Goal: Information Seeking & Learning: Learn about a topic

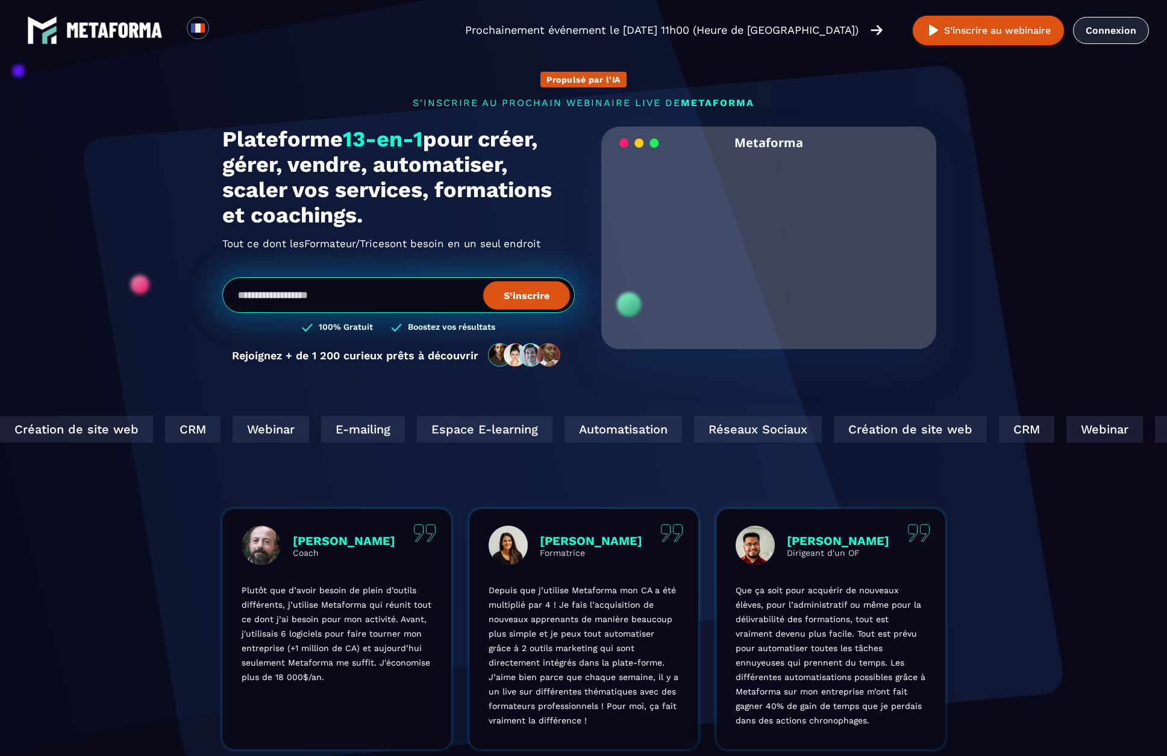
click at [1091, 21] on link "Connexion" at bounding box center [1111, 30] width 76 height 27
click at [115, 42] on link at bounding box center [95, 30] width 136 height 30
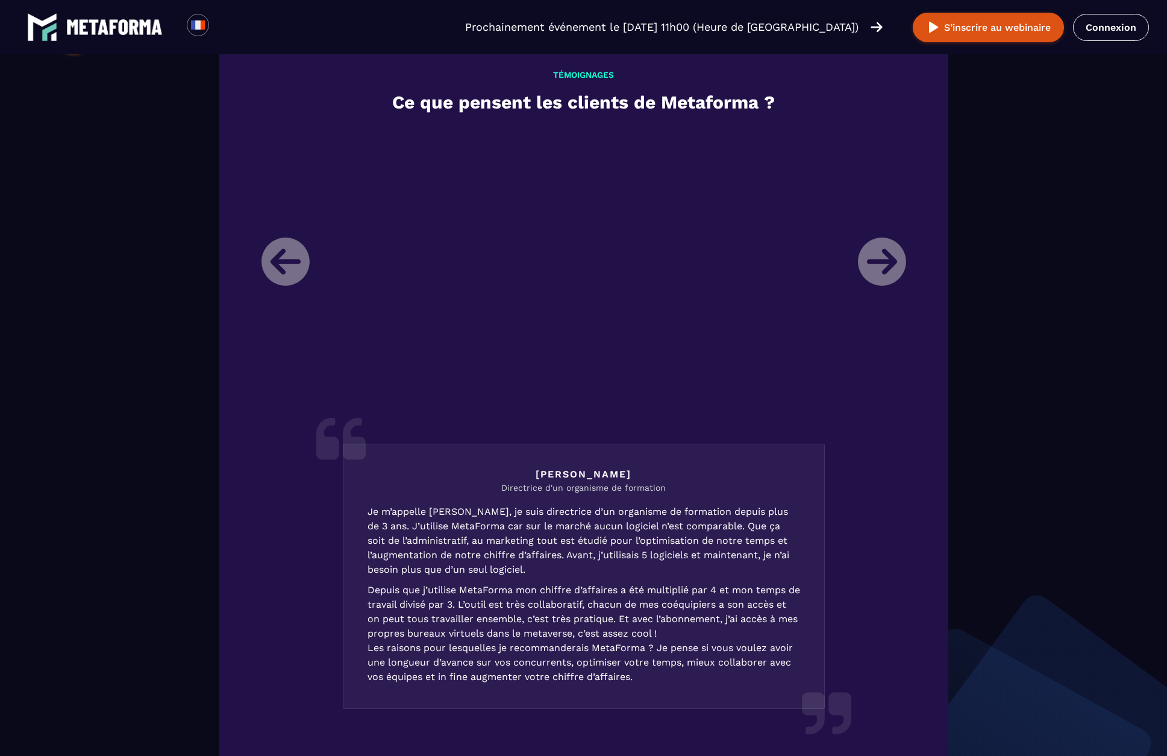
scroll to position [1426, 0]
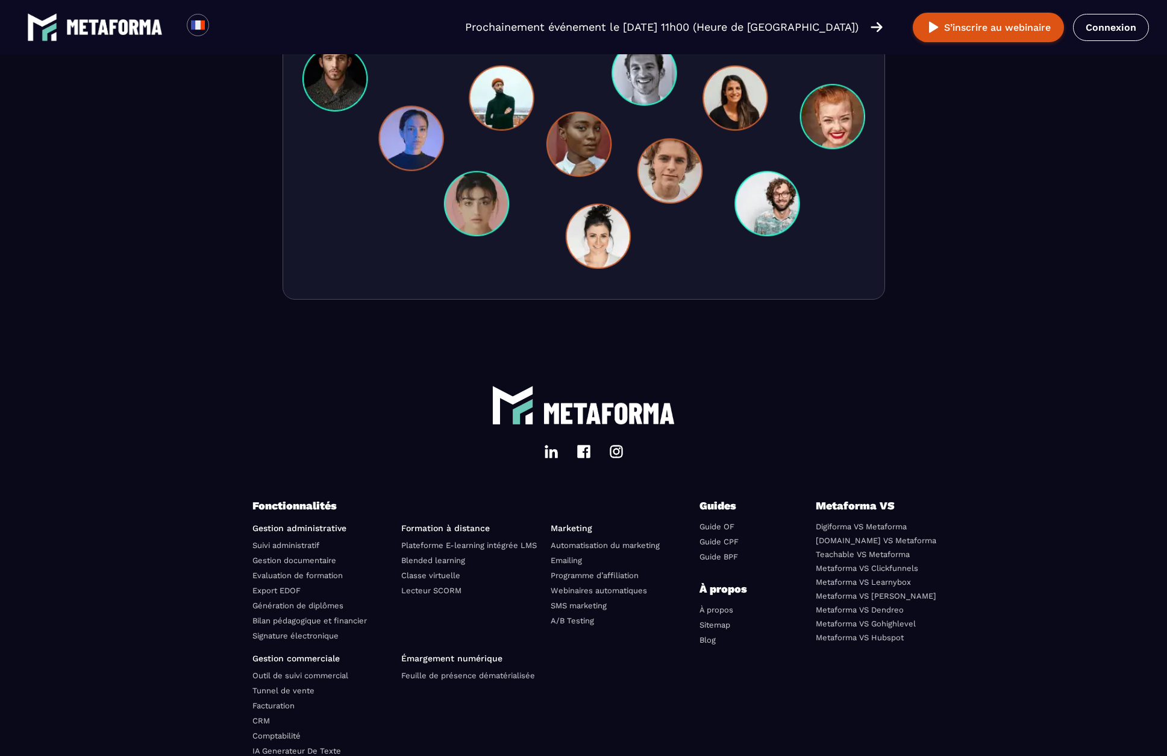
scroll to position [3942, 0]
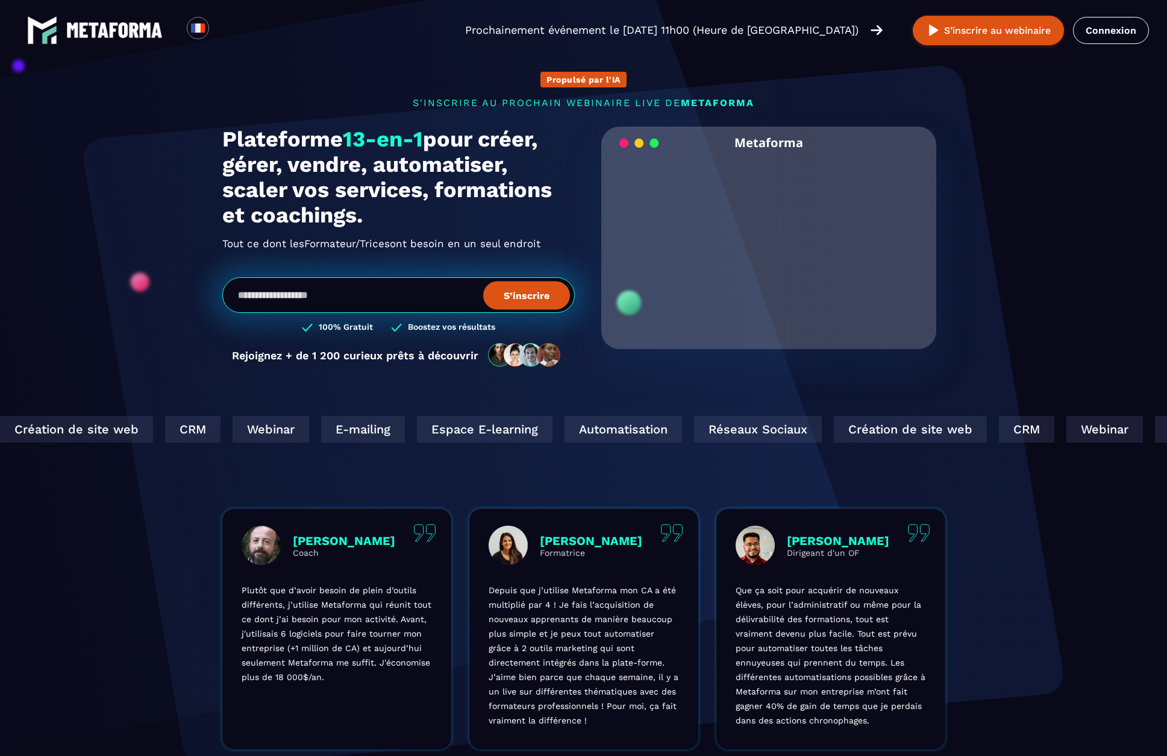
scroll to position [10, 0]
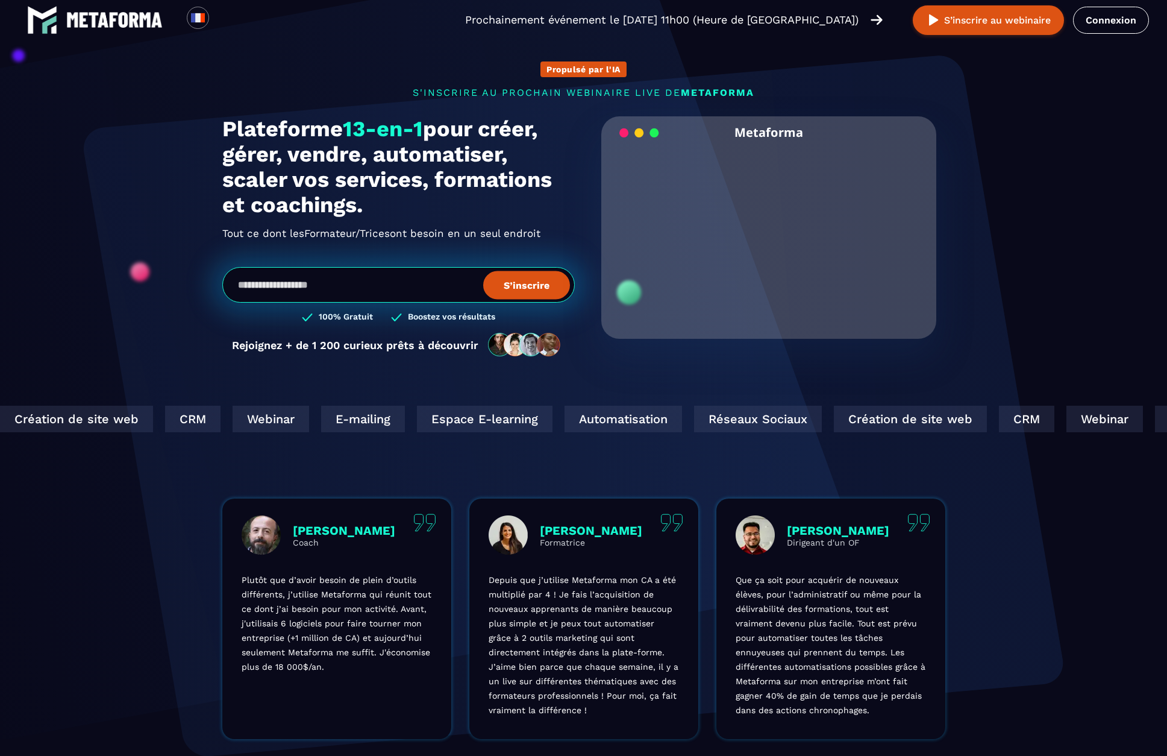
click at [415, 421] on div "Espace E-learning" at bounding box center [483, 418] width 136 height 27
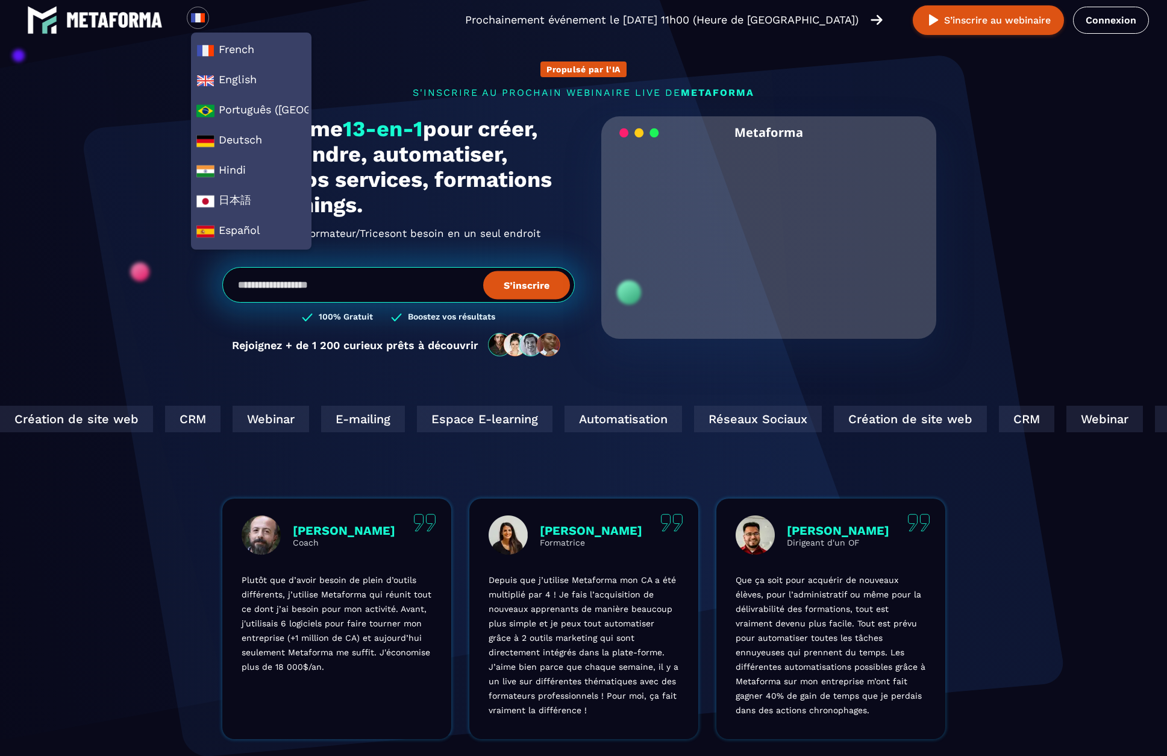
click at [127, 20] on img at bounding box center [114, 20] width 96 height 16
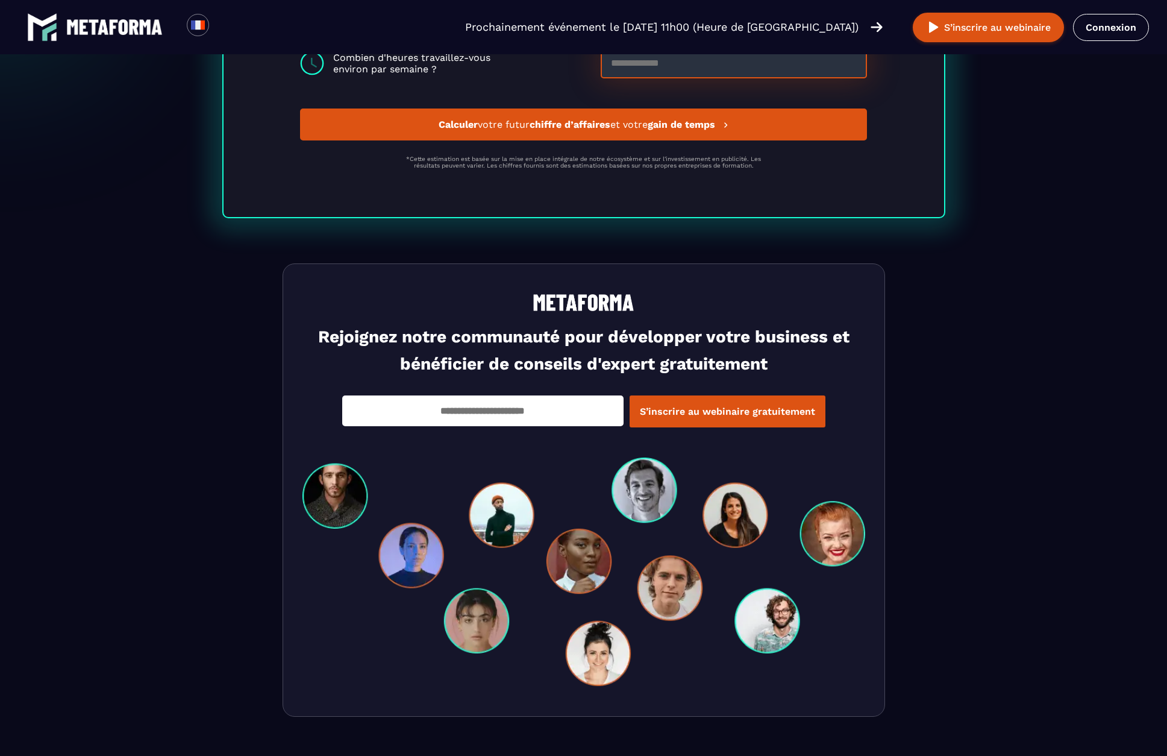
scroll to position [3942, 0]
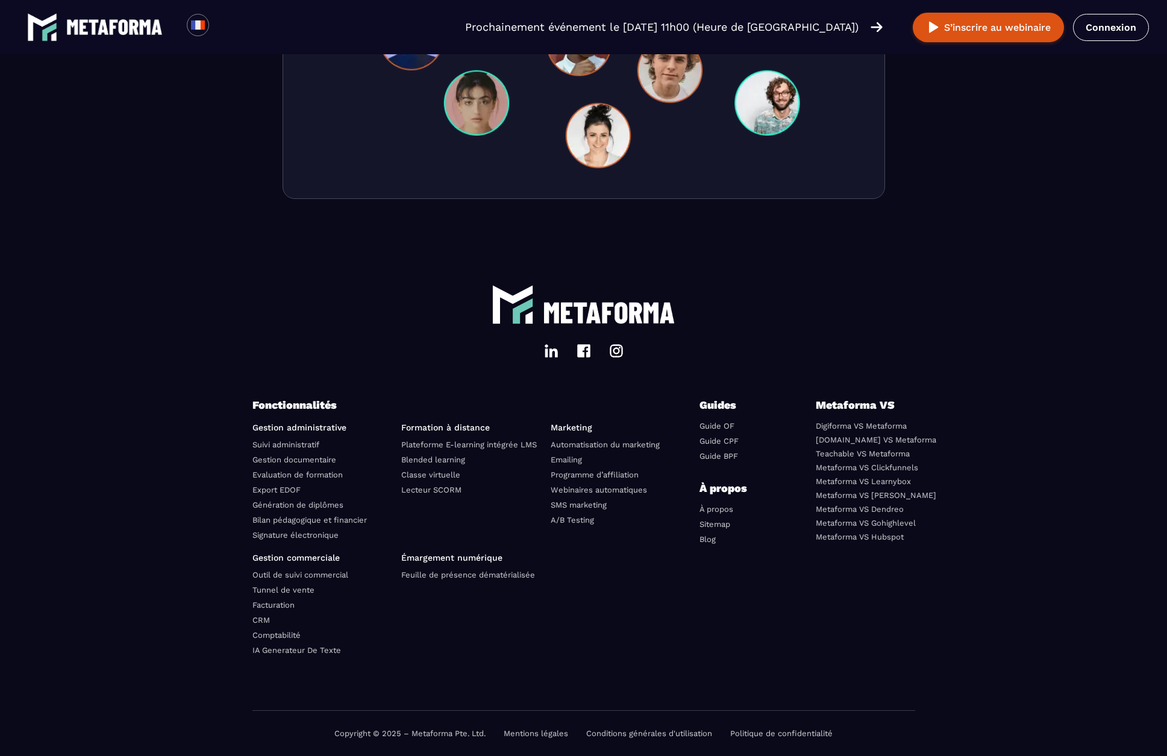
click at [532, 730] on link "Mentions légales" at bounding box center [536, 732] width 64 height 9
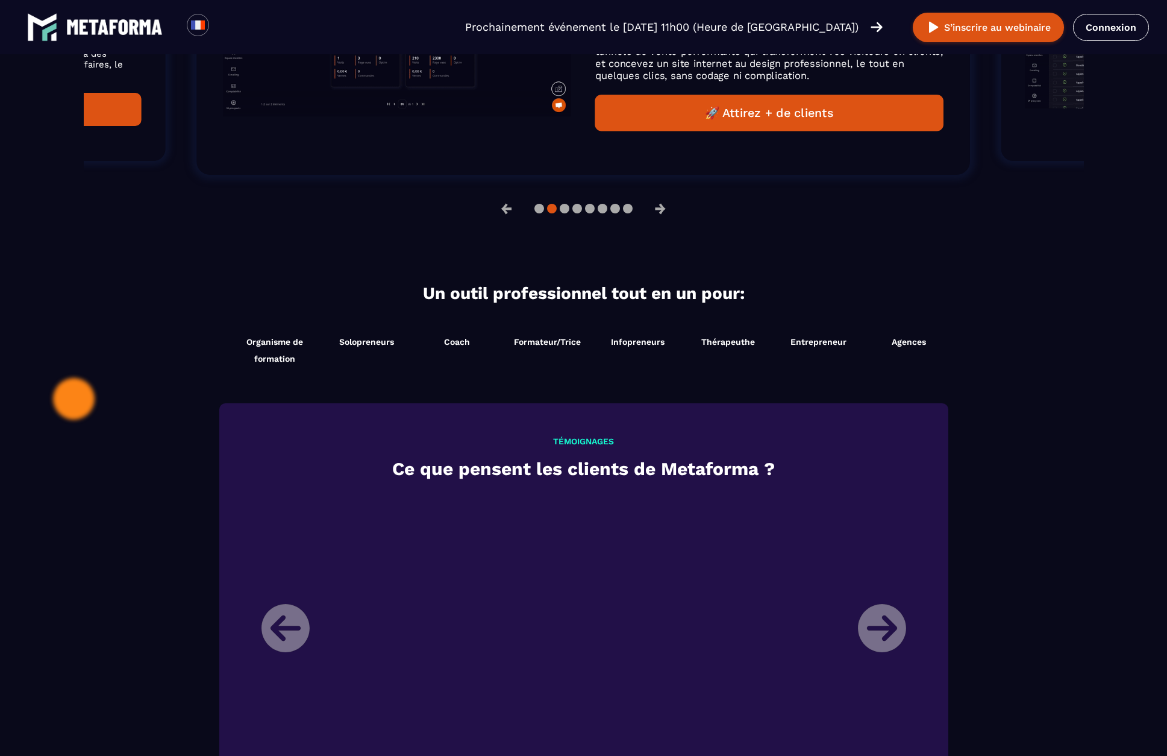
scroll to position [989, 0]
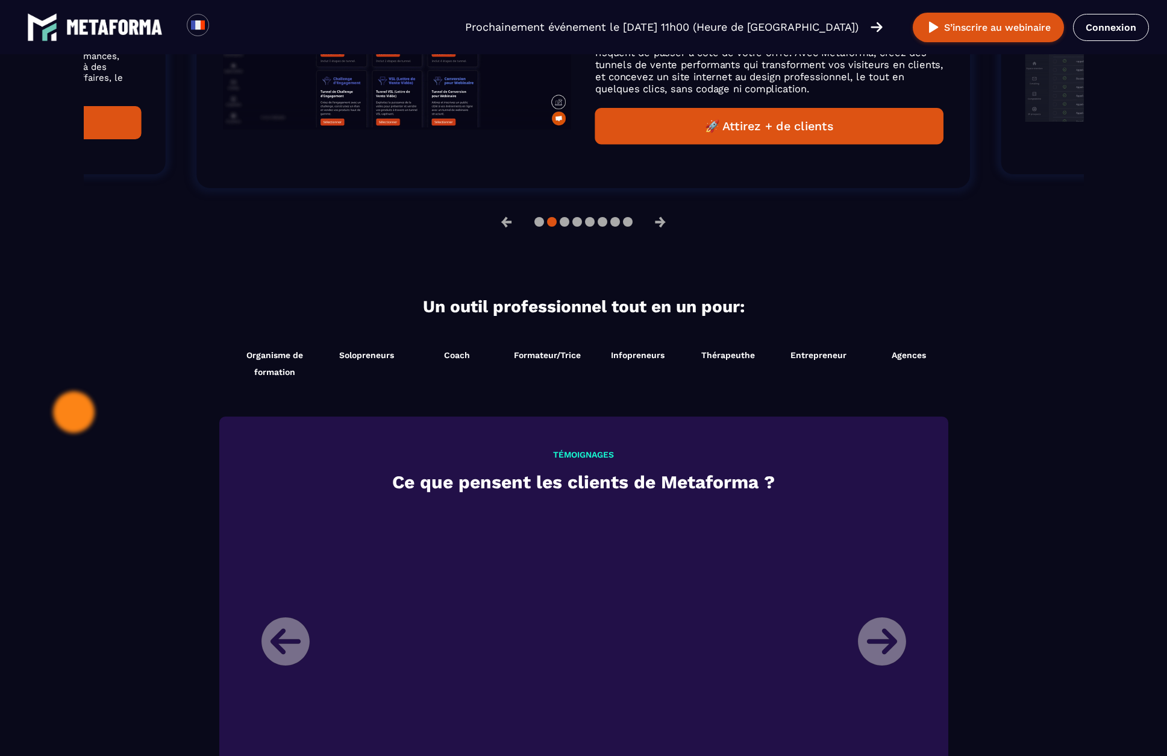
click at [728, 139] on button "🚀 Attirez + de clients" at bounding box center [769, 126] width 348 height 37
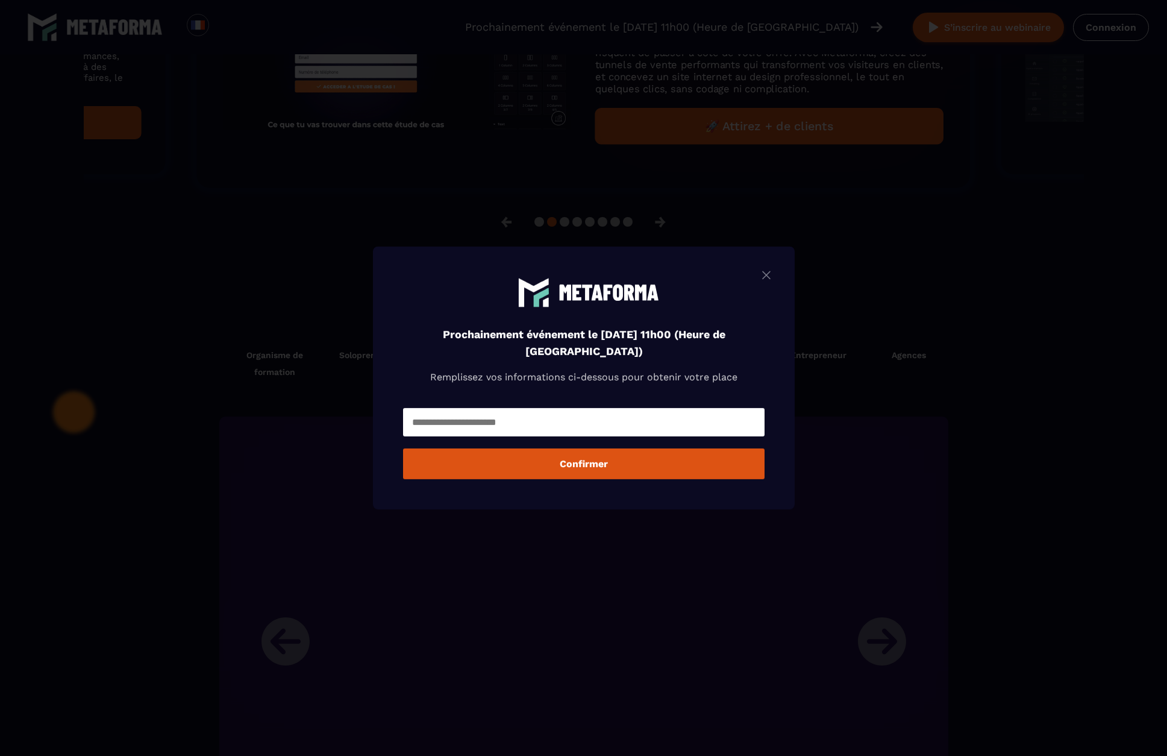
click at [707, 315] on div "Prochainement événement le [DATE] 11h00 (Heure de [GEOGRAPHIC_DATA]) Remplissez…" at bounding box center [584, 341] width 362 height 128
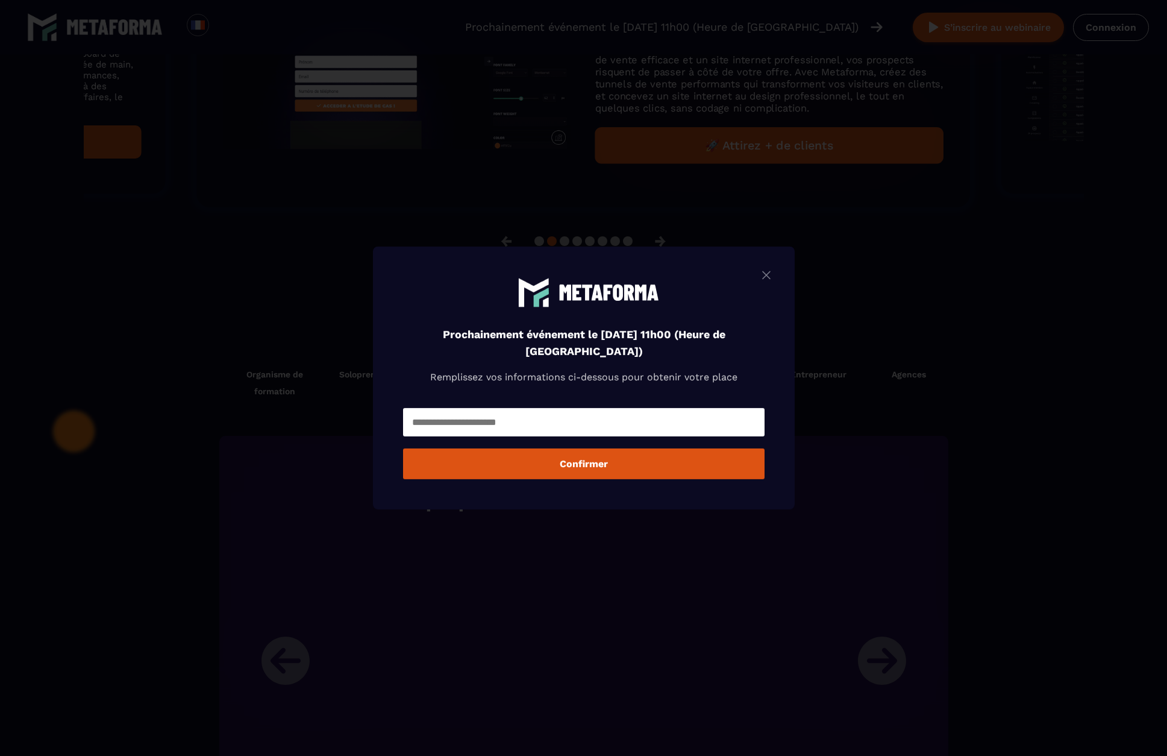
click at [769, 264] on div "Prochainement événement le [DATE] 11h00 (Heure de [GEOGRAPHIC_DATA]) Remplissez…" at bounding box center [584, 377] width 422 height 263
click at [768, 281] on img "Modal window" at bounding box center [766, 275] width 14 height 15
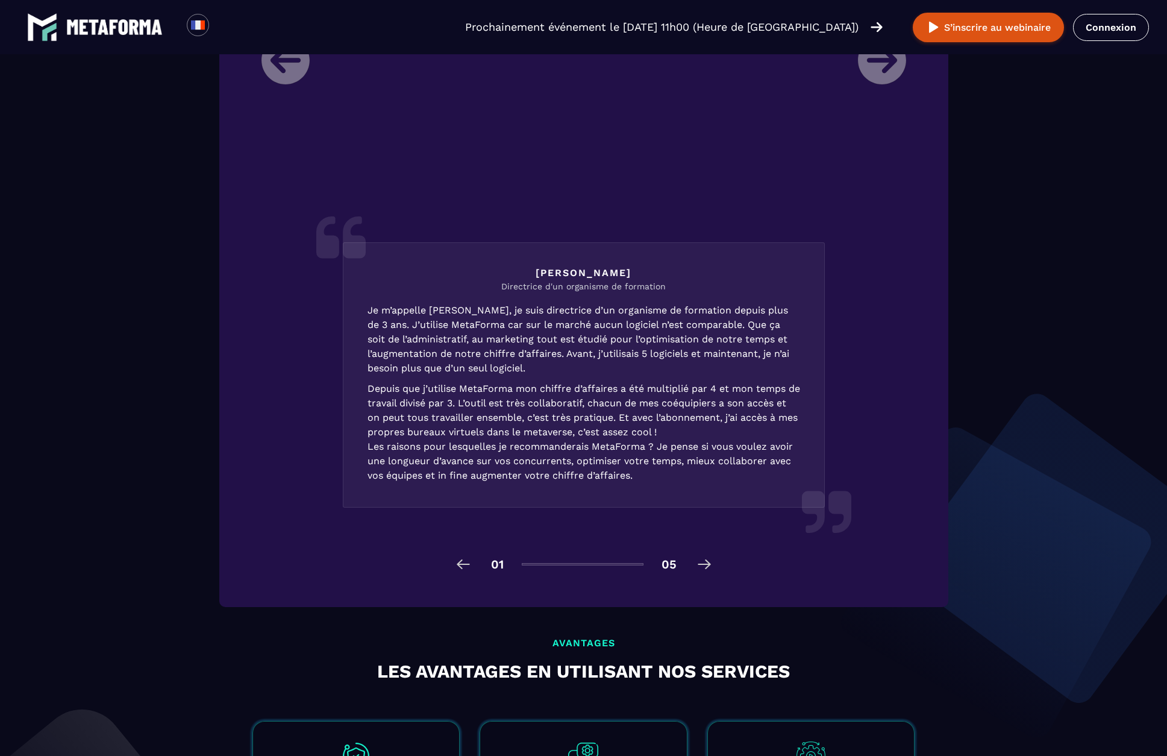
scroll to position [1593, 0]
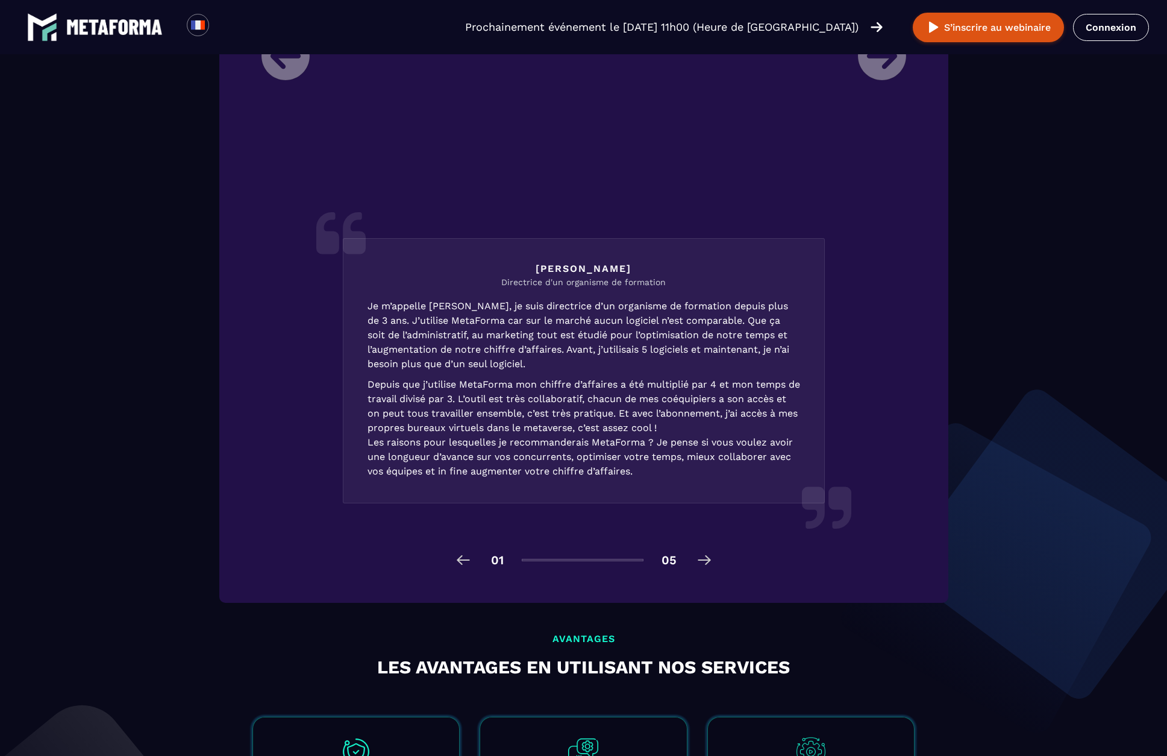
click at [611, 401] on p "Je m’appelle [PERSON_NAME], je suis directrice d’un organisme de formation depu…" at bounding box center [584, 389] width 433 height 180
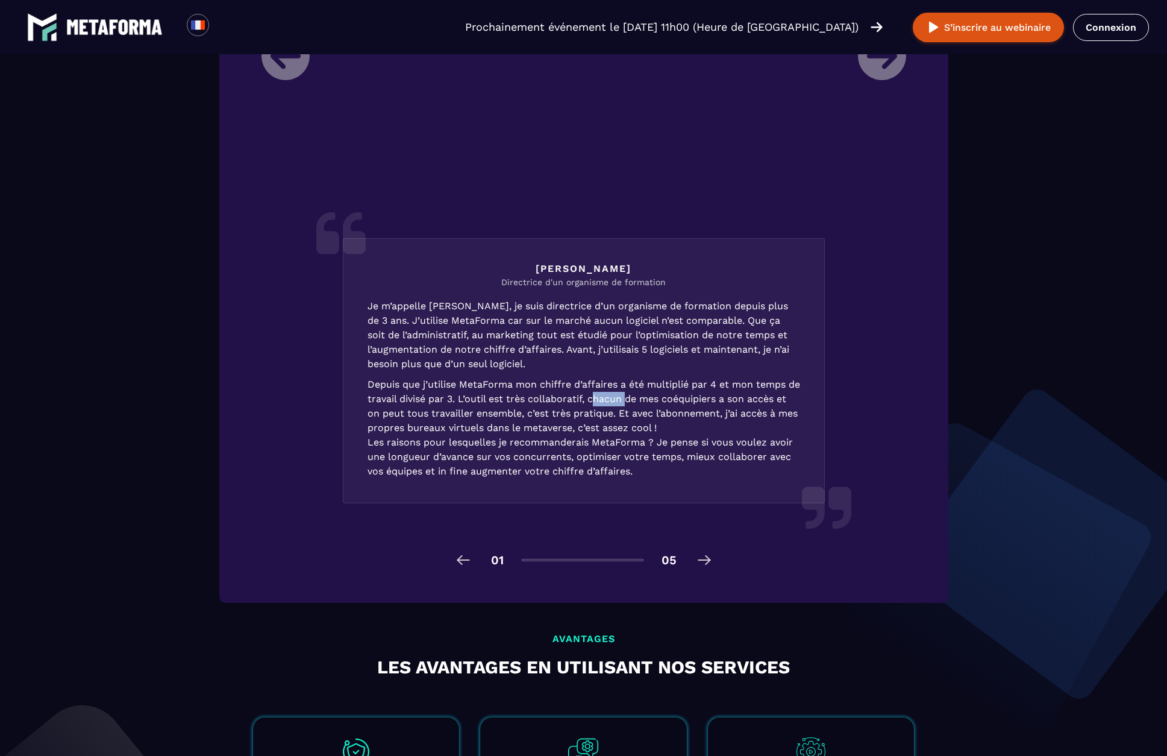
click at [611, 401] on p "Je m’appelle [PERSON_NAME], je suis directrice d’un organisme de formation depu…" at bounding box center [584, 389] width 433 height 180
click at [603, 354] on p "Je m’appelle [PERSON_NAME], je suis directrice d’un organisme de formation depu…" at bounding box center [584, 389] width 433 height 180
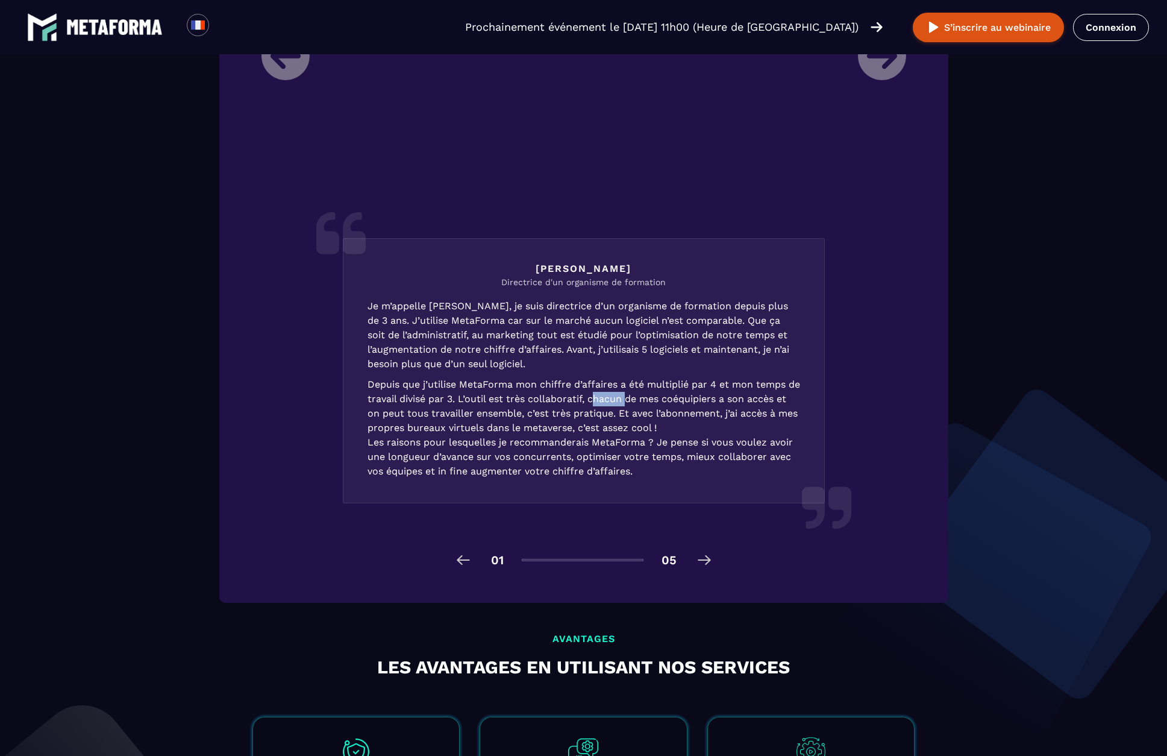
click at [589, 339] on p "Je m’appelle [PERSON_NAME], je suis directrice d’un organisme de formation depu…" at bounding box center [584, 389] width 433 height 180
drag, startPoint x: 612, startPoint y: 394, endPoint x: 661, endPoint y: 512, distance: 127.8
click at [661, 512] on li "[PERSON_NAME] Directrice d'un organisme de formation Je m’appelle [PERSON_NAME]…" at bounding box center [583, 236] width 663 height 628
click at [642, 433] on p "Je m’appelle [PERSON_NAME], je suis directrice d’un organisme de formation depu…" at bounding box center [584, 389] width 433 height 180
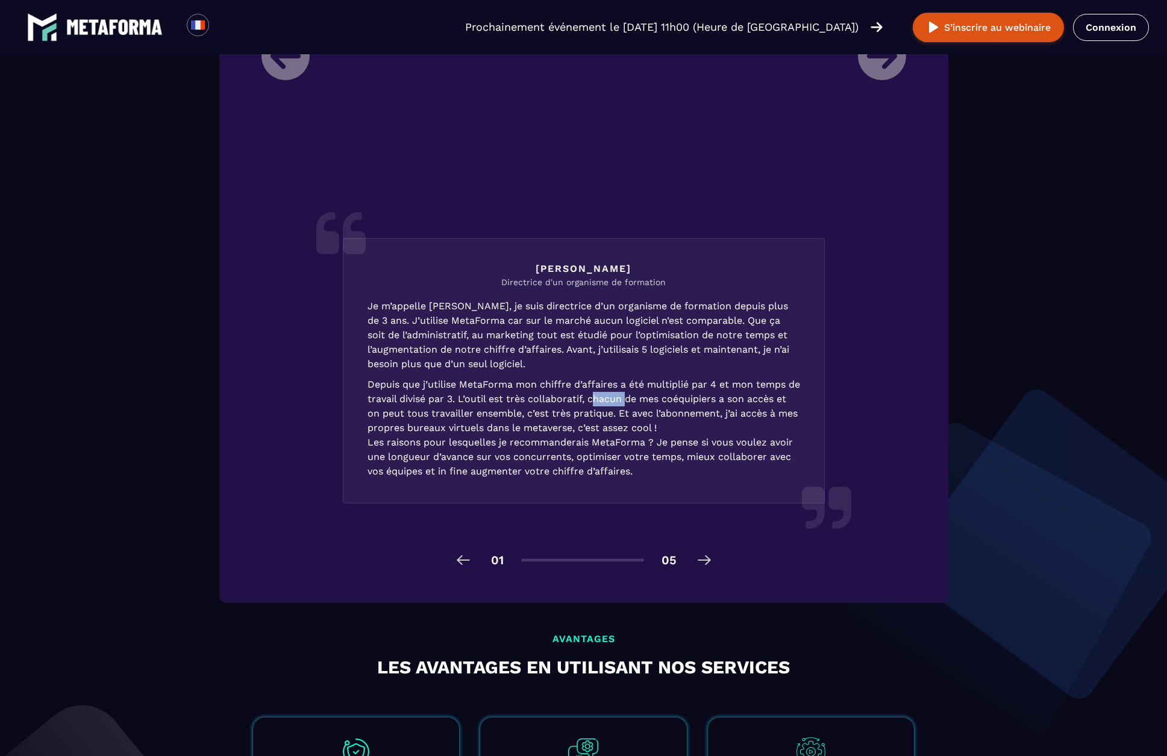
click at [657, 296] on div "[PERSON_NAME] Directrice d'un organisme de formation Je m’appelle [PERSON_NAME]…" at bounding box center [584, 370] width 482 height 265
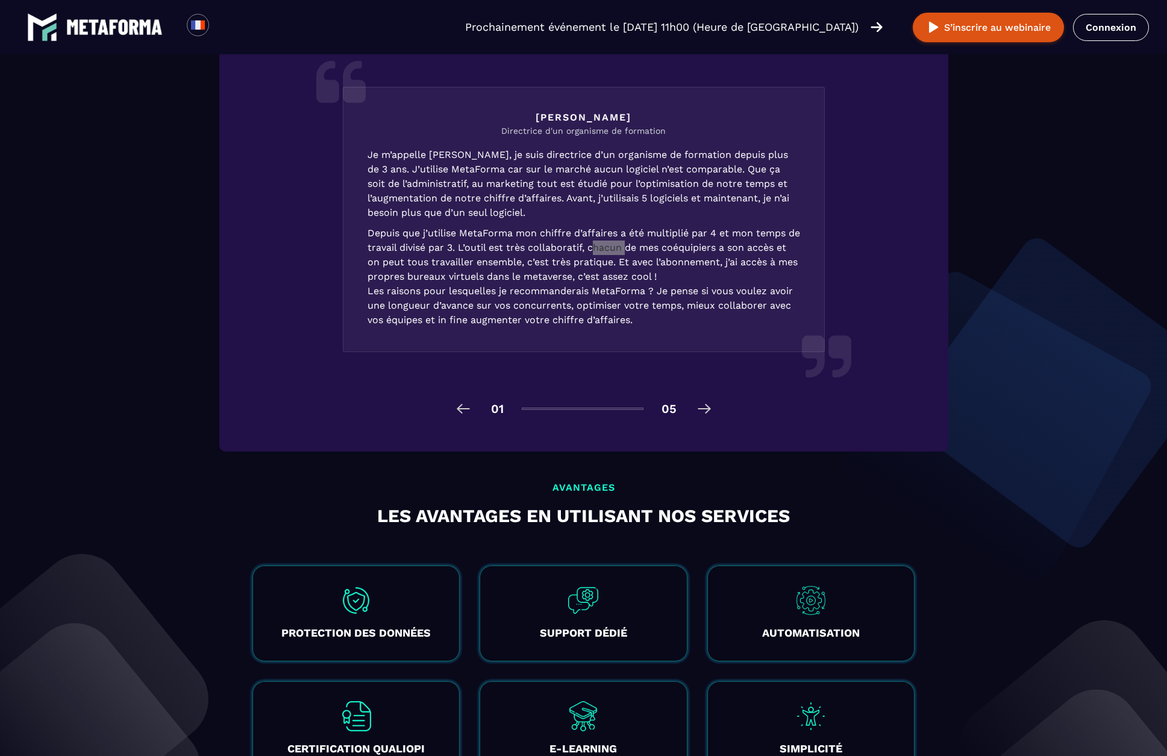
scroll to position [1736, 0]
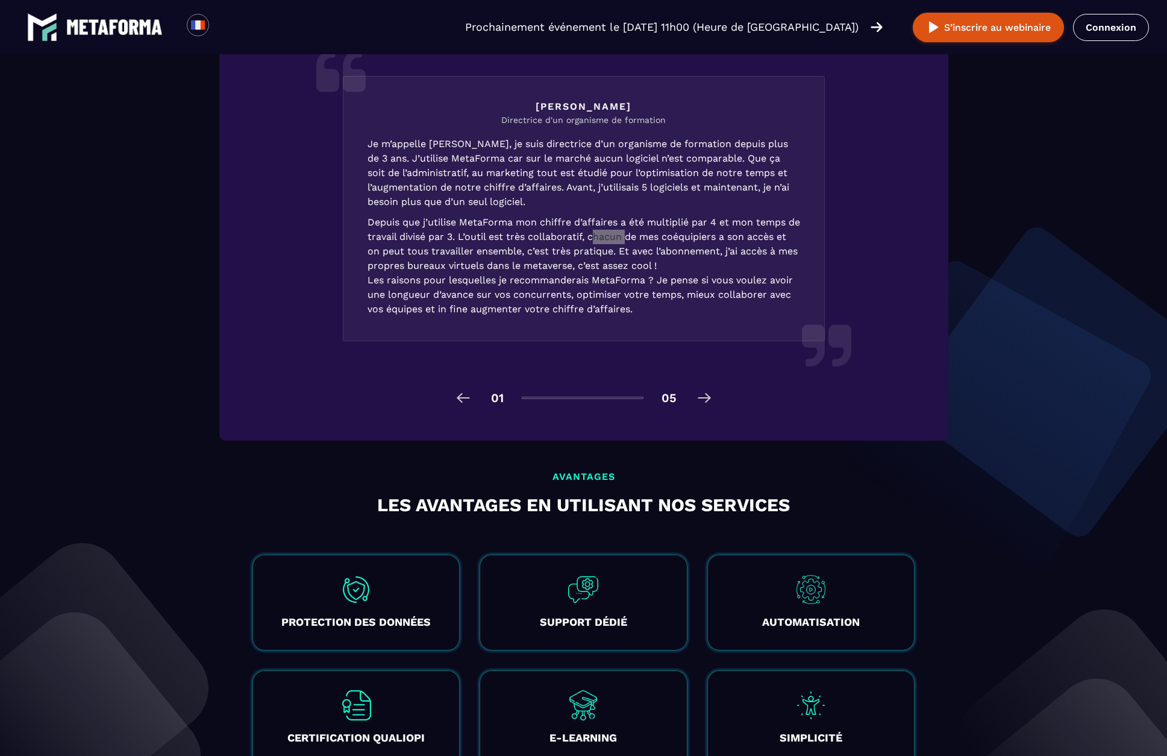
click at [707, 406] on img at bounding box center [704, 397] width 19 height 19
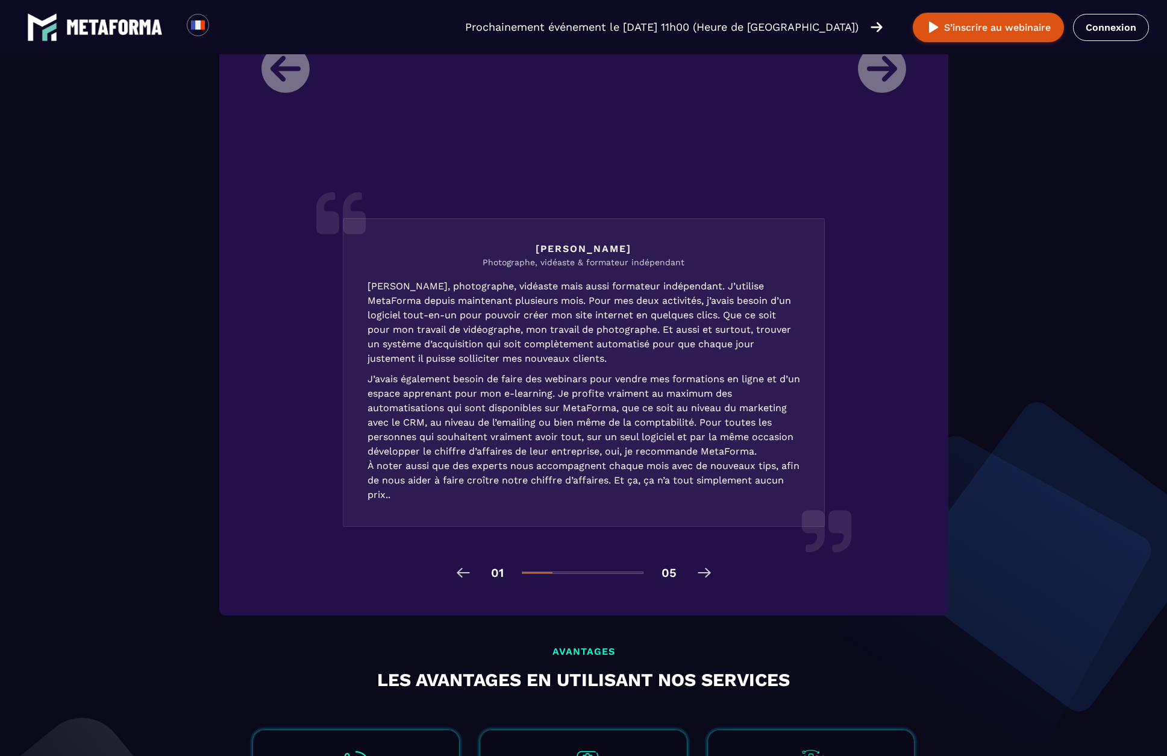
scroll to position [1539, 0]
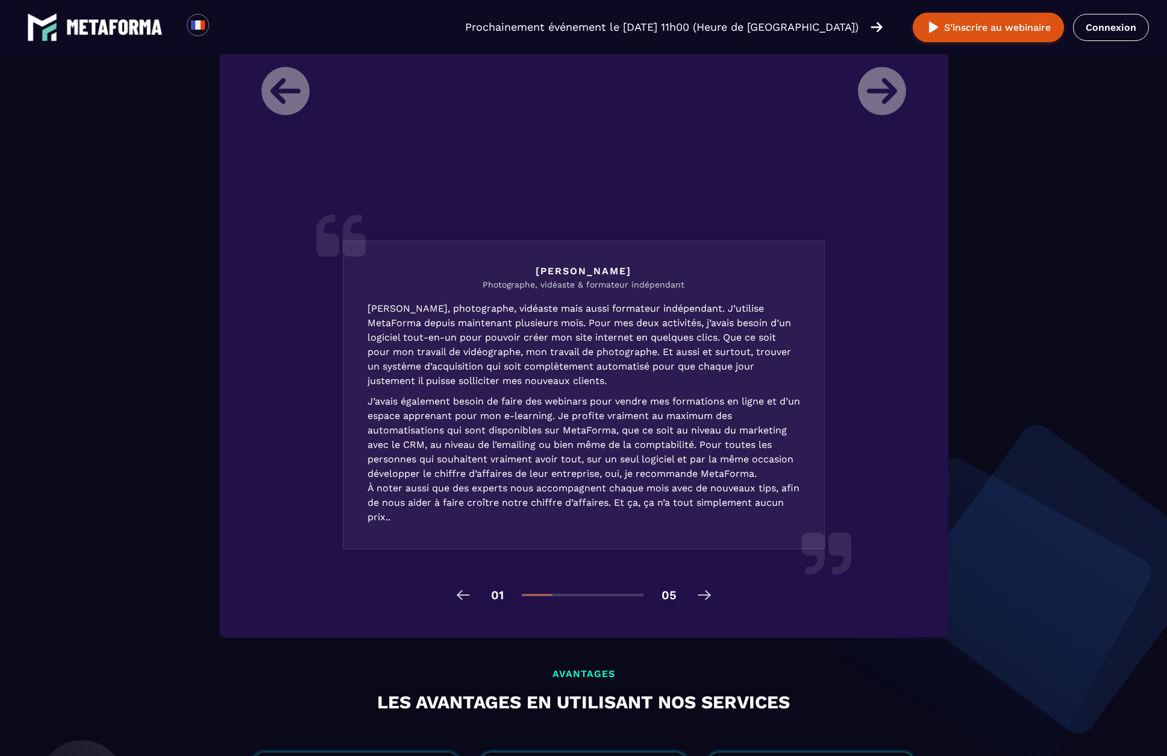
click at [663, 352] on p "[PERSON_NAME], photographe, vidéaste mais aussi formateur indépendant. J’utilis…" at bounding box center [584, 412] width 433 height 223
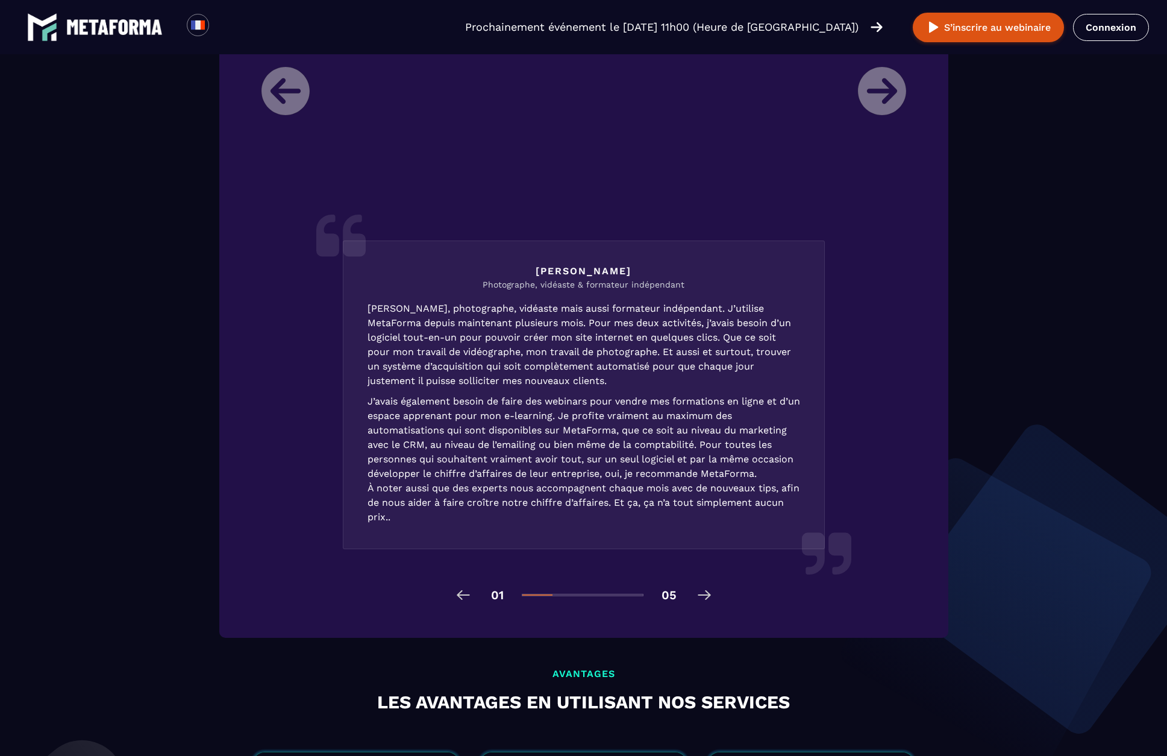
click at [663, 352] on p "[PERSON_NAME], photographe, vidéaste mais aussi formateur indépendant. J’utilis…" at bounding box center [584, 412] width 433 height 223
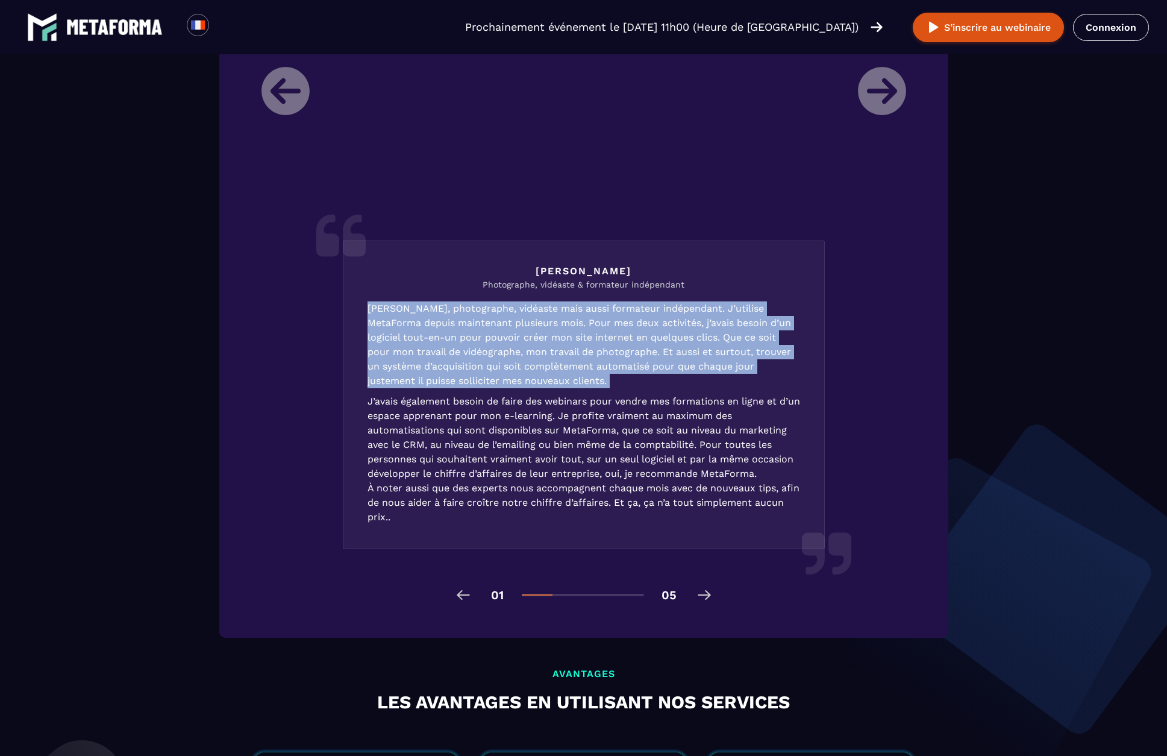
click at [701, 483] on p "[PERSON_NAME], photographe, vidéaste mais aussi formateur indépendant. J’utilis…" at bounding box center [584, 412] width 433 height 223
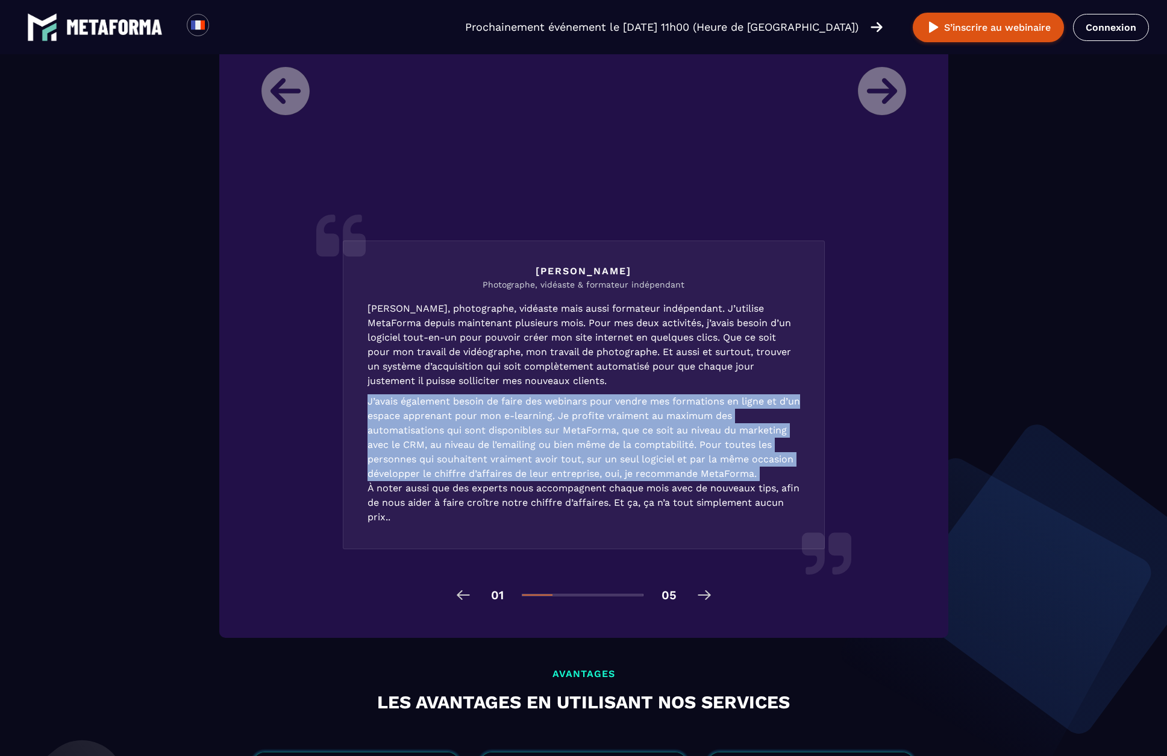
click at [704, 506] on p "[PERSON_NAME], photographe, vidéaste mais aussi formateur indépendant. J’utilis…" at bounding box center [584, 412] width 433 height 223
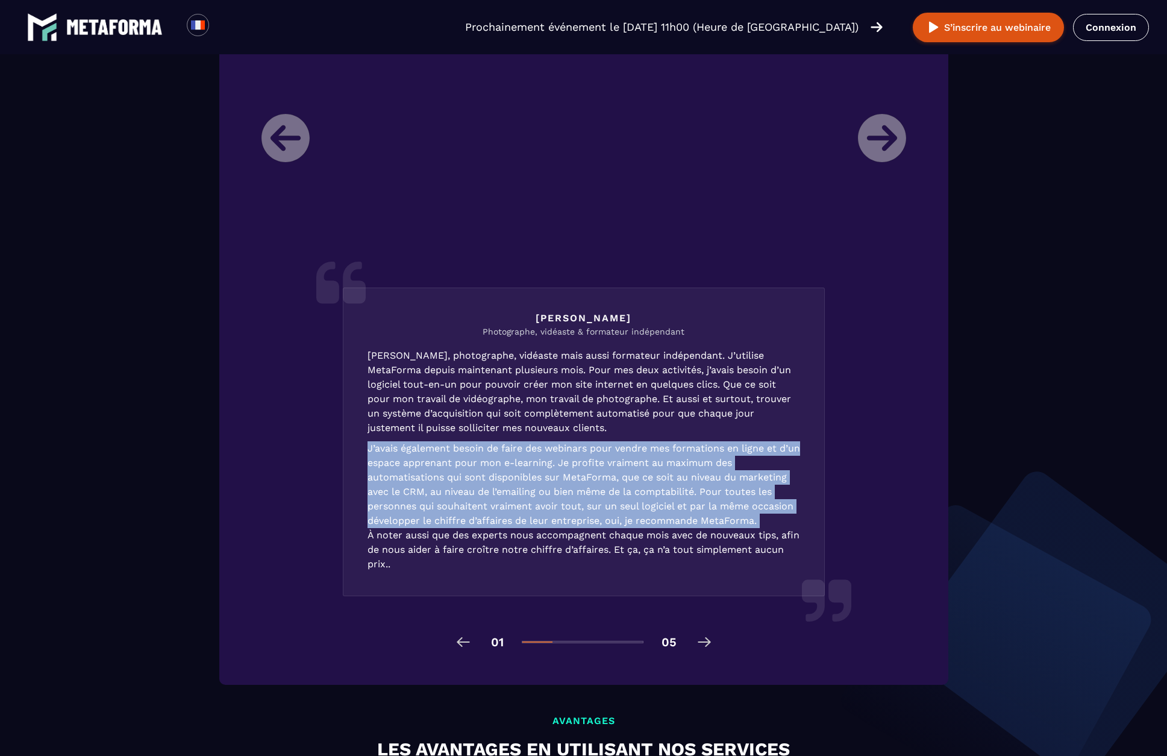
scroll to position [1476, 0]
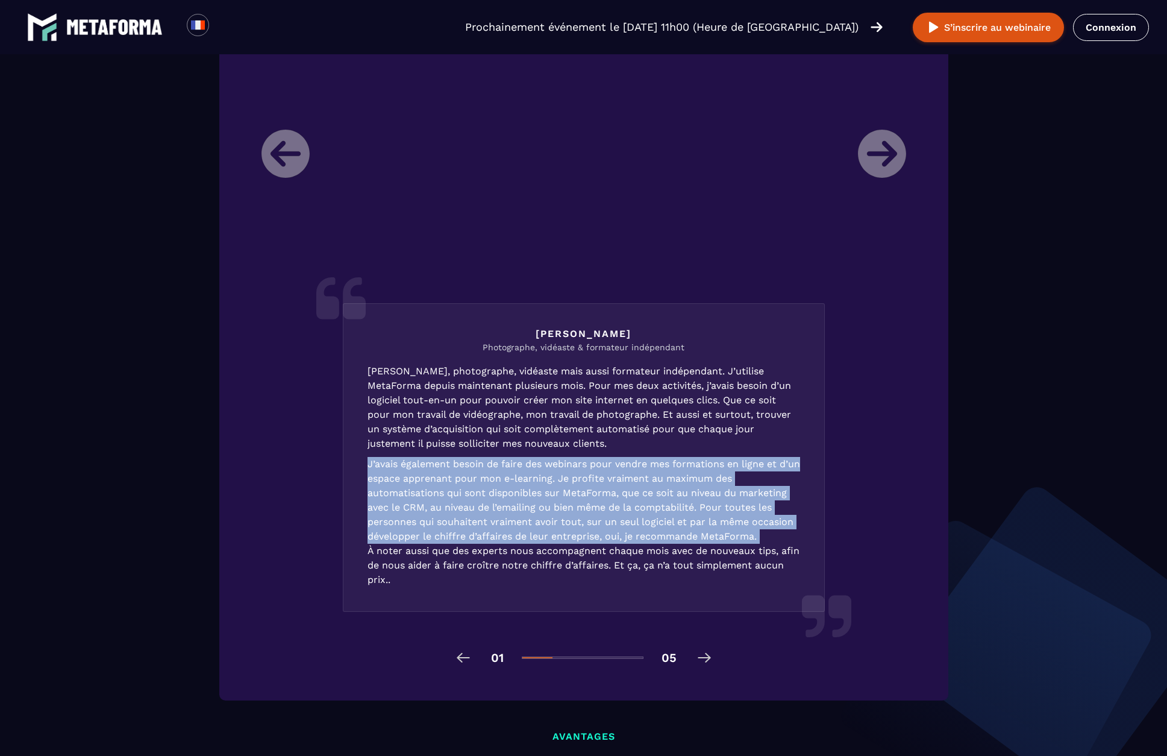
click at [674, 422] on p "[PERSON_NAME], photographe, vidéaste mais aussi formateur indépendant. J’utilis…" at bounding box center [584, 475] width 433 height 223
click at [704, 656] on img at bounding box center [704, 657] width 19 height 19
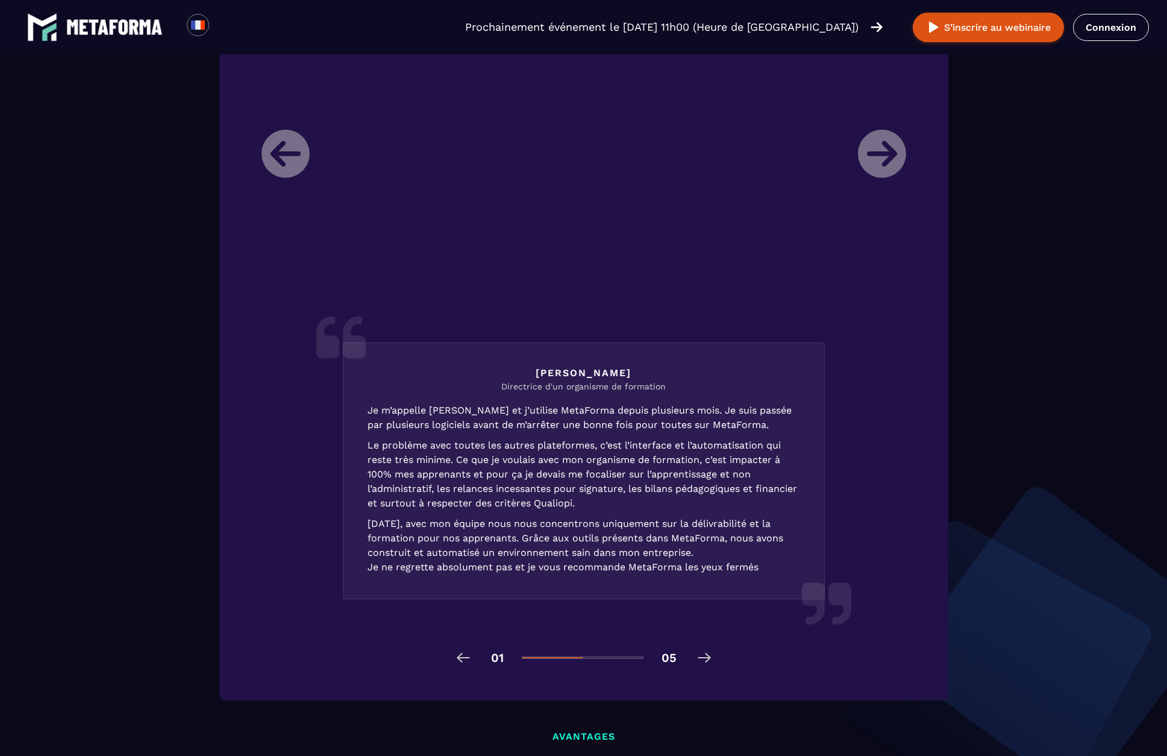
click at [698, 675] on div "TÉMOIGNAGES Ce que pensent les clients de Metaforma ? [PERSON_NAME] Directrice …" at bounding box center [583, 314] width 729 height 771
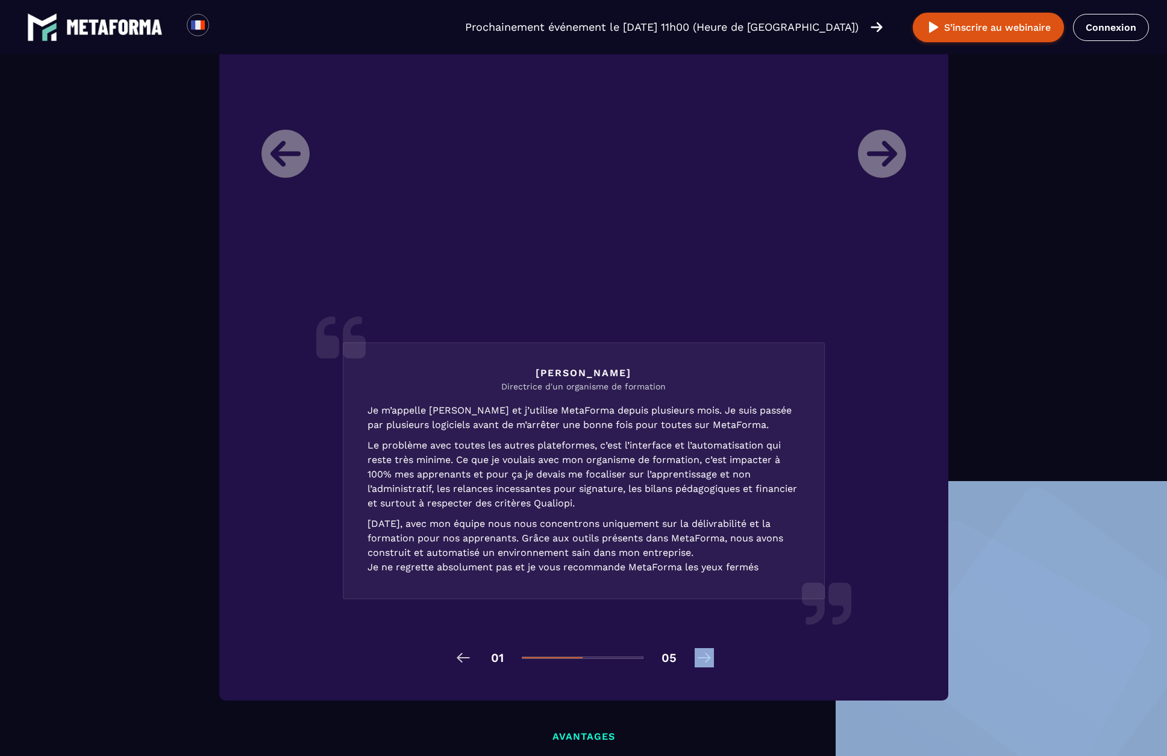
click at [702, 666] on img at bounding box center [704, 657] width 19 height 19
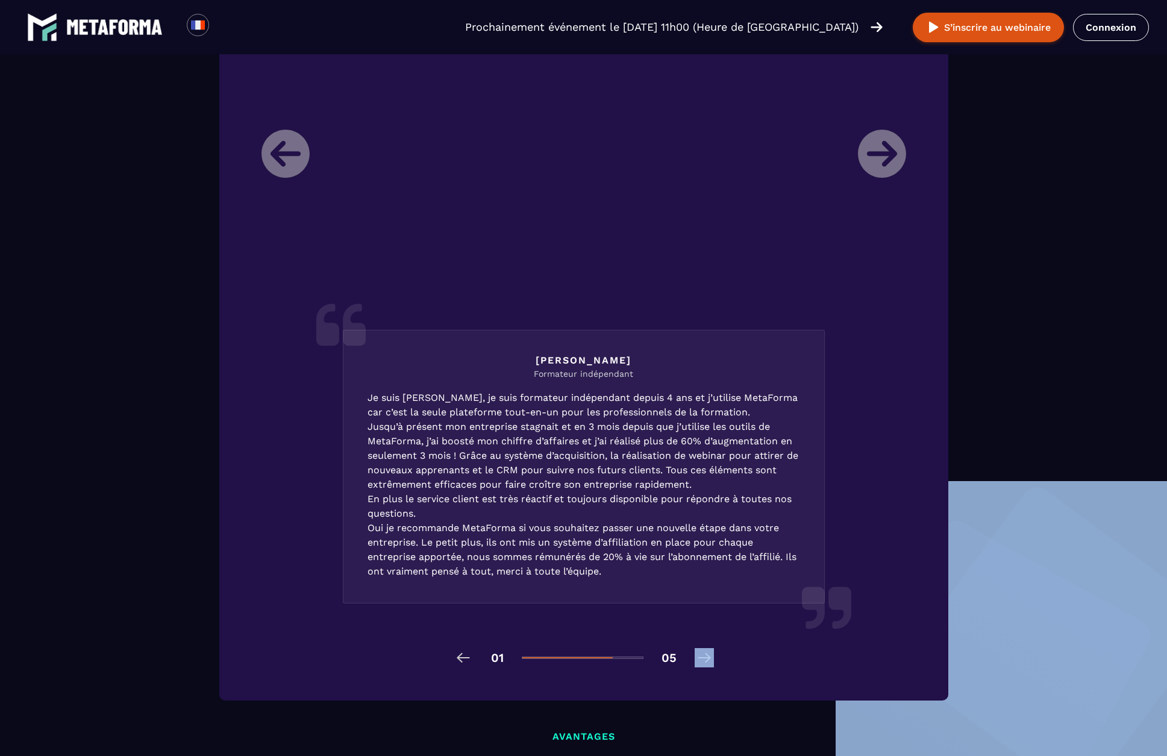
click at [695, 654] on img at bounding box center [704, 657] width 19 height 19
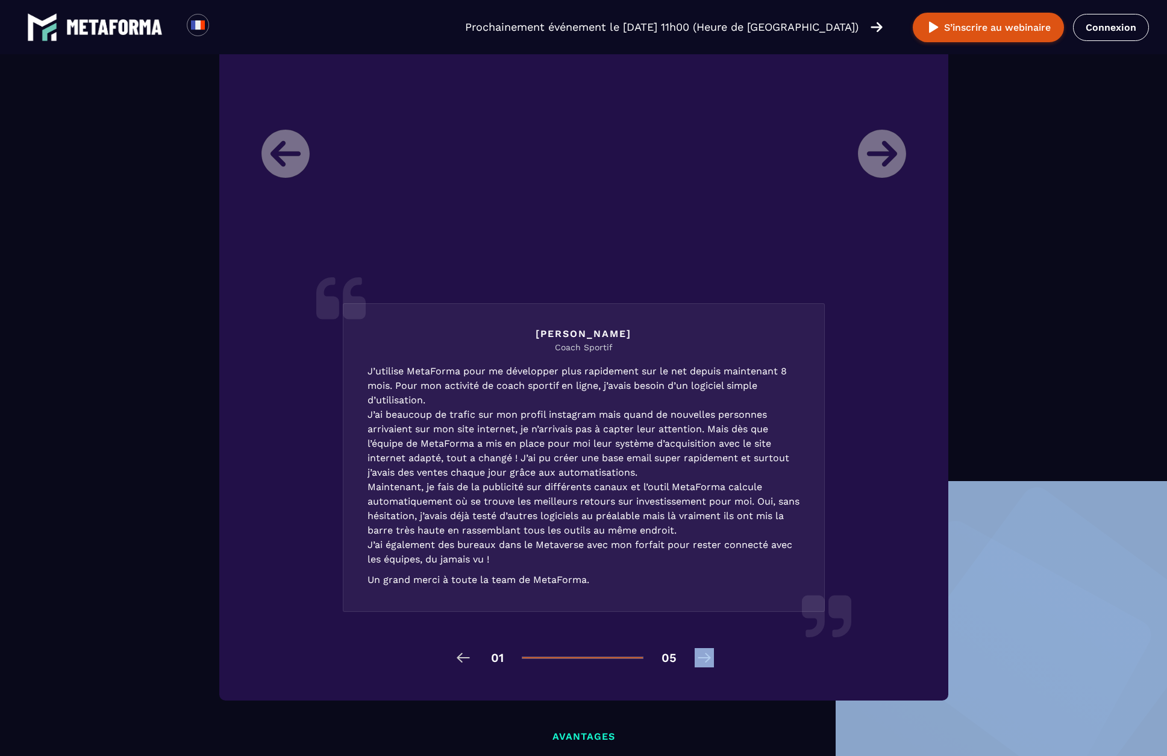
click at [695, 654] on img at bounding box center [704, 657] width 19 height 19
click at [653, 446] on p "J’utilise MetaForma pour me développer plus rapidement sur le net depuis mainte…" at bounding box center [584, 475] width 433 height 223
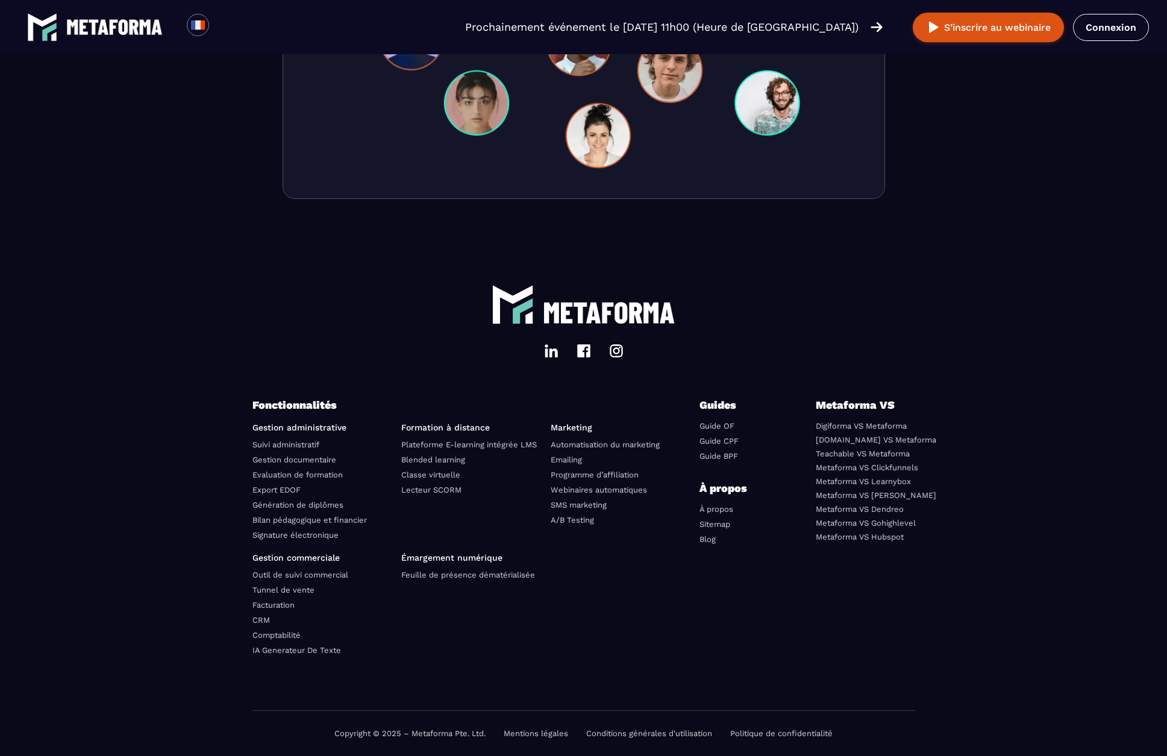
scroll to position [3942, 0]
click at [722, 506] on link "À propos" at bounding box center [717, 508] width 34 height 9
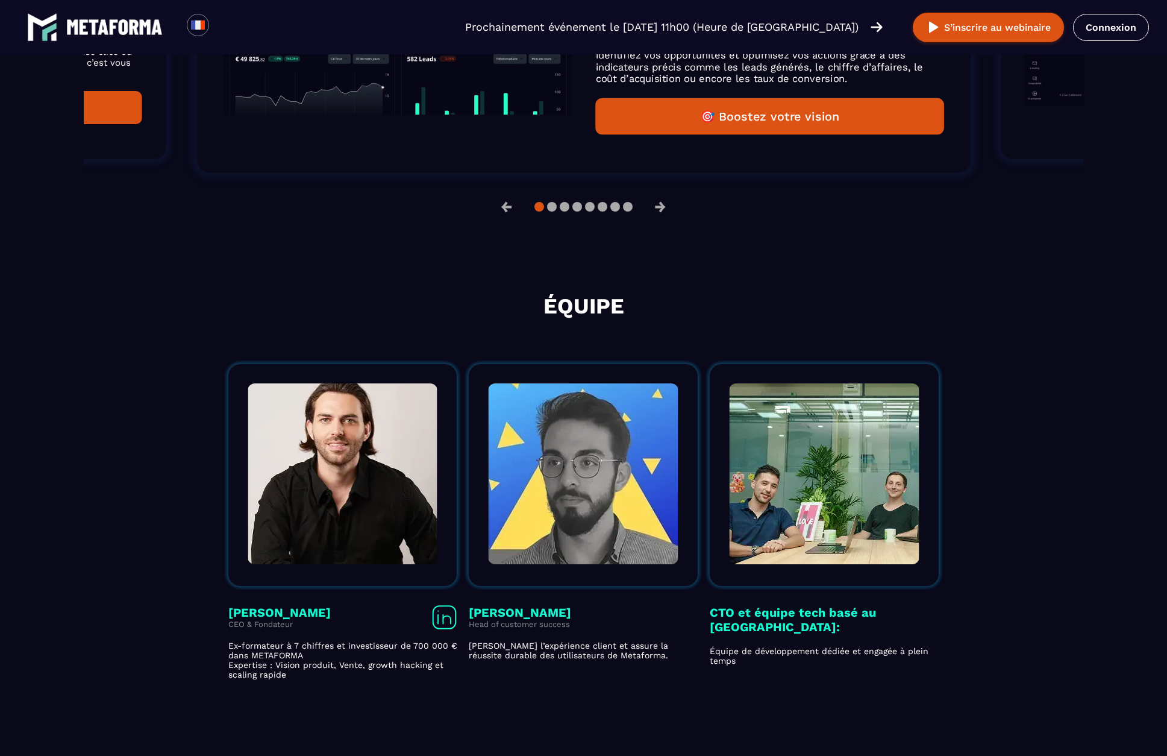
scroll to position [1862, 0]
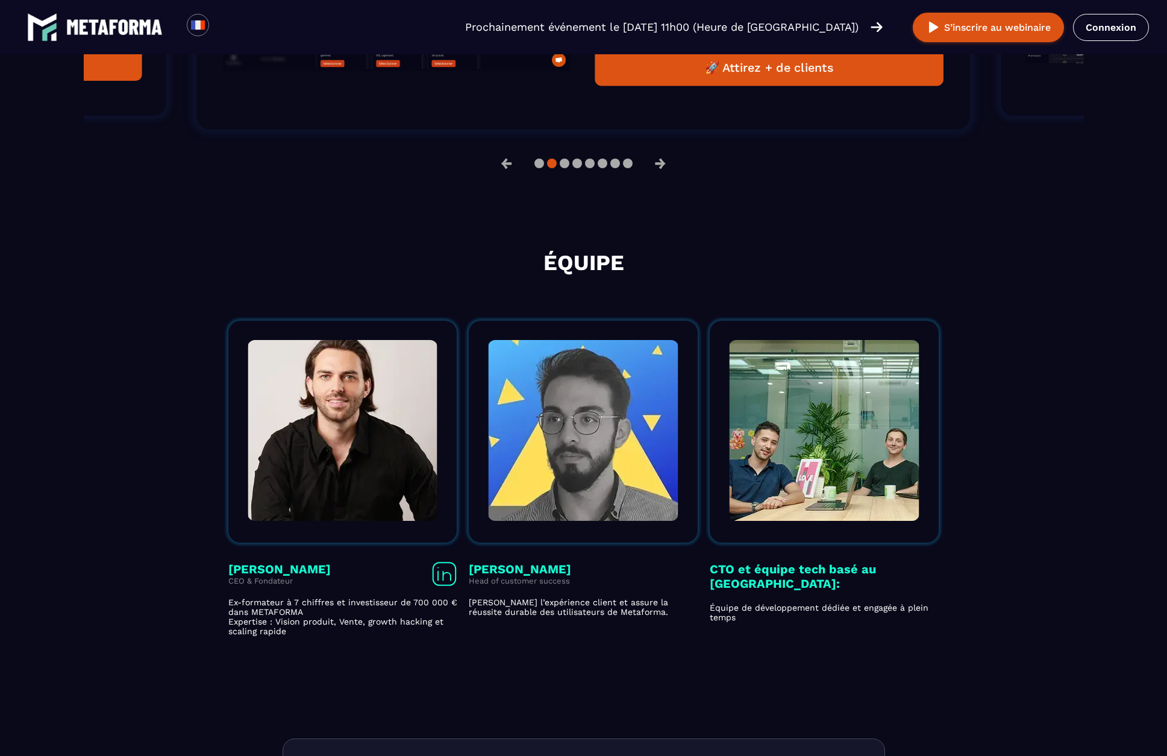
click at [641, 616] on p "[PERSON_NAME] l’expérience client et assure la réussite durable des utilisateur…" at bounding box center [583, 606] width 229 height 19
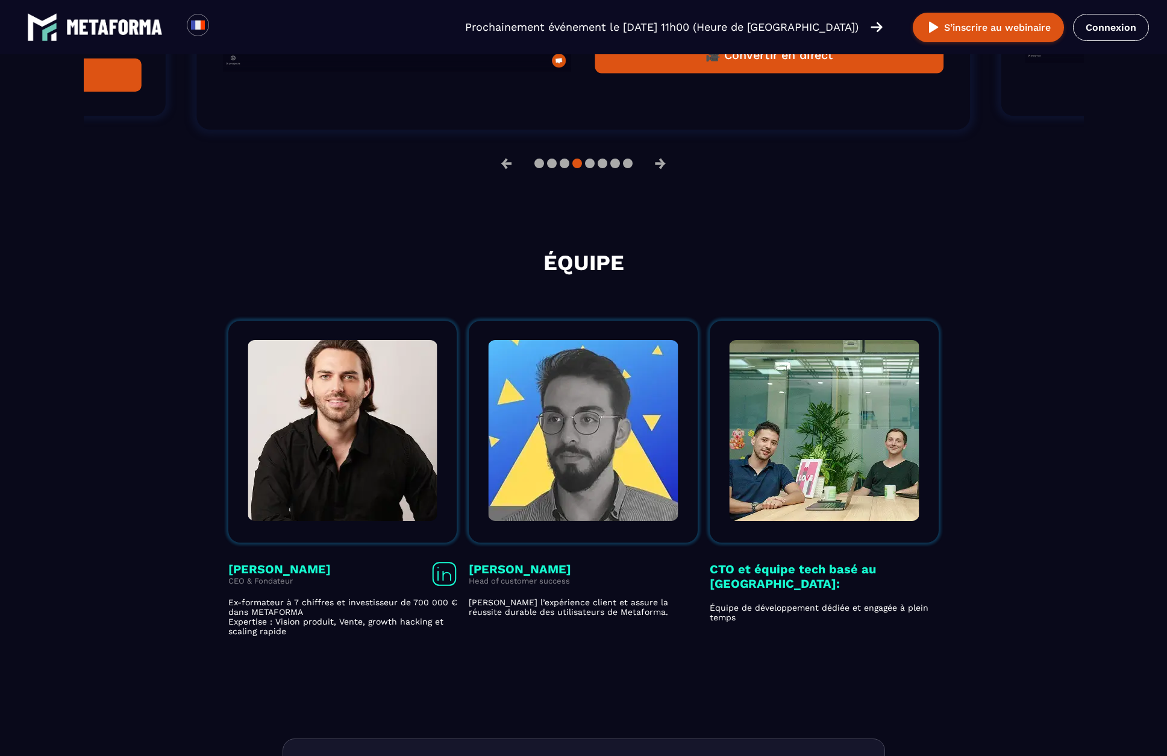
click at [641, 616] on p "[PERSON_NAME] l’expérience client et assure la réussite durable des utilisateur…" at bounding box center [583, 606] width 229 height 19
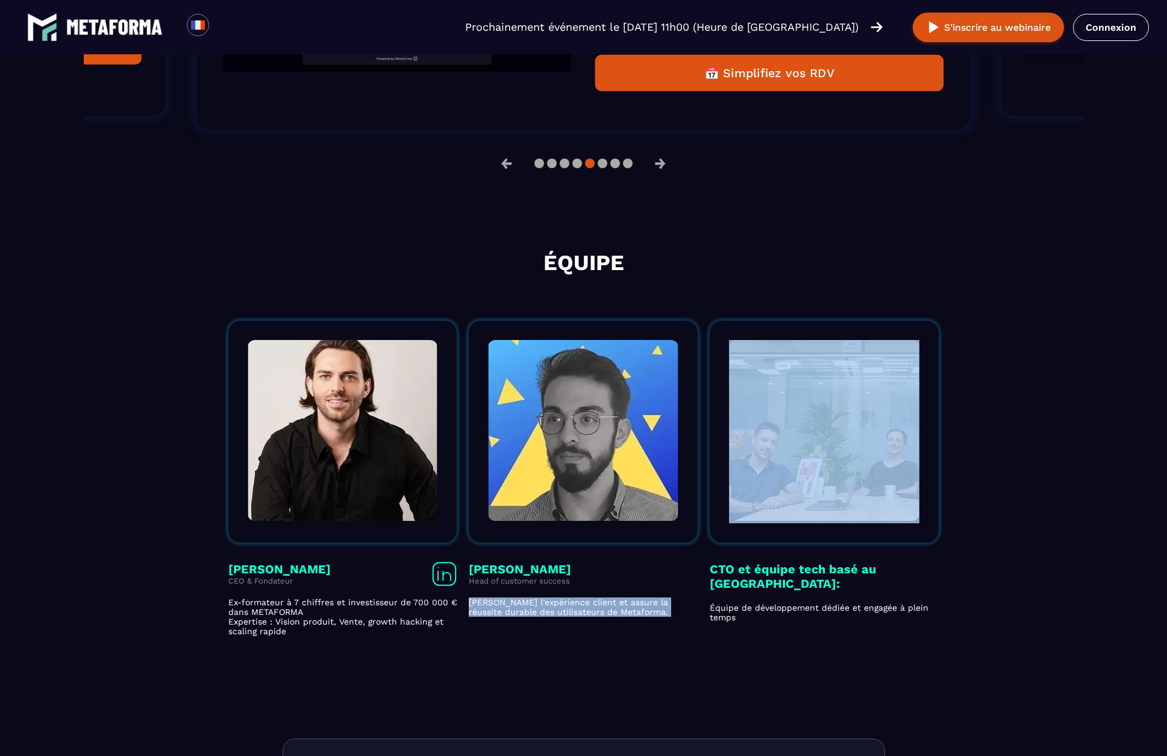
click at [641, 616] on p "[PERSON_NAME] l’expérience client et assure la réussite durable des utilisateur…" at bounding box center [583, 606] width 229 height 19
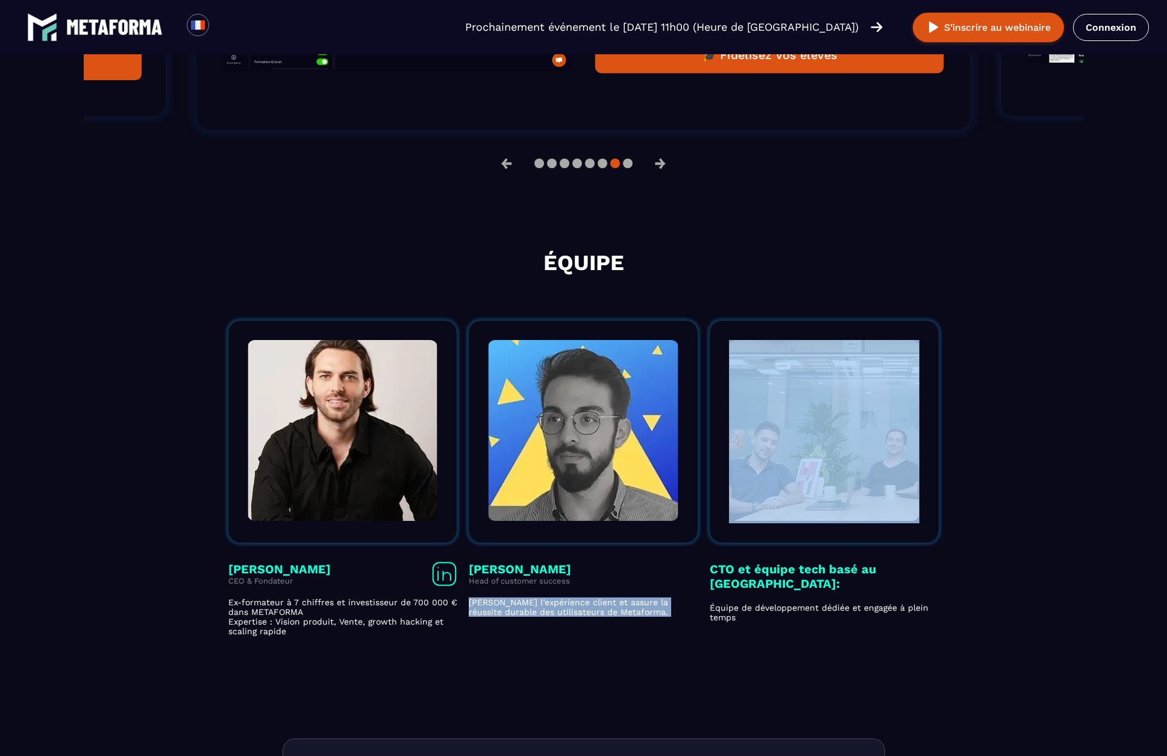
click at [641, 616] on p "[PERSON_NAME] l’expérience client et assure la réussite durable des utilisateur…" at bounding box center [583, 606] width 229 height 19
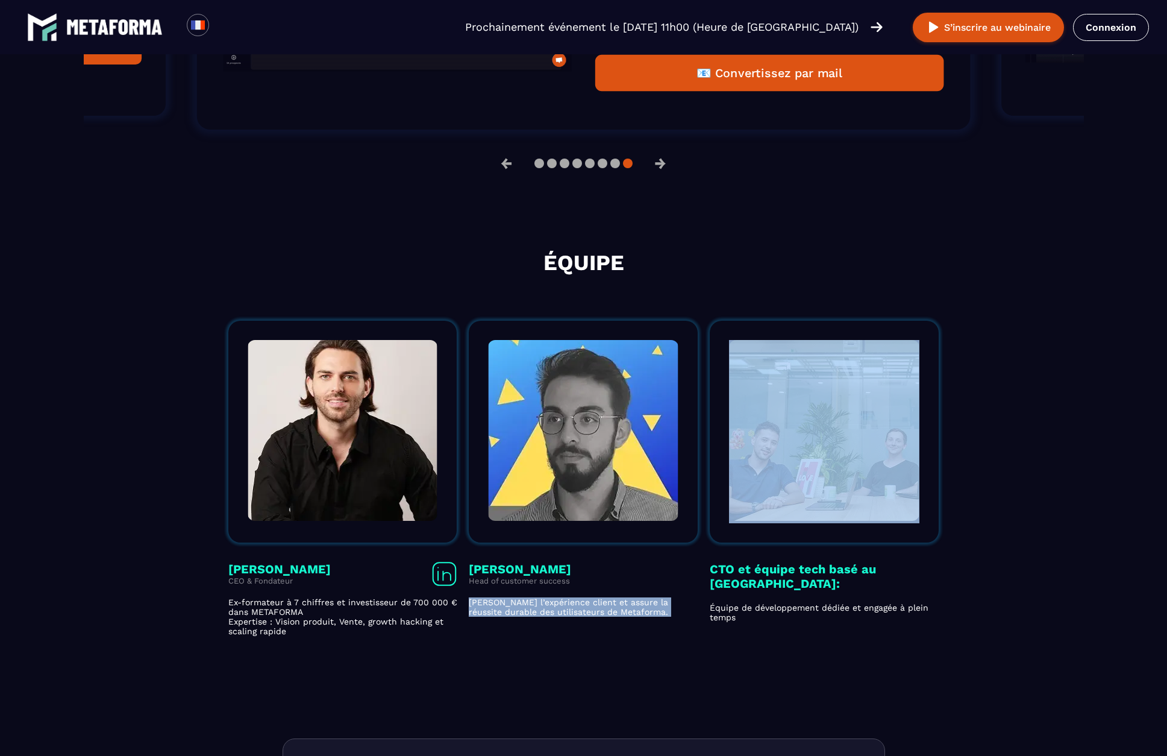
click at [641, 616] on p "[PERSON_NAME] l’expérience client et assure la réussite durable des utilisateur…" at bounding box center [583, 606] width 229 height 19
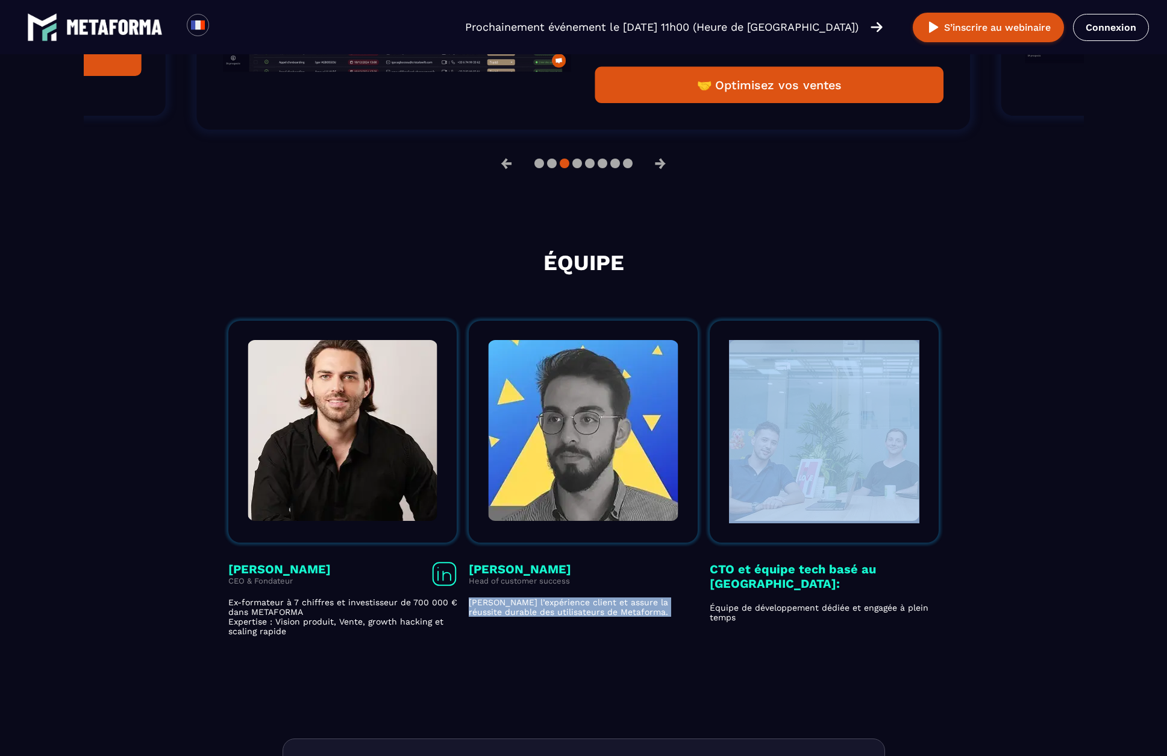
click at [641, 616] on p "[PERSON_NAME] l’expérience client et assure la réussite durable des utilisateur…" at bounding box center [583, 606] width 229 height 19
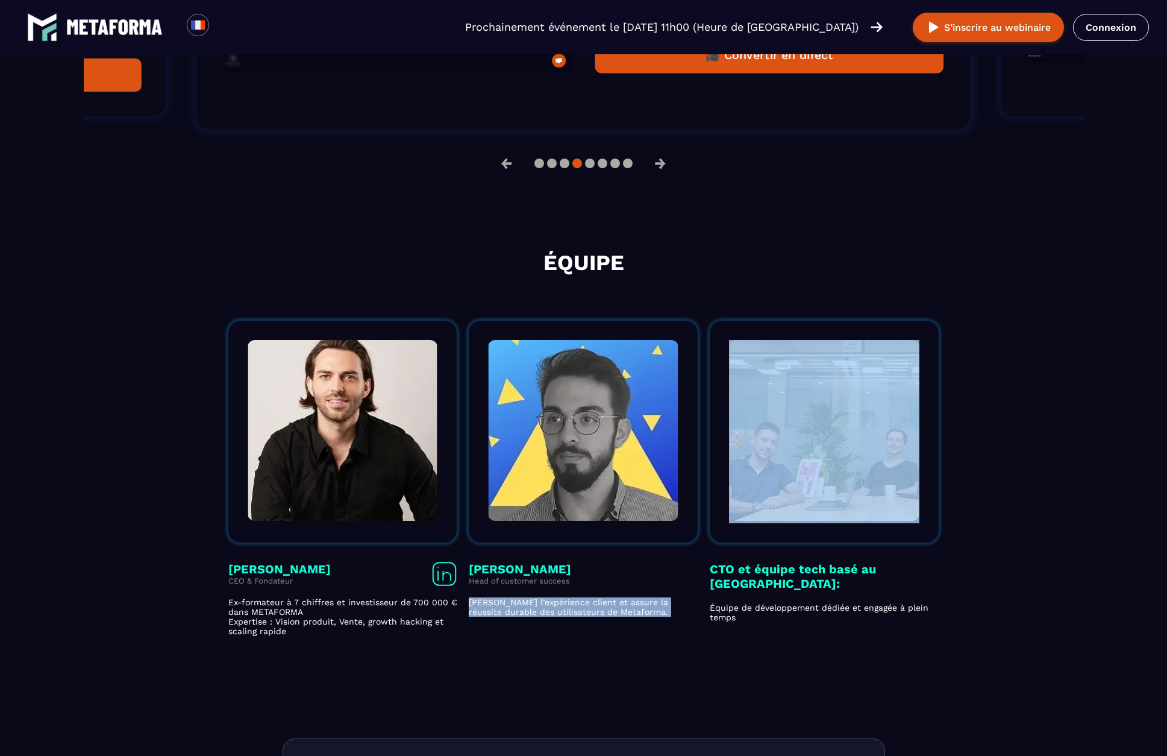
click at [641, 616] on p "[PERSON_NAME] l’expérience client et assure la réussite durable des utilisateur…" at bounding box center [583, 606] width 229 height 19
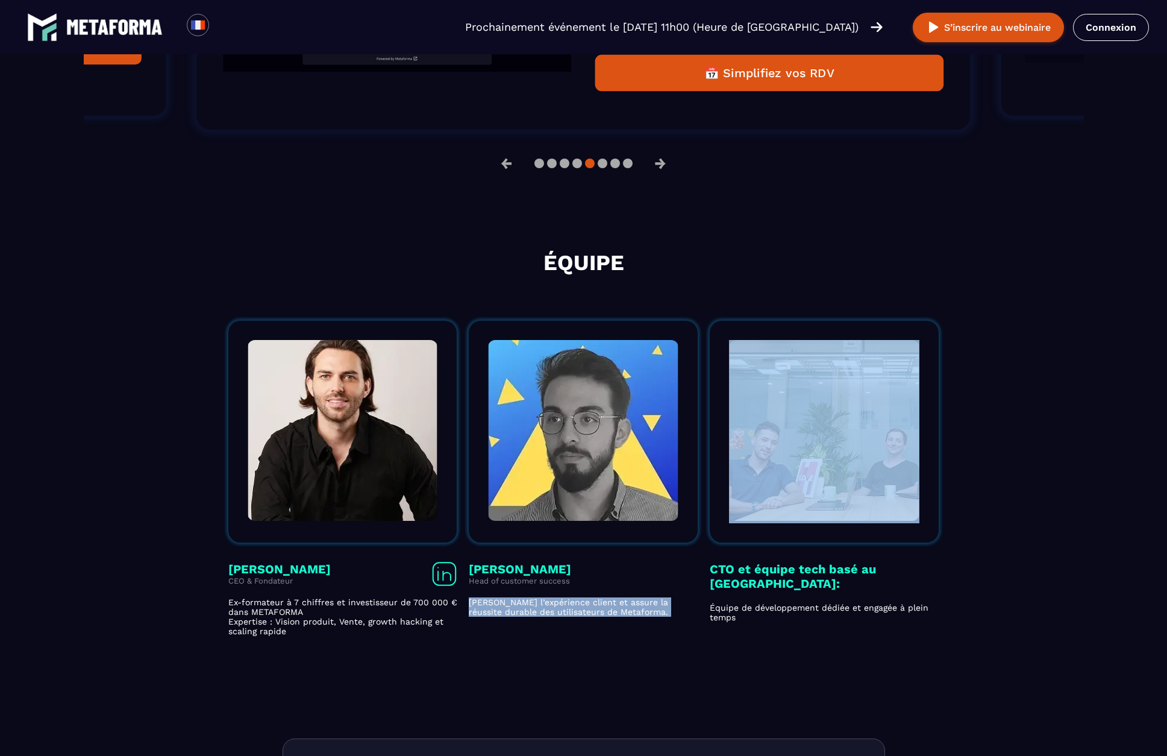
click at [641, 616] on p "[PERSON_NAME] l’expérience client et assure la réussite durable des utilisateur…" at bounding box center [583, 606] width 229 height 19
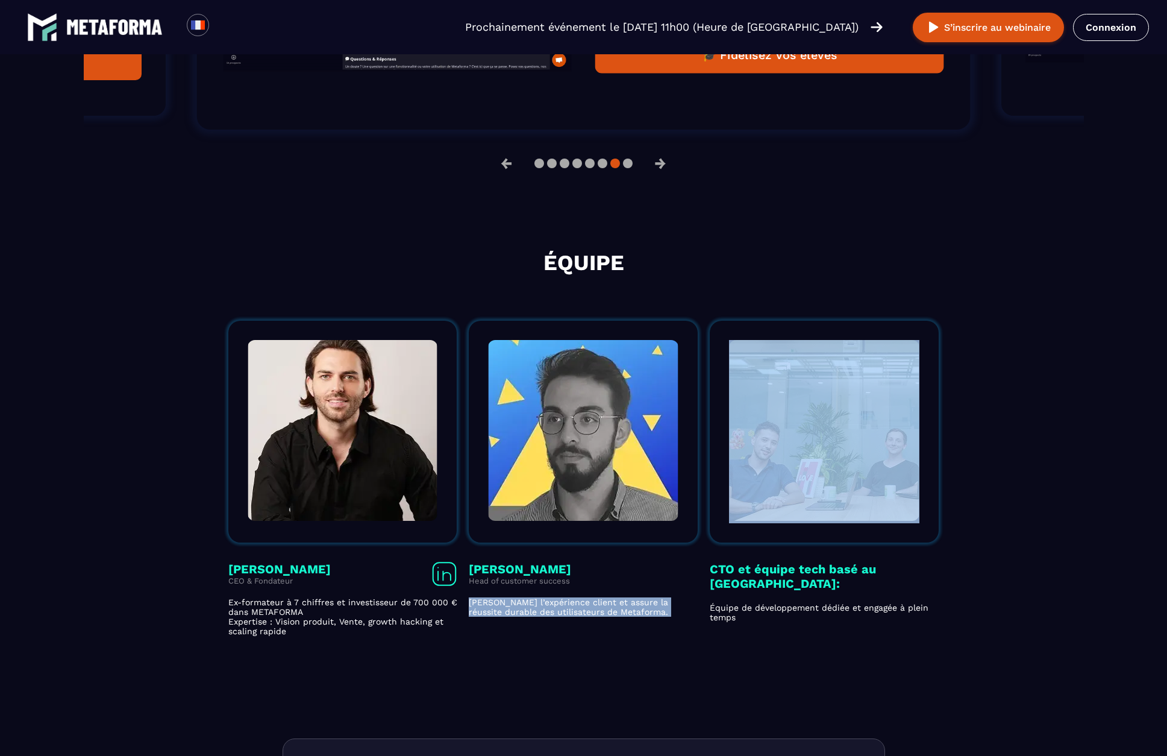
click at [641, 616] on p "[PERSON_NAME] l’expérience client et assure la réussite durable des utilisateur…" at bounding box center [583, 606] width 229 height 19
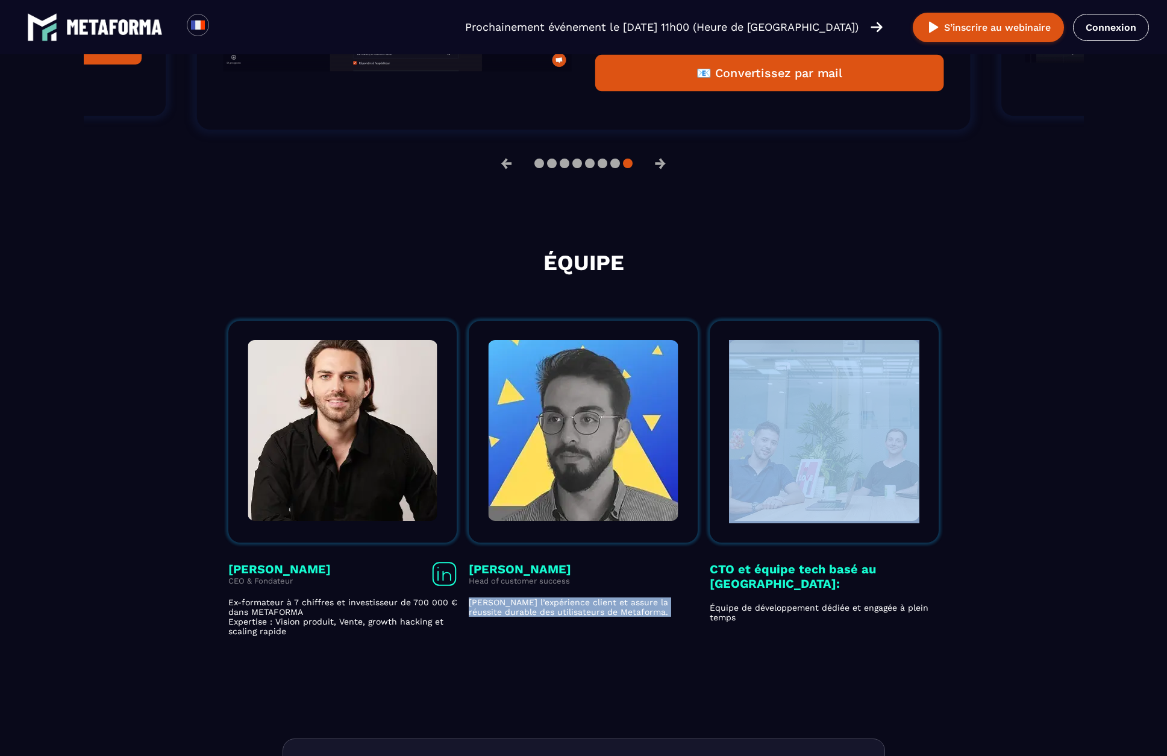
click at [641, 616] on p "[PERSON_NAME] l’expérience client et assure la réussite durable des utilisateur…" at bounding box center [583, 606] width 229 height 19
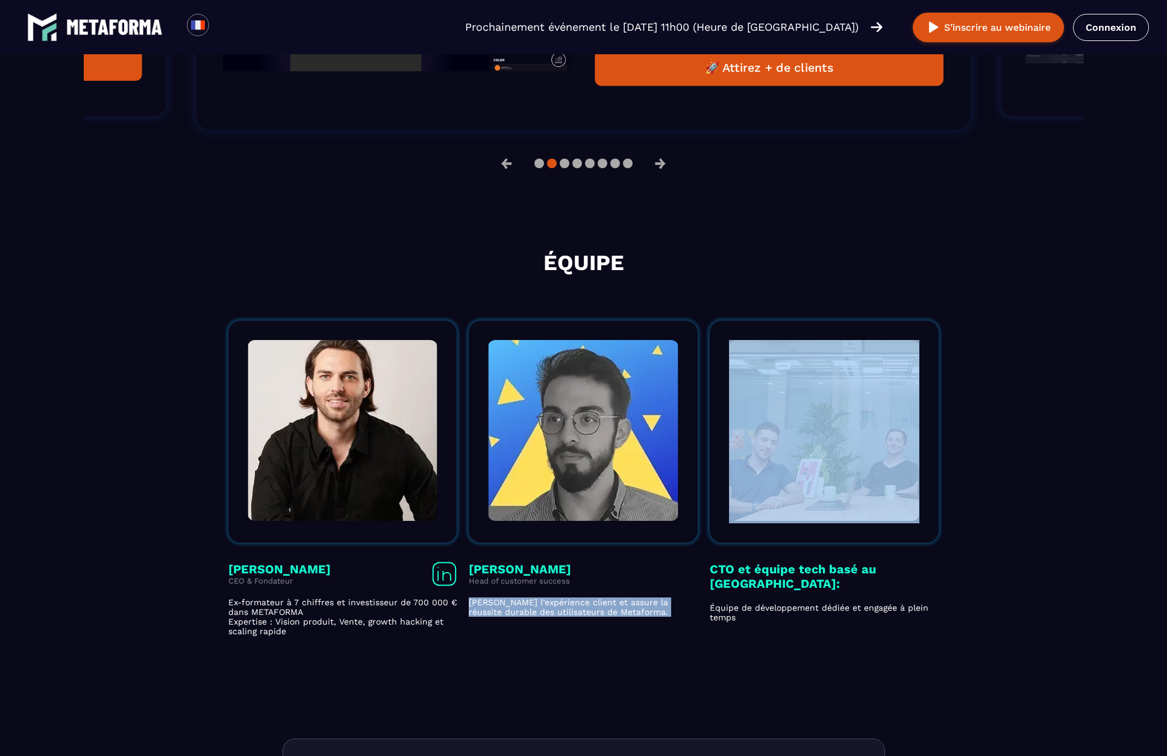
click at [653, 642] on section "Équipe [PERSON_NAME] CEO & Fondateur Ex-formateur à 7 chiffres et investisseur …" at bounding box center [583, 443] width 1167 height 530
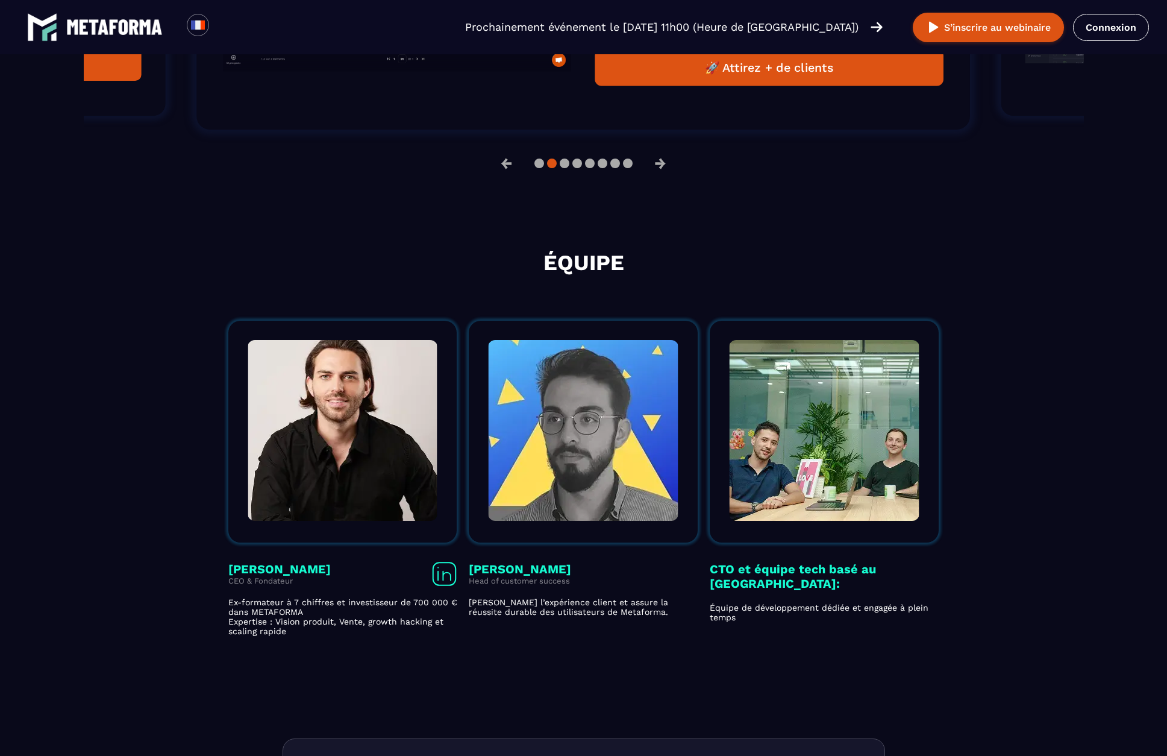
click at [653, 642] on section "Équipe [PERSON_NAME] CEO & Fondateur Ex-formateur à 7 chiffres et investisseur …" at bounding box center [583, 443] width 1167 height 530
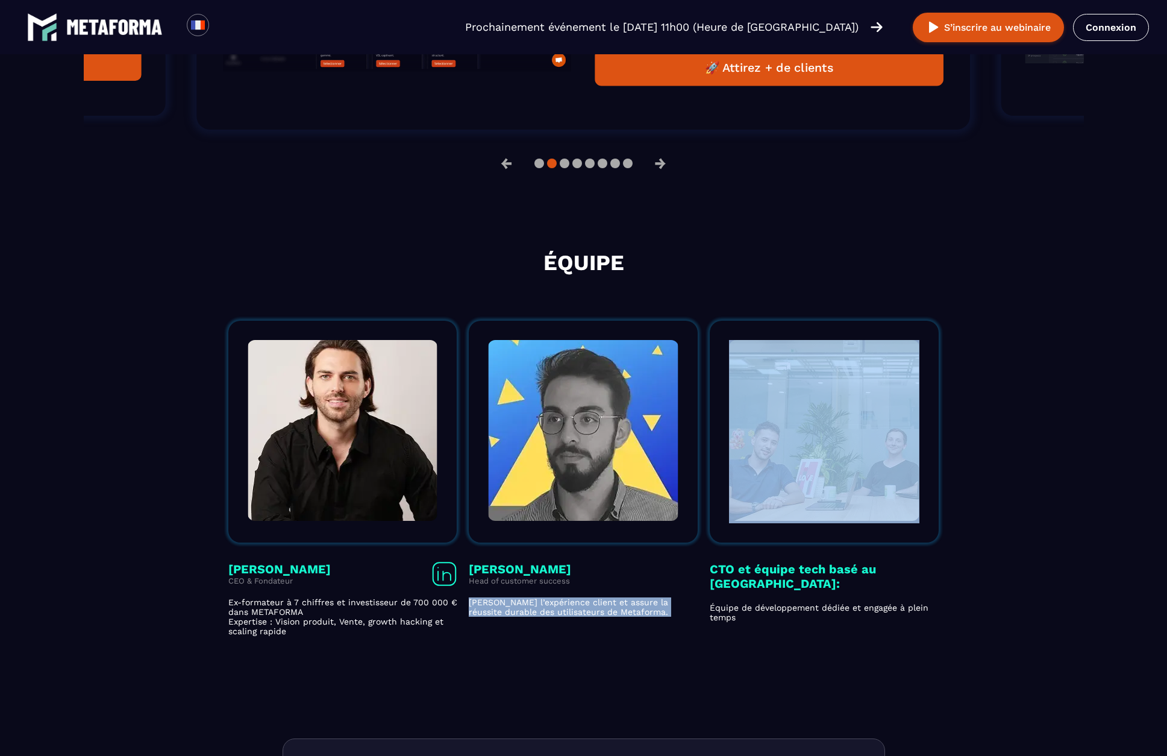
click at [653, 642] on section "Équipe [PERSON_NAME] CEO & Fondateur Ex-formateur à 7 chiffres et investisseur …" at bounding box center [583, 443] width 1167 height 530
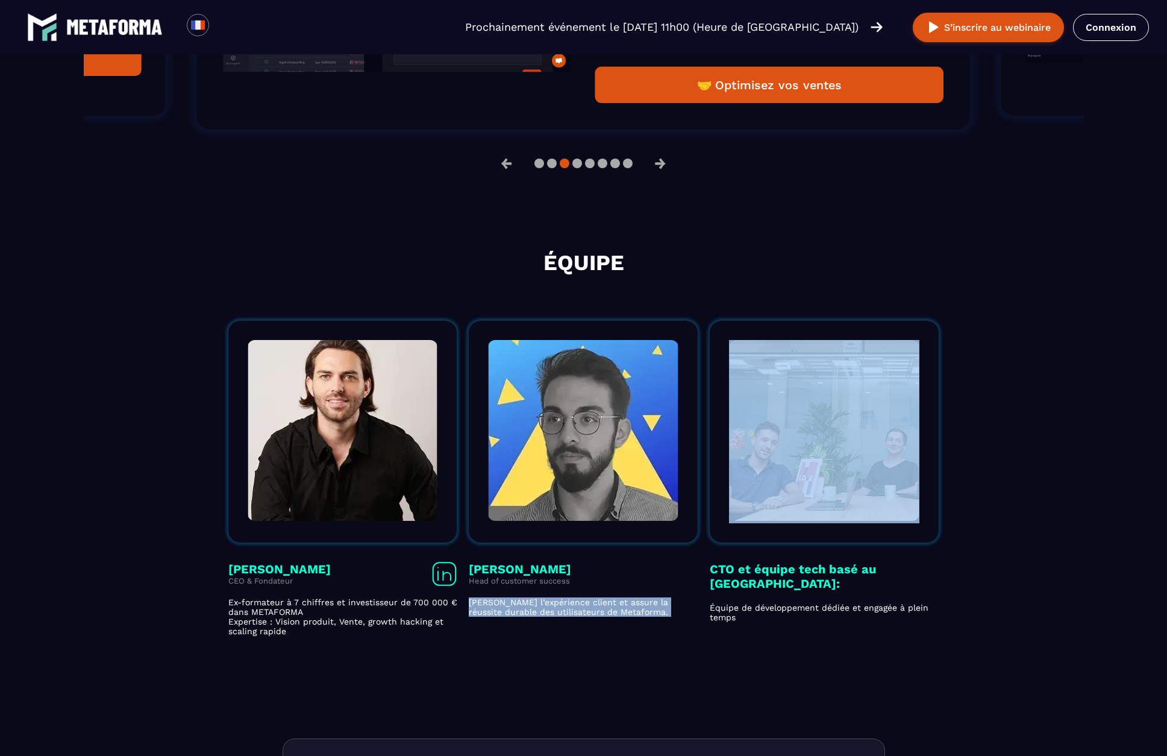
click at [653, 642] on section "Équipe [PERSON_NAME] CEO & Fondateur Ex-formateur à 7 chiffres et investisseur …" at bounding box center [583, 443] width 1167 height 530
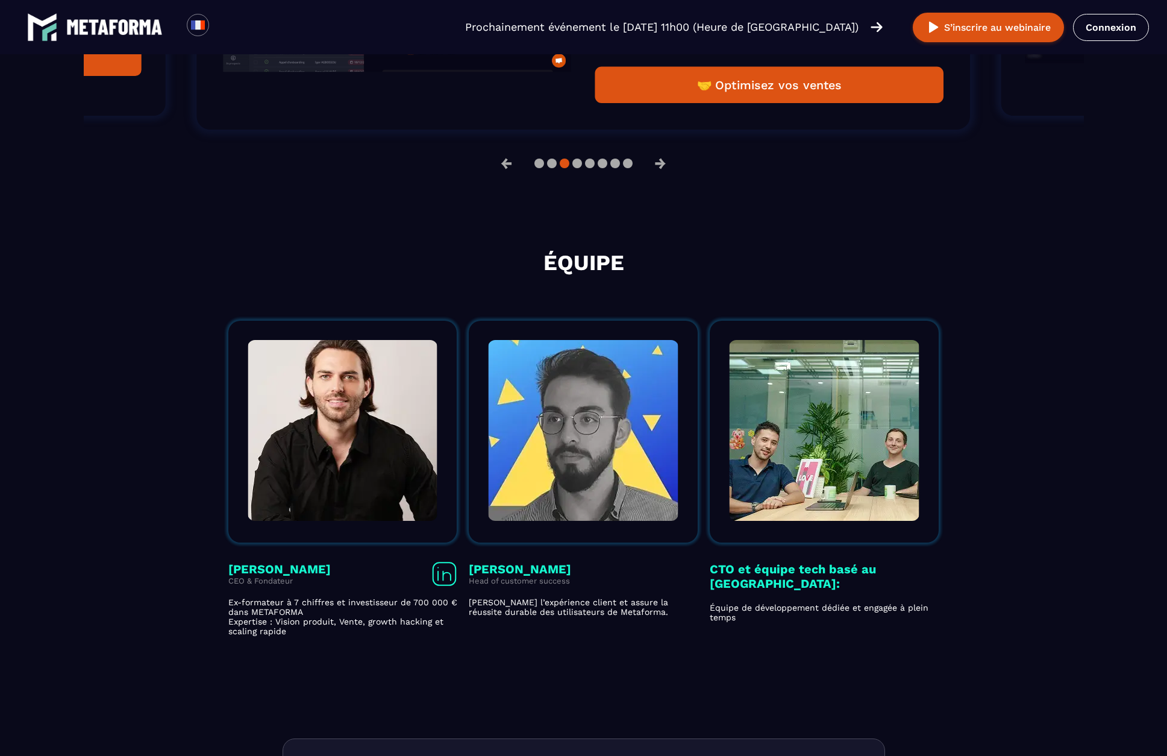
click at [653, 642] on section "Équipe [PERSON_NAME] CEO & Fondateur Ex-formateur à 7 chiffres et investisseur …" at bounding box center [583, 443] width 1167 height 530
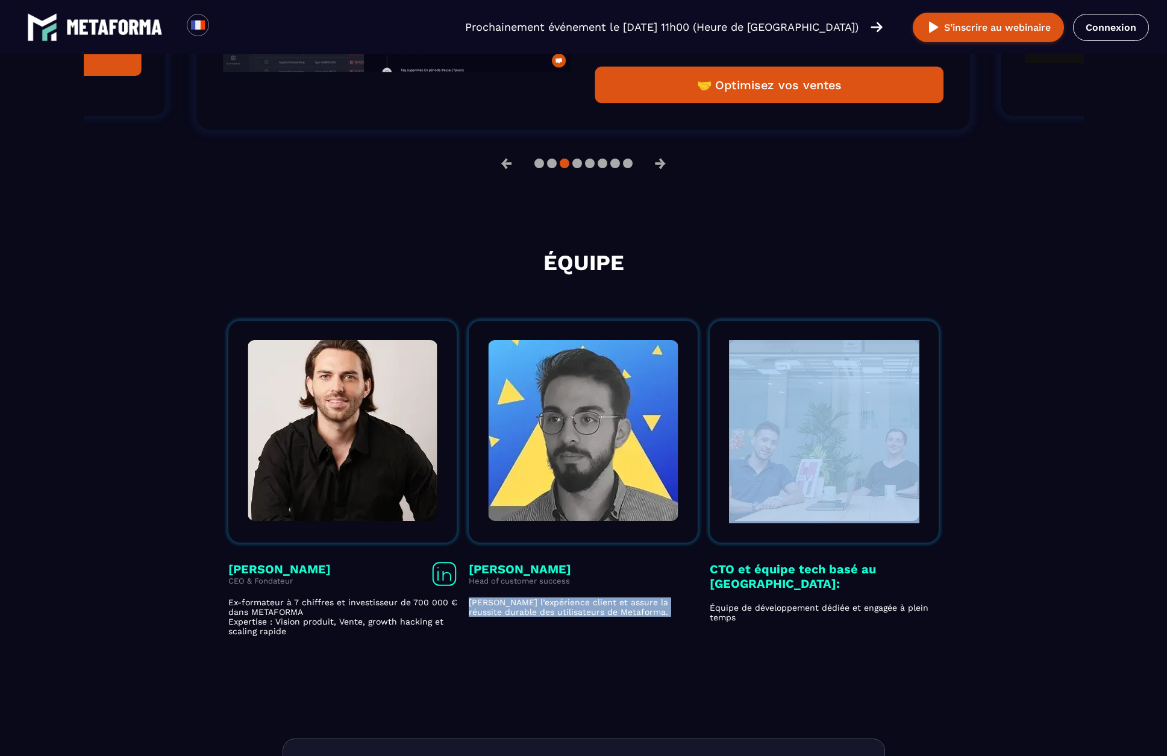
click at [653, 642] on section "Équipe [PERSON_NAME] CEO & Fondateur Ex-formateur à 7 chiffres et investisseur …" at bounding box center [583, 443] width 1167 height 530
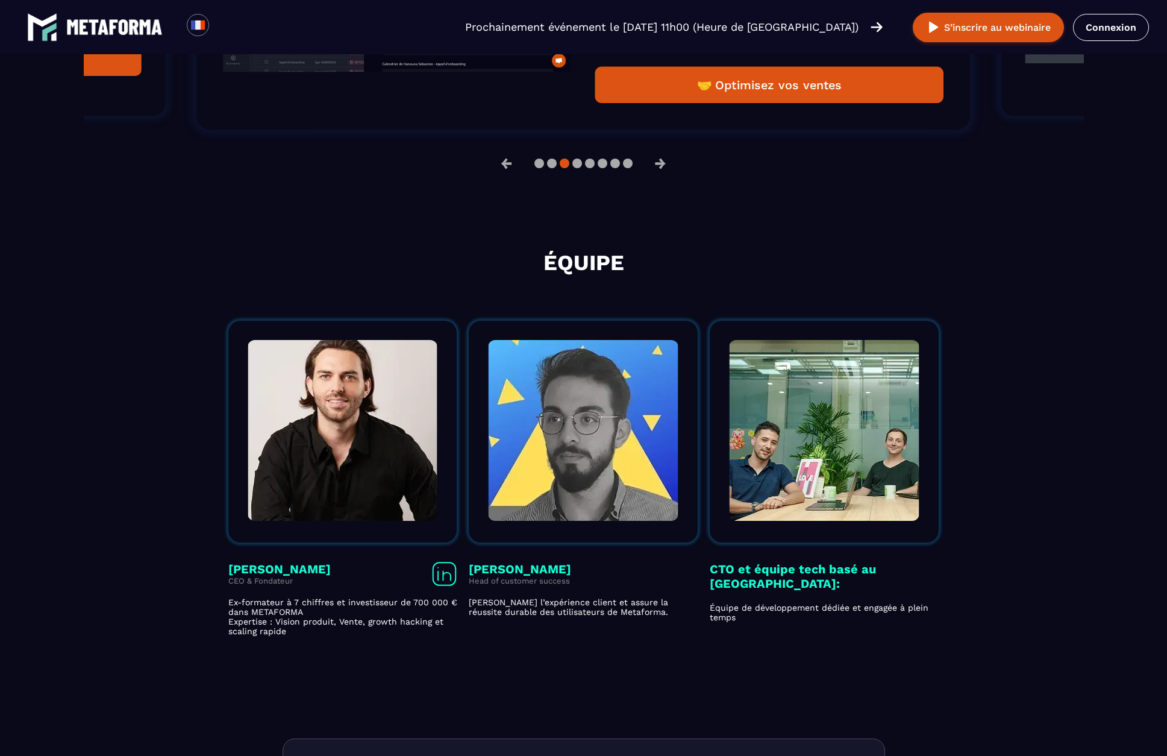
click at [653, 642] on section "Équipe [PERSON_NAME] CEO & Fondateur Ex-formateur à 7 chiffres et investisseur …" at bounding box center [583, 443] width 1167 height 530
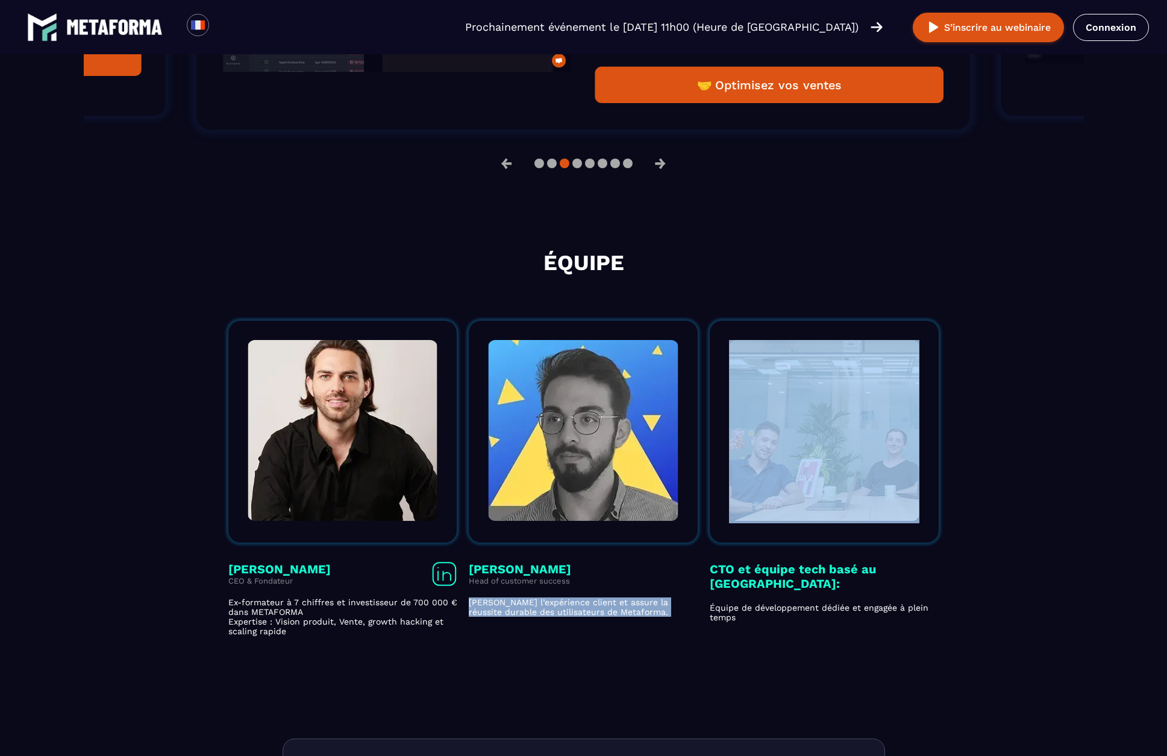
click at [631, 623] on div "[PERSON_NAME] of customer success [PERSON_NAME] l’expérience client et assure l…" at bounding box center [583, 478] width 229 height 315
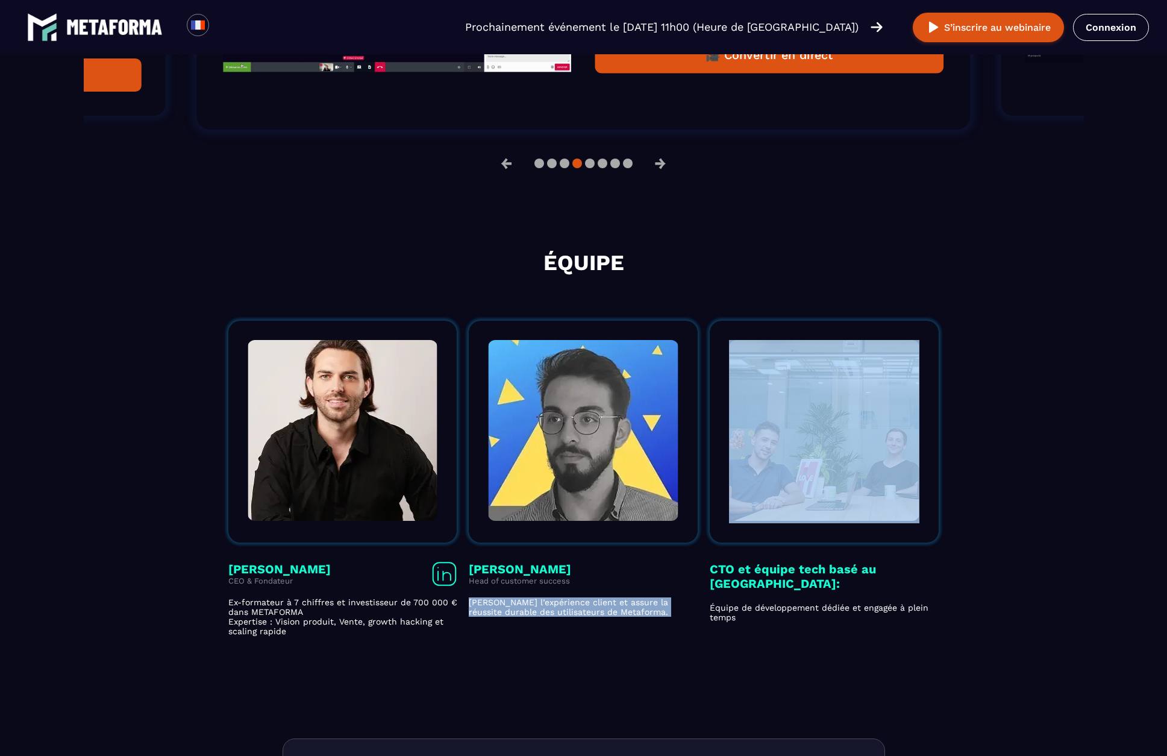
click at [631, 623] on div "[PERSON_NAME] of customer success [PERSON_NAME] l’expérience client et assure l…" at bounding box center [583, 478] width 229 height 315
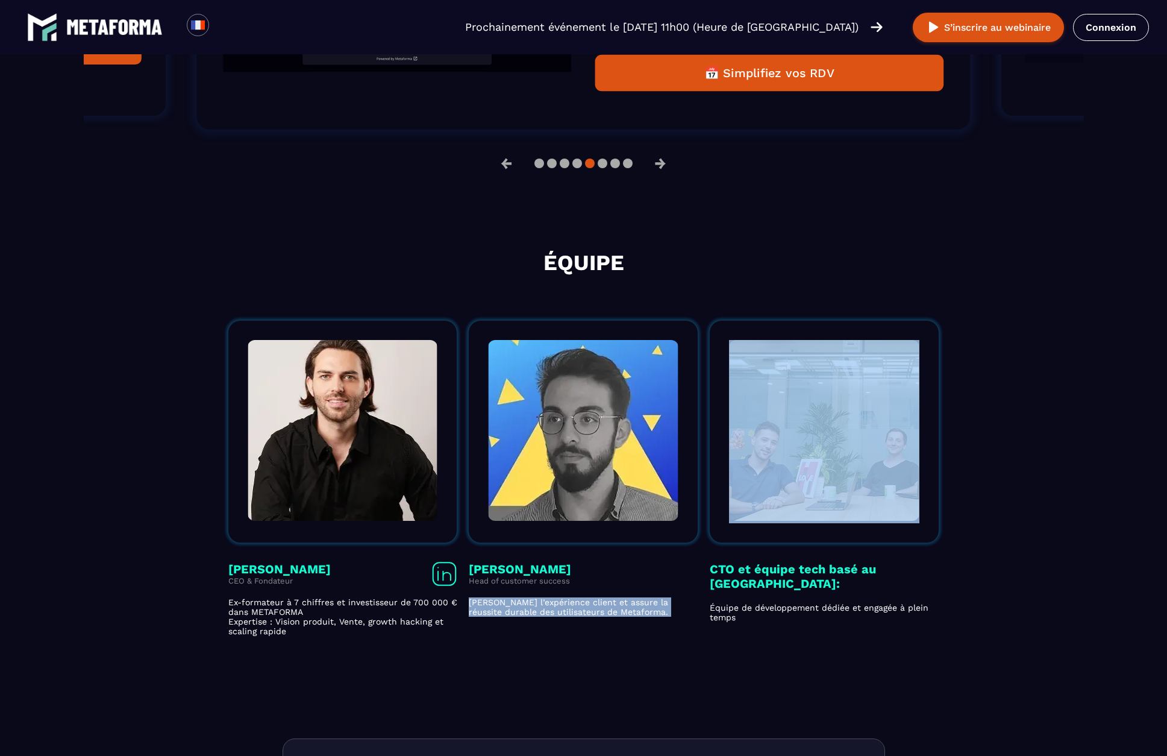
click at [631, 623] on div "[PERSON_NAME] of customer success [PERSON_NAME] l’expérience client et assure l…" at bounding box center [583, 478] width 229 height 315
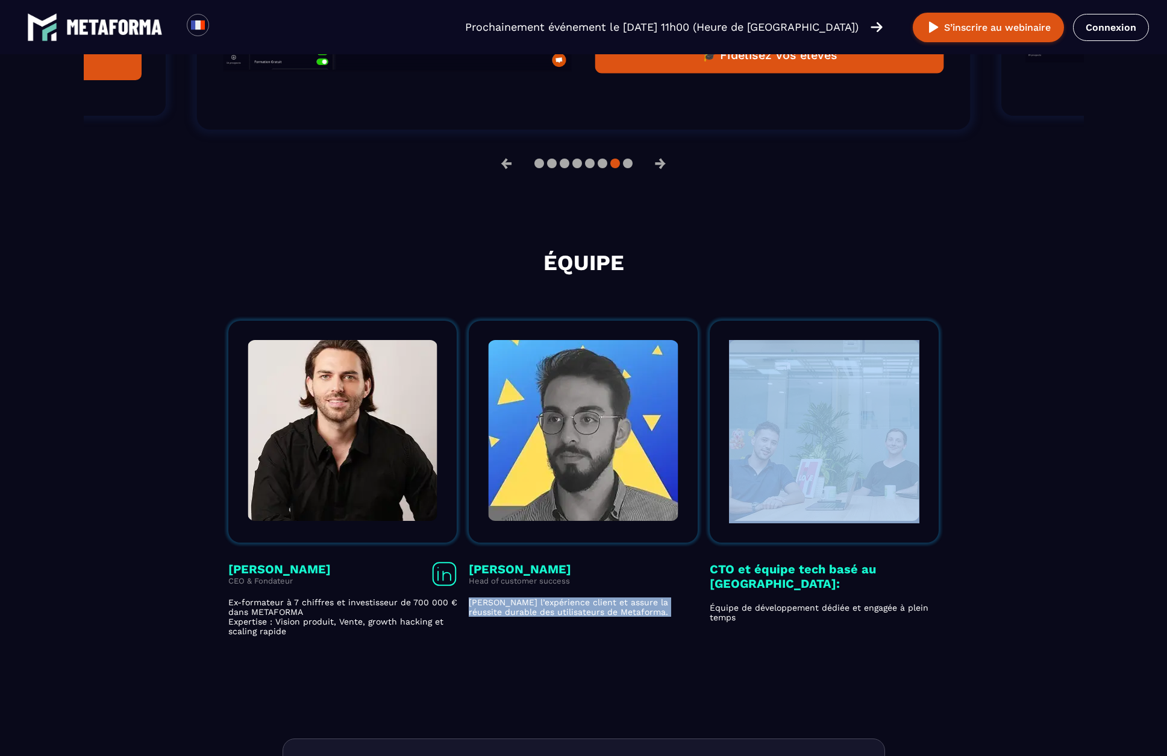
click at [631, 623] on div "[PERSON_NAME] of customer success [PERSON_NAME] l’expérience client et assure l…" at bounding box center [583, 478] width 229 height 315
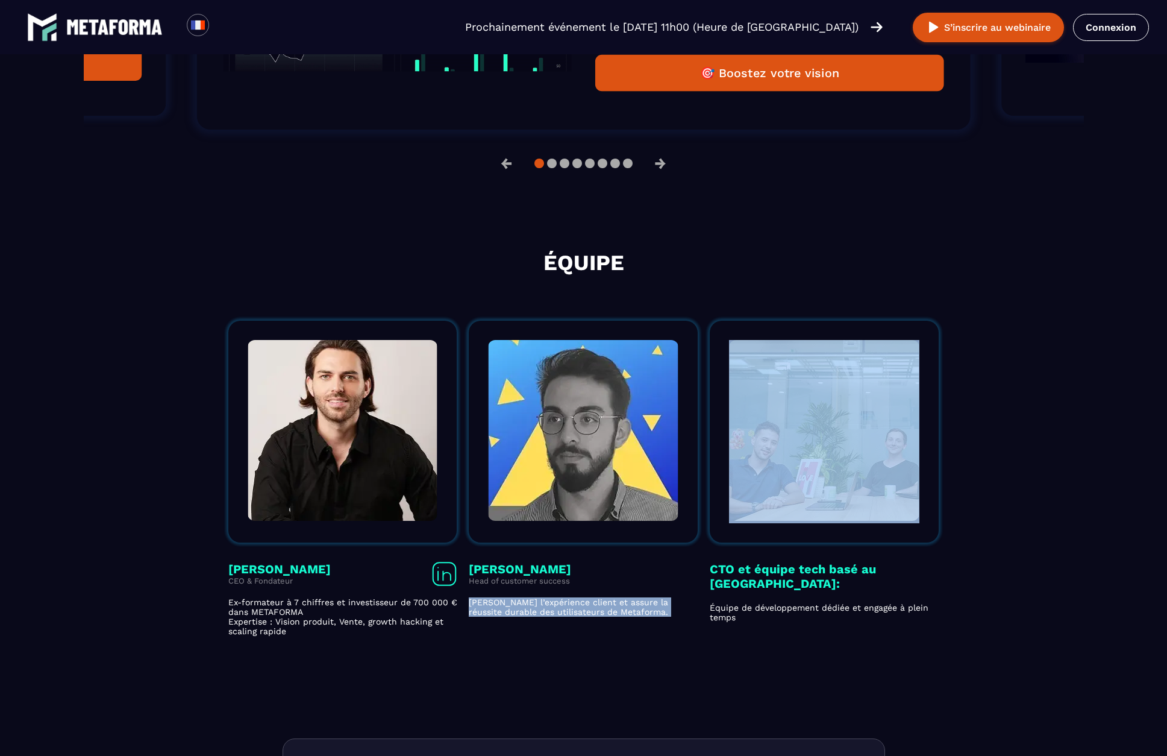
click at [631, 623] on div "[PERSON_NAME] of customer success [PERSON_NAME] l’expérience client et assure l…" at bounding box center [583, 478] width 229 height 315
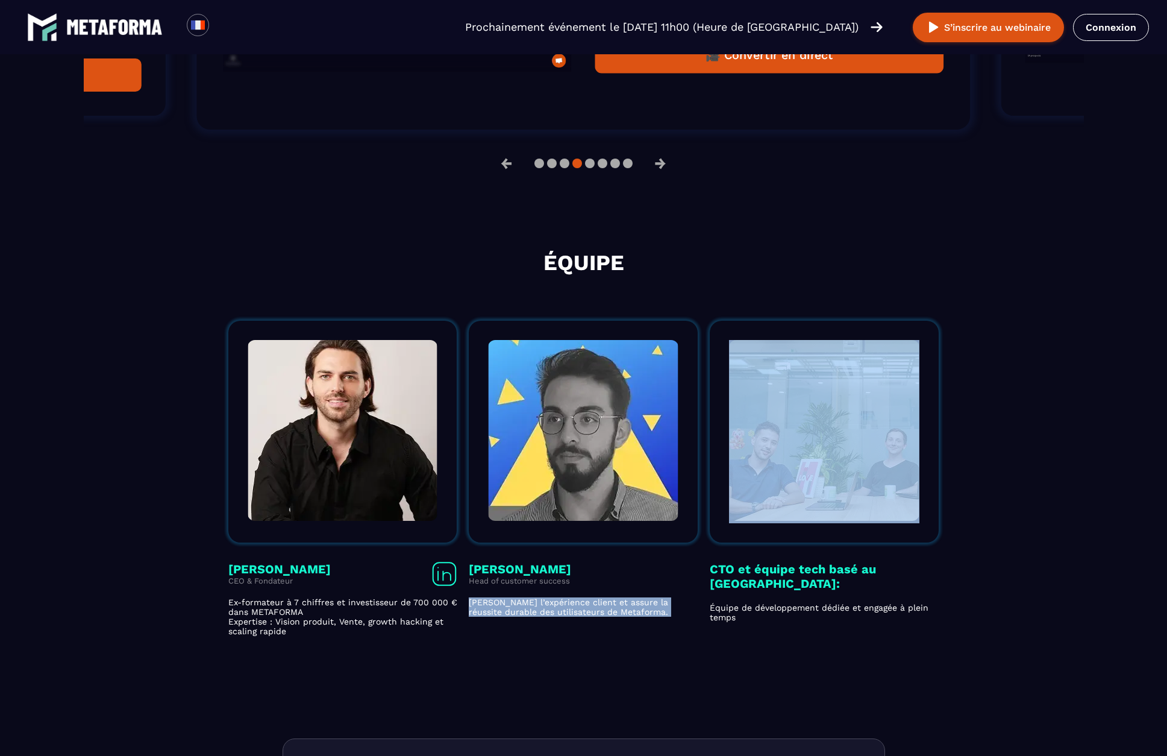
click at [620, 616] on p "[PERSON_NAME] l’expérience client et assure la réussite durable des utilisateur…" at bounding box center [583, 606] width 229 height 19
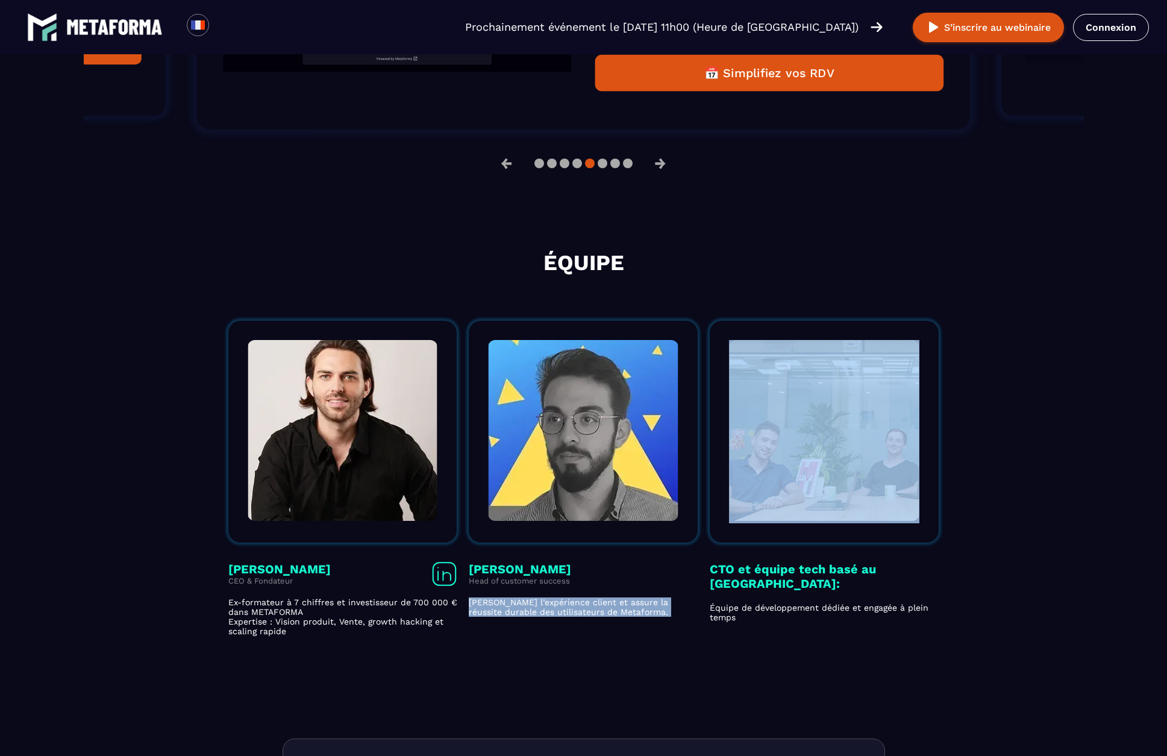
click at [620, 616] on p "[PERSON_NAME] l’expérience client et assure la réussite durable des utilisateur…" at bounding box center [583, 606] width 229 height 19
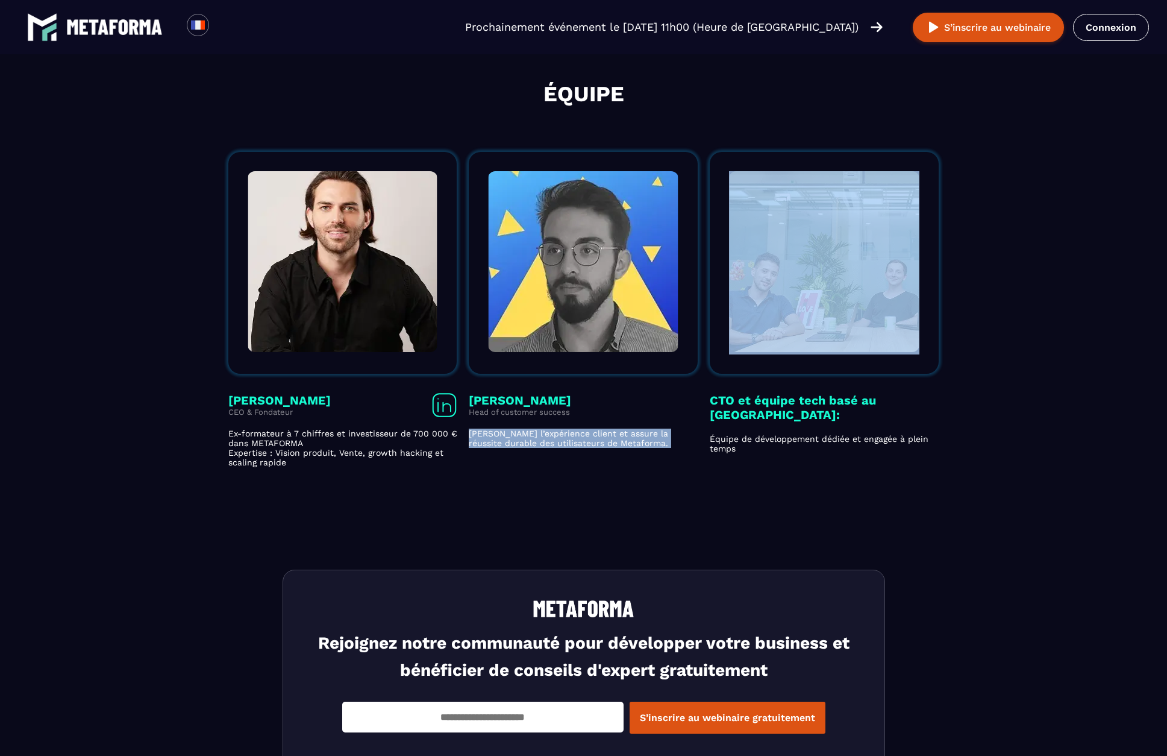
scroll to position [2052, 0]
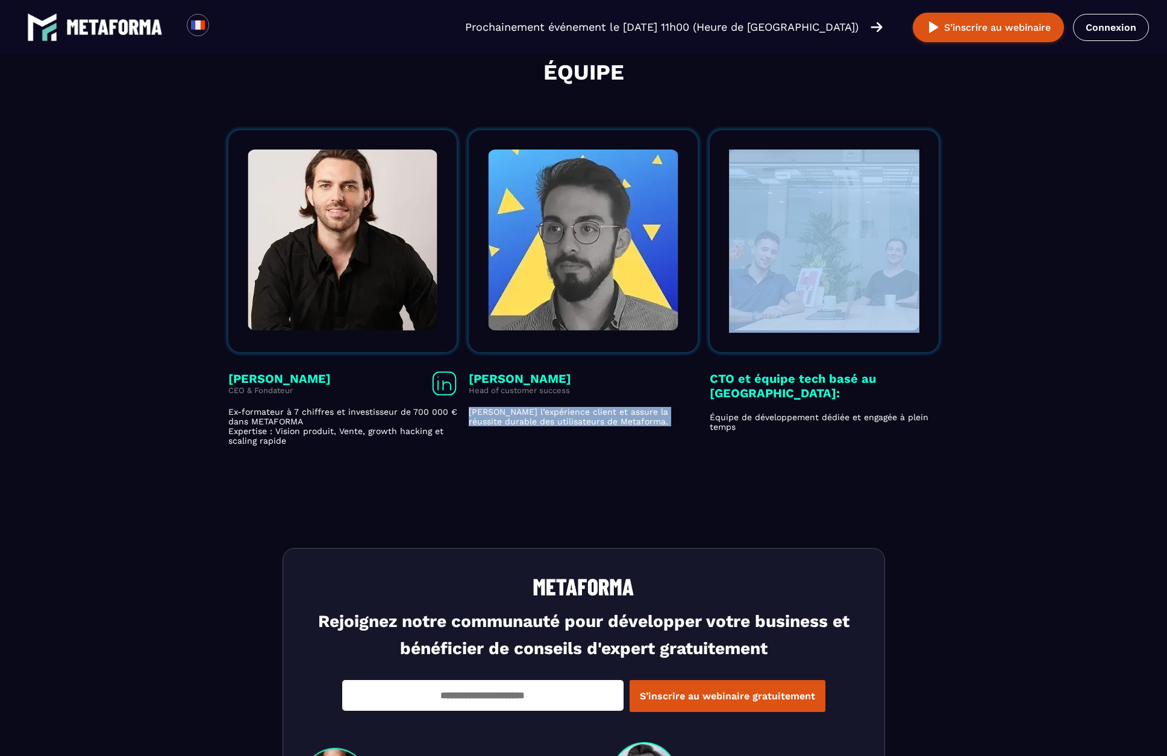
click at [563, 454] on section "Équipe [PERSON_NAME] CEO & Fondateur Ex-formateur à 7 chiffres et investisseur …" at bounding box center [583, 252] width 1167 height 530
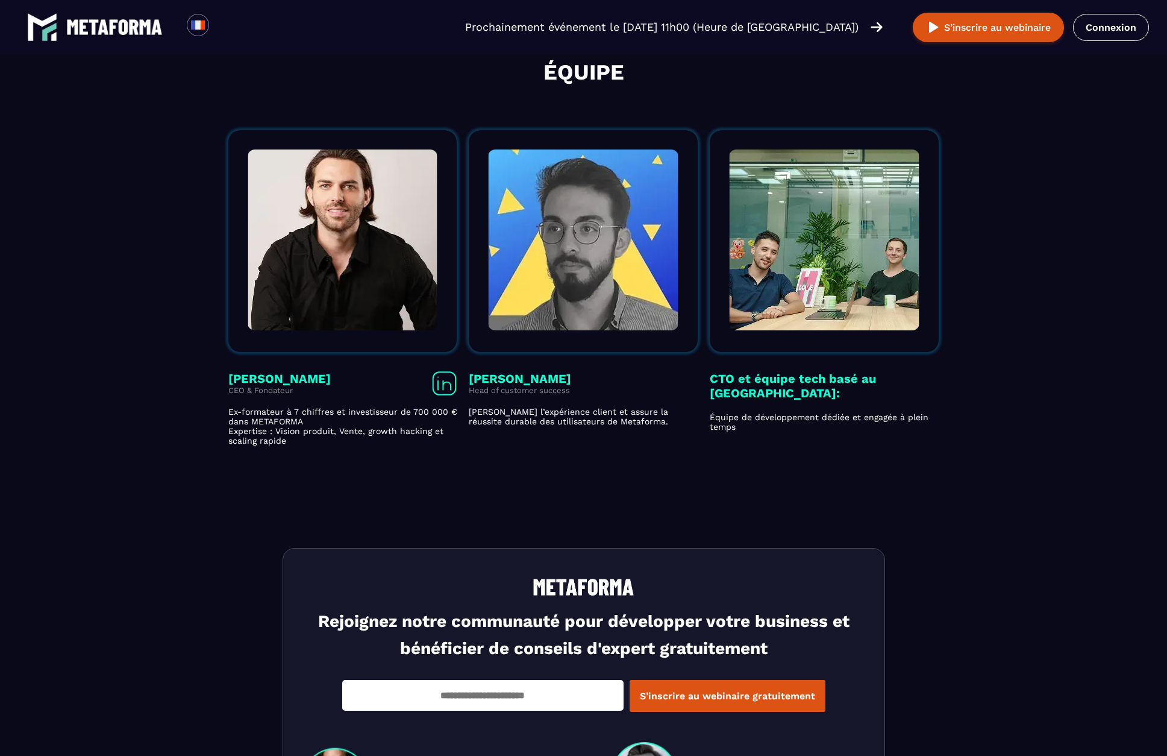
click at [563, 454] on section "Équipe [PERSON_NAME] CEO & Fondateur Ex-formateur à 7 chiffres et investisseur …" at bounding box center [583, 252] width 1167 height 530
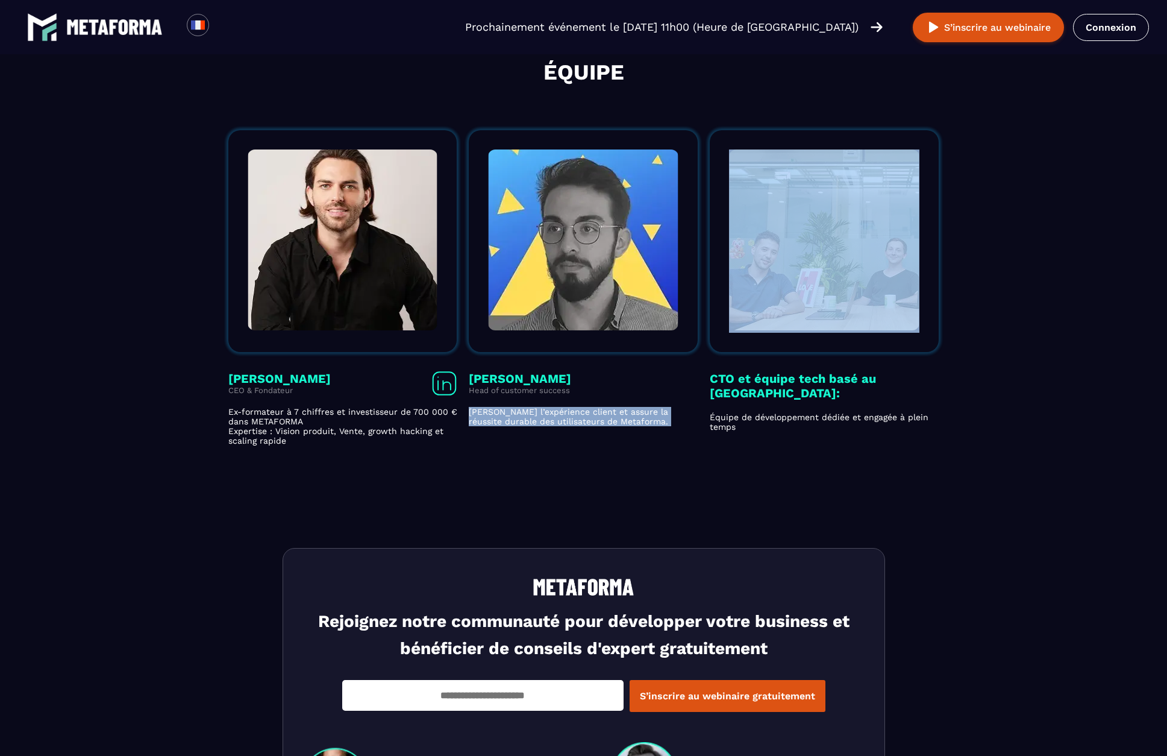
click at [563, 454] on section "Équipe [PERSON_NAME] CEO & Fondateur Ex-formateur à 7 chiffres et investisseur …" at bounding box center [583, 252] width 1167 height 530
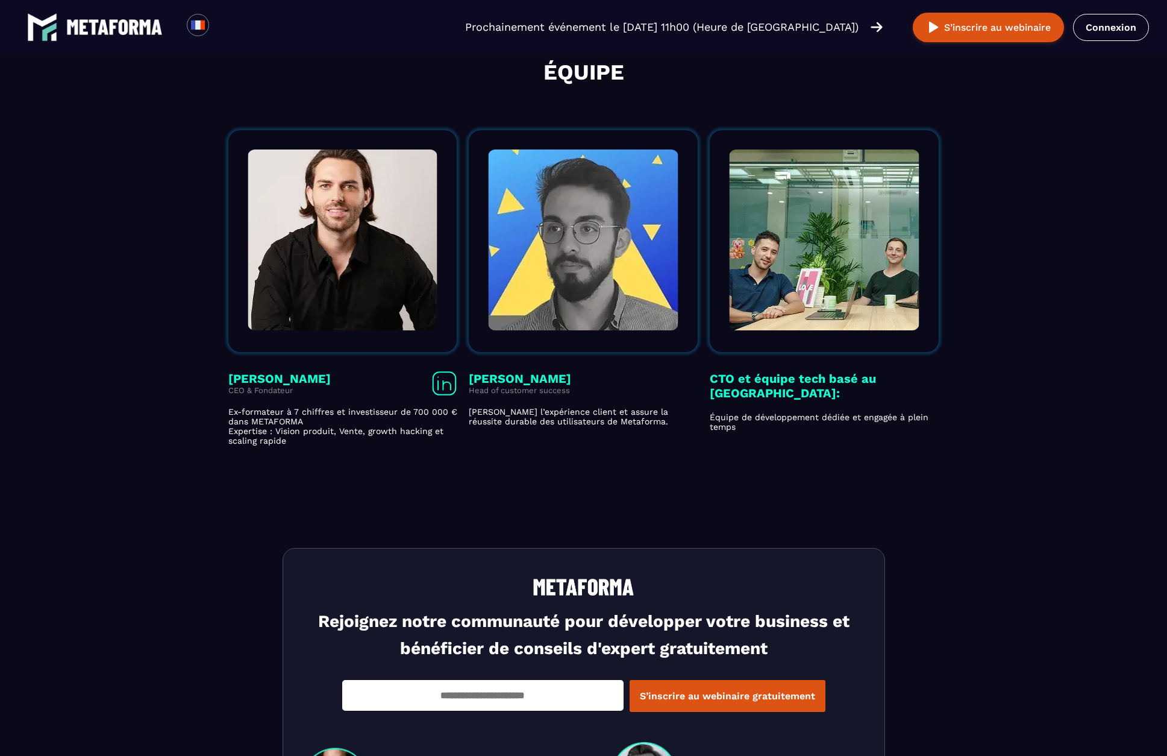
click at [563, 454] on section "Équipe [PERSON_NAME] CEO & Fondateur Ex-formateur à 7 chiffres et investisseur …" at bounding box center [583, 252] width 1167 height 530
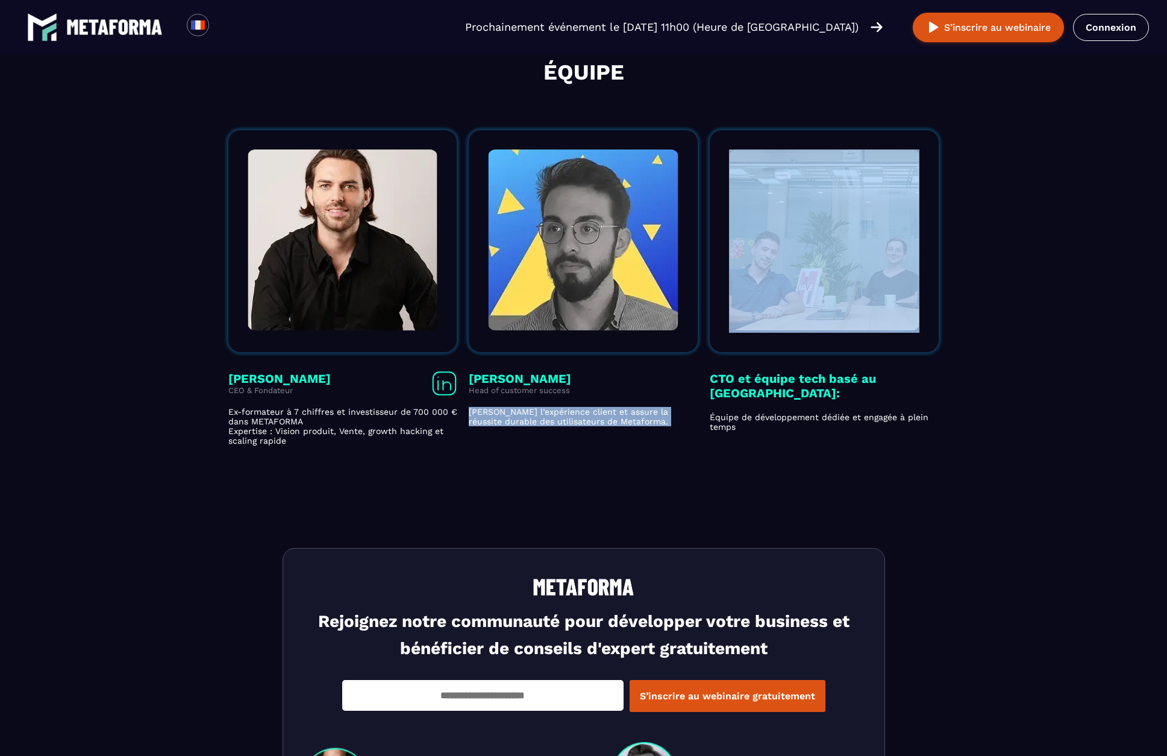
click at [563, 454] on section "Équipe [PERSON_NAME] CEO & Fondateur Ex-formateur à 7 chiffres et investisseur …" at bounding box center [583, 252] width 1167 height 530
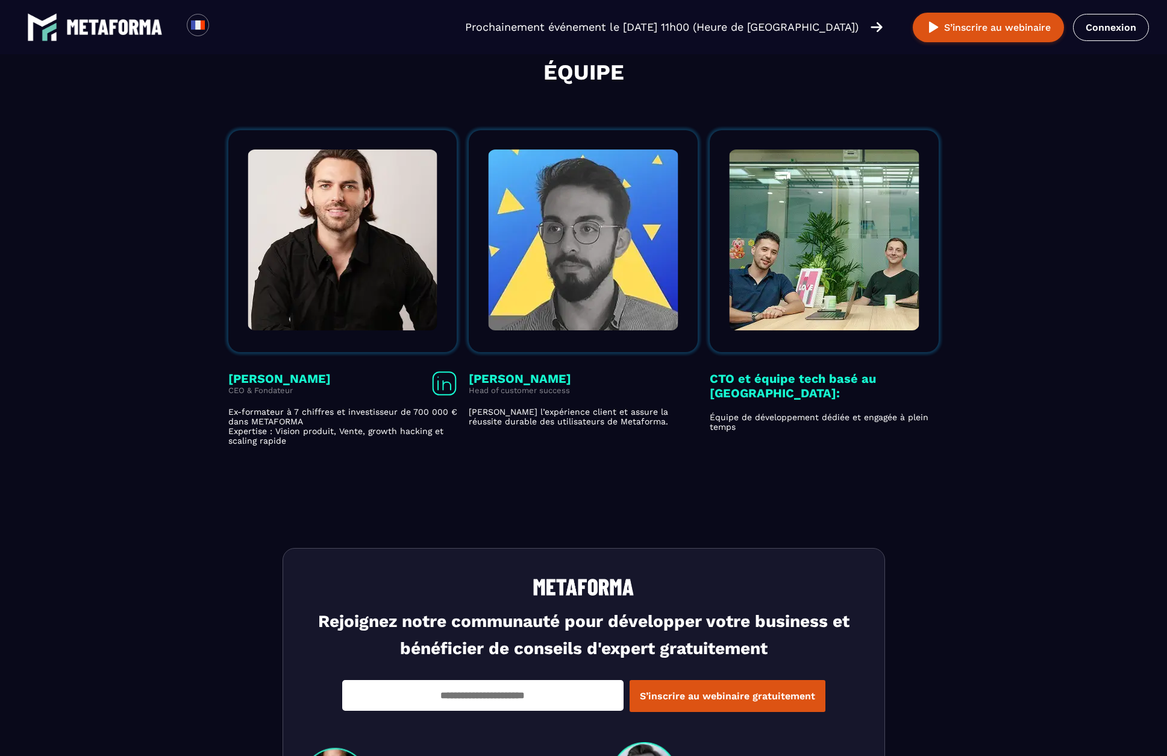
click at [563, 454] on section "Équipe [PERSON_NAME] CEO & Fondateur Ex-formateur à 7 chiffres et investisseur …" at bounding box center [583, 252] width 1167 height 530
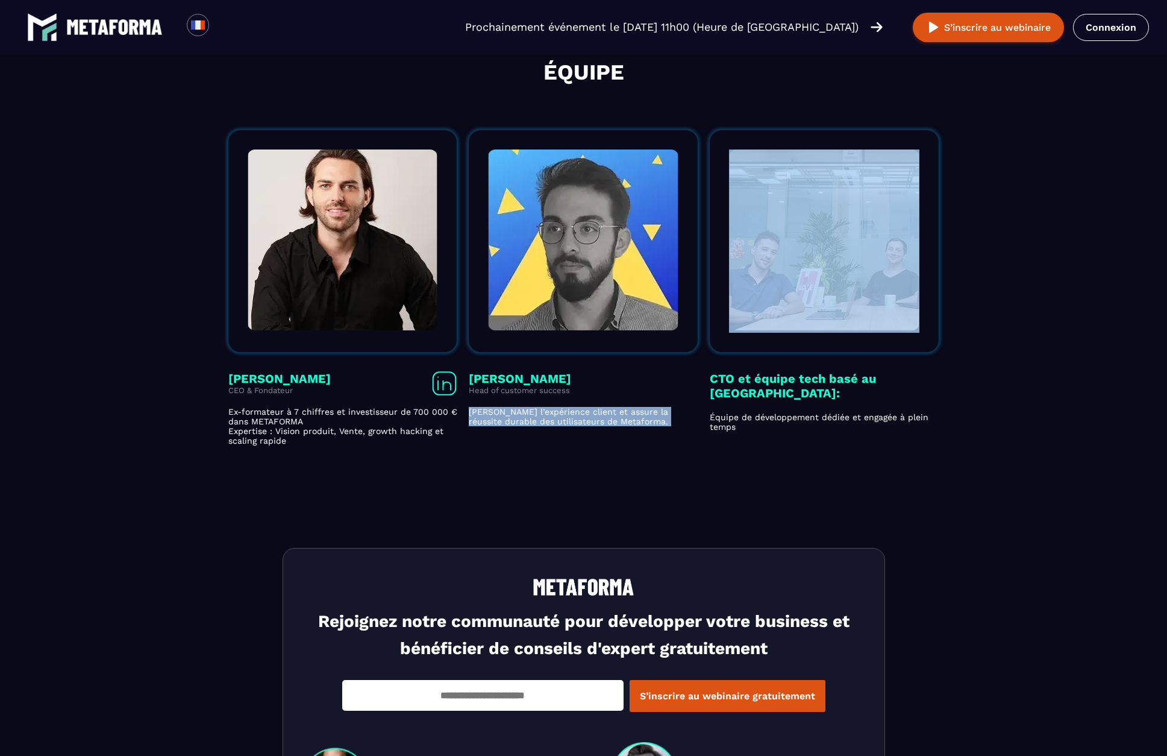
click at [563, 454] on section "Équipe [PERSON_NAME] CEO & Fondateur Ex-formateur à 7 chiffres et investisseur …" at bounding box center [583, 252] width 1167 height 530
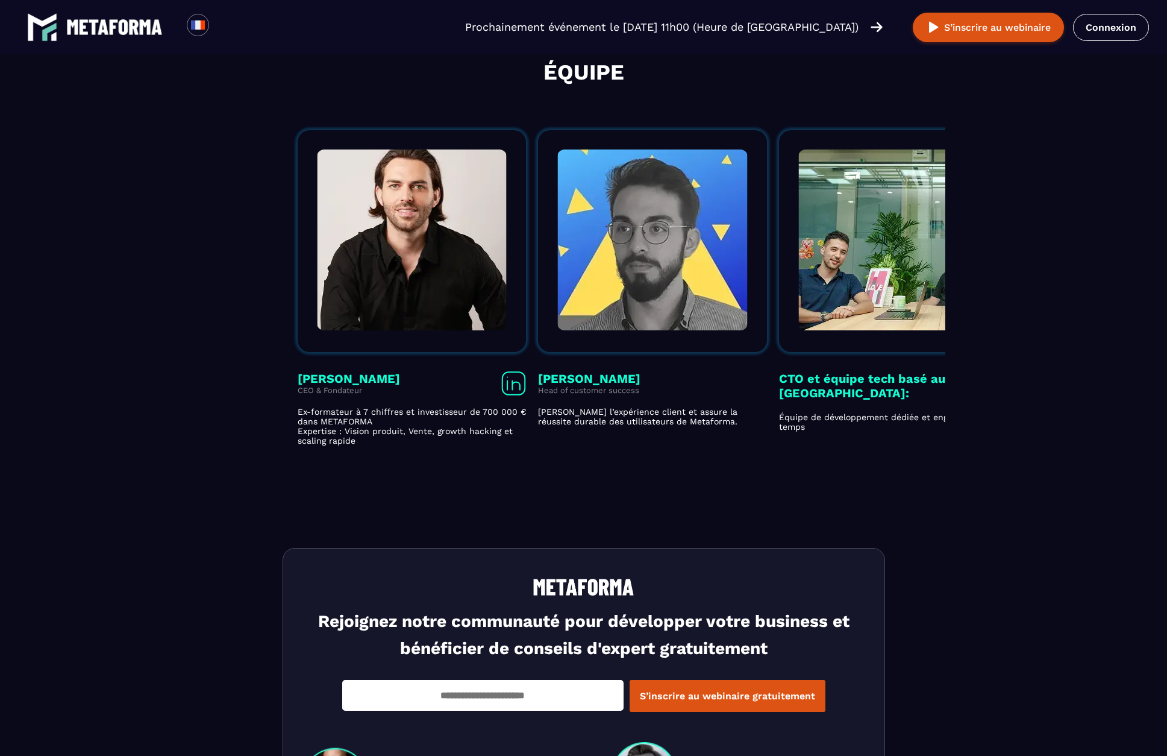
drag, startPoint x: 227, startPoint y: 413, endPoint x: 269, endPoint y: 417, distance: 42.4
click at [292, 417] on li "[PERSON_NAME] CEO & Fondateur Ex-formateur à 7 chiffres et investisseur de 700 …" at bounding box center [412, 283] width 241 height 324
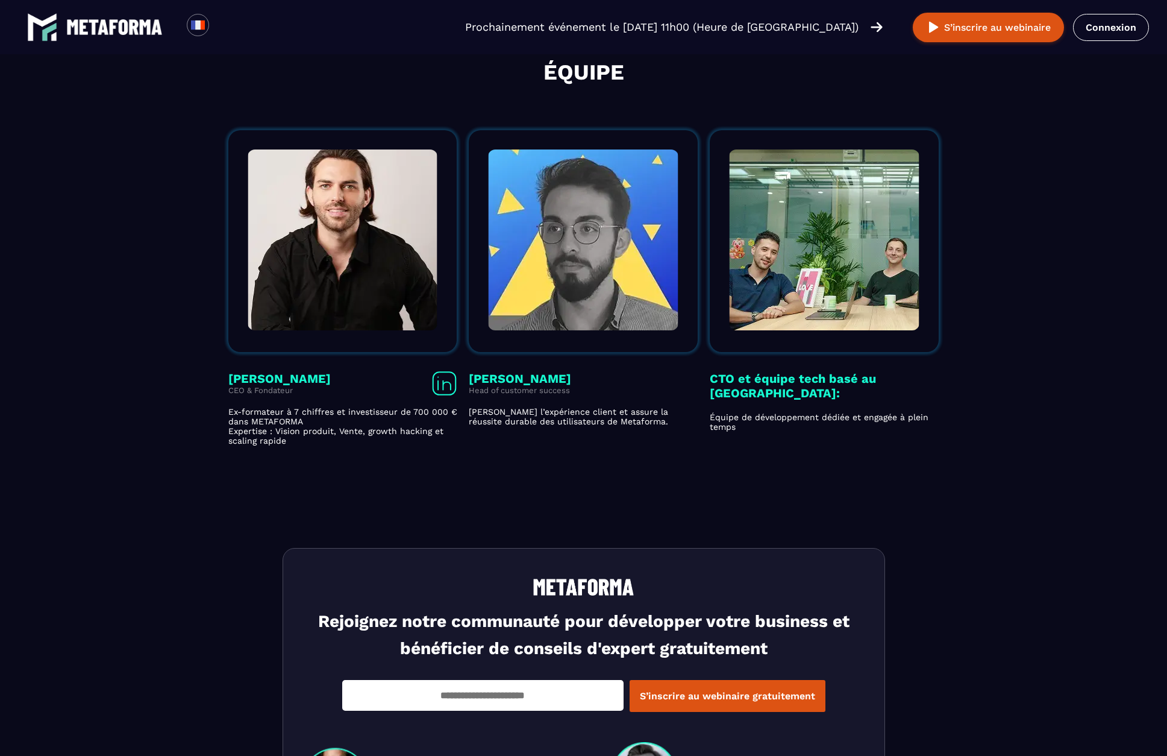
click at [269, 417] on p "Ex-formateur à 7 chiffres et investisseur de 700 000 € dans METAFORMA Expertise…" at bounding box center [342, 426] width 229 height 39
click at [425, 429] on p "Ex-formateur à 7 chiffres et investisseur de 700 000 € dans METAFORMA Expertise…" at bounding box center [342, 426] width 229 height 39
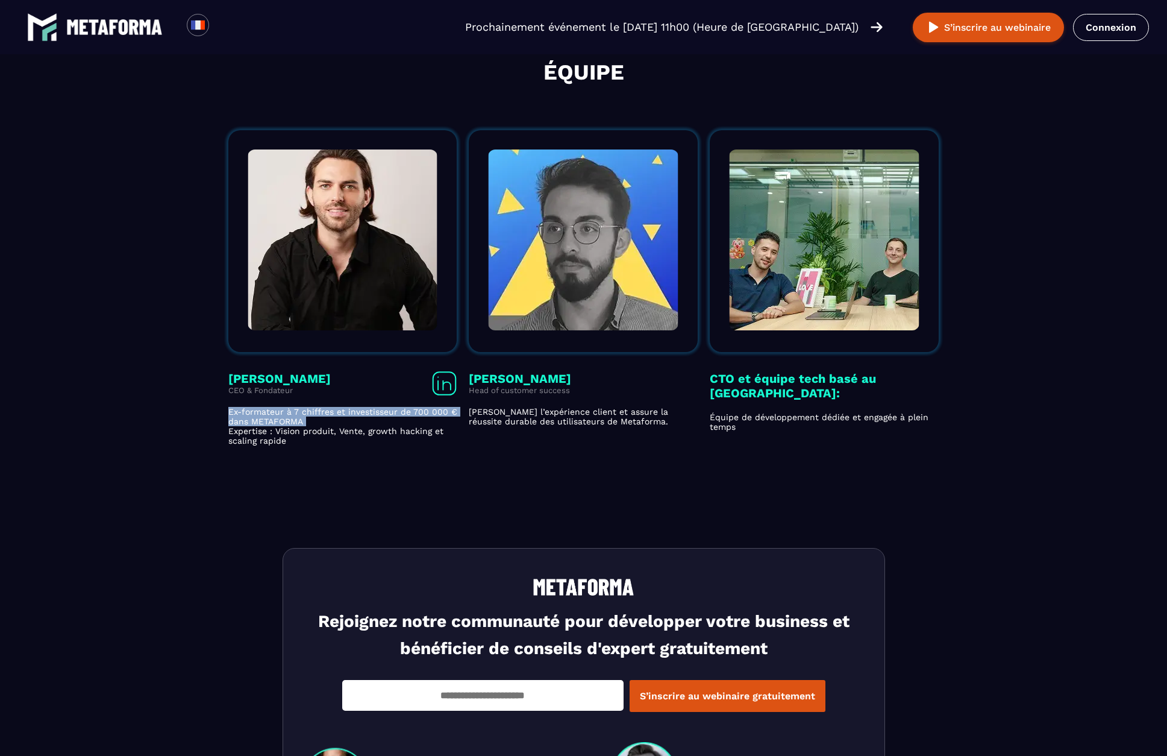
click at [425, 429] on p "Ex-formateur à 7 chiffres et investisseur de 700 000 € dans METAFORMA Expertise…" at bounding box center [342, 426] width 229 height 39
click at [424, 419] on p "Ex-formateur à 7 chiffres et investisseur de 700 000 € dans METAFORMA Expertise…" at bounding box center [342, 426] width 229 height 39
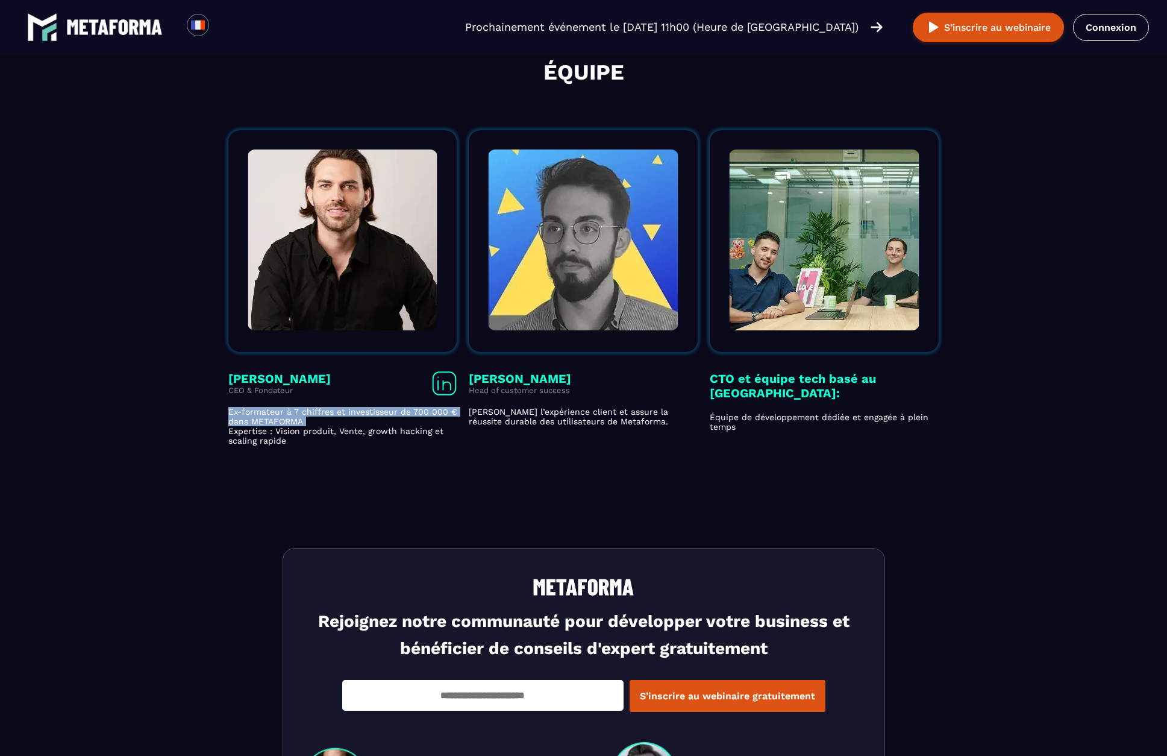
click at [424, 419] on p "Ex-formateur à 7 chiffres et investisseur de 700 000 € dans METAFORMA Expertise…" at bounding box center [342, 426] width 229 height 39
click at [427, 433] on p "Ex-formateur à 7 chiffres et investisseur de 700 000 € dans METAFORMA Expertise…" at bounding box center [342, 426] width 229 height 39
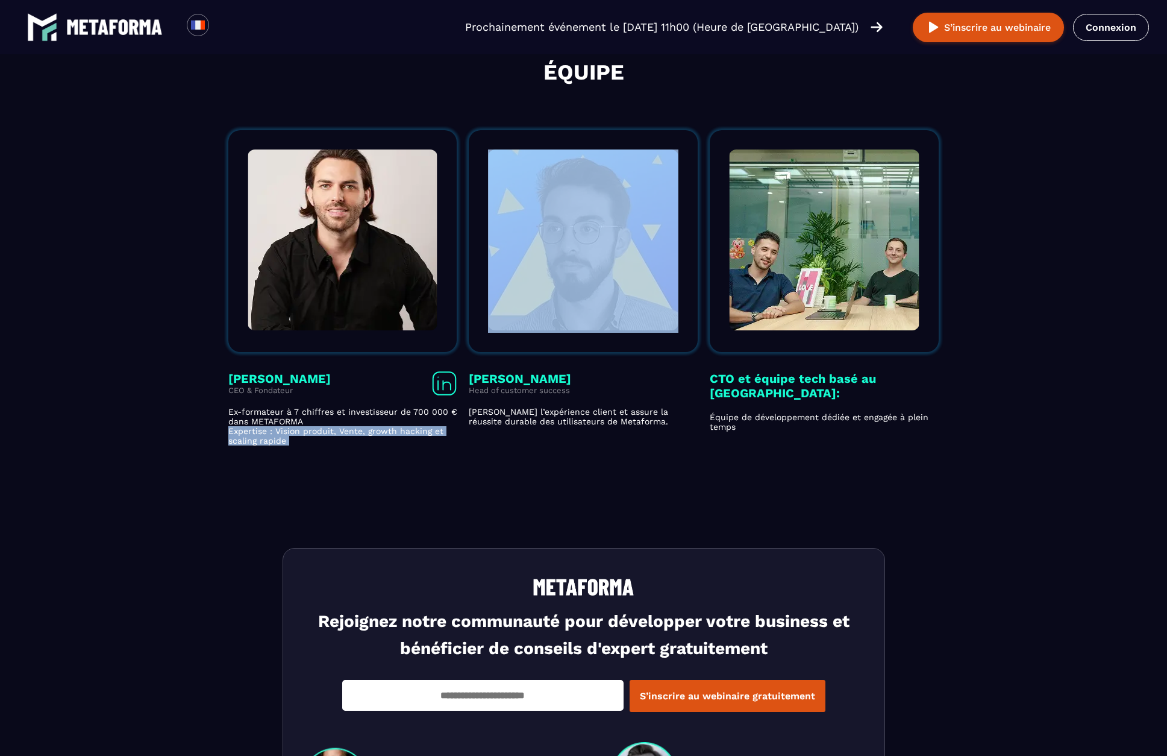
click at [422, 418] on p "Ex-formateur à 7 chiffres et investisseur de 700 000 € dans METAFORMA Expertise…" at bounding box center [342, 426] width 229 height 39
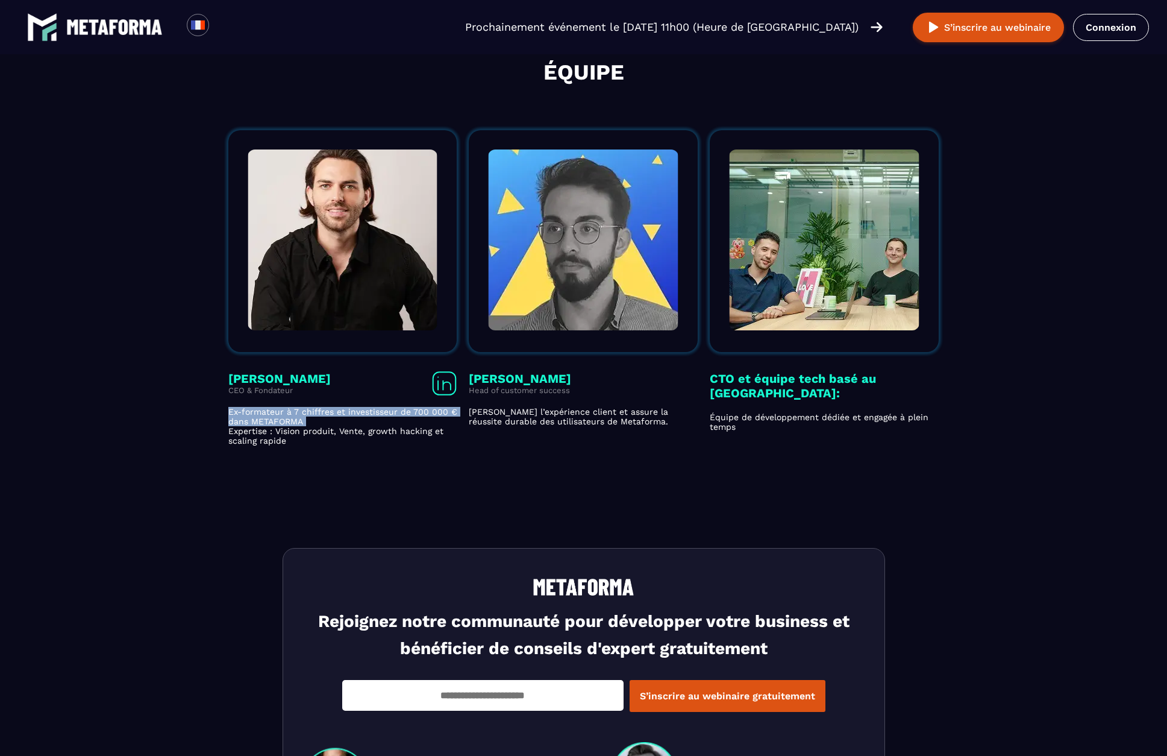
click at [422, 418] on p "Ex-formateur à 7 chiffres et investisseur de 700 000 € dans METAFORMA Expertise…" at bounding box center [342, 426] width 229 height 39
click at [804, 367] on div "CTO et équipe tech basé au [GEOGRAPHIC_DATA]: Équipe de développement dédiée et…" at bounding box center [824, 287] width 229 height 315
click at [895, 412] on p "Équipe de développement dédiée et engagée à plein temps" at bounding box center [824, 421] width 229 height 19
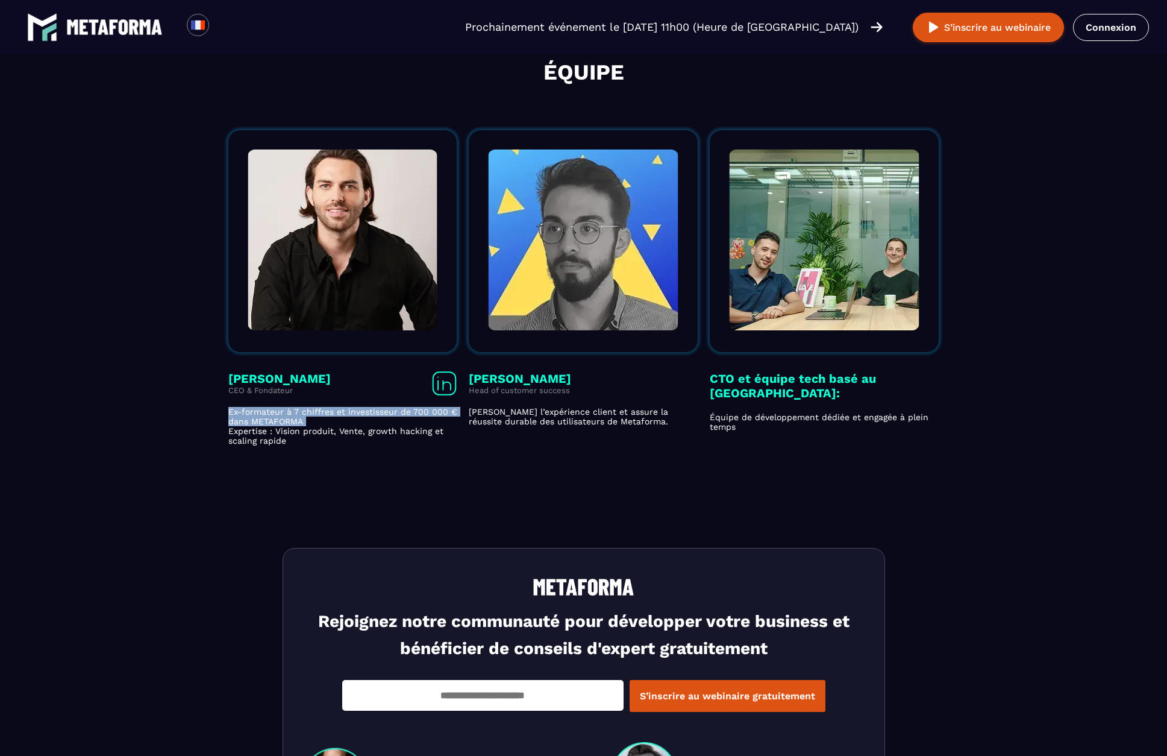
click at [895, 412] on p "Équipe de développement dédiée et engagée à plein temps" at bounding box center [824, 421] width 229 height 19
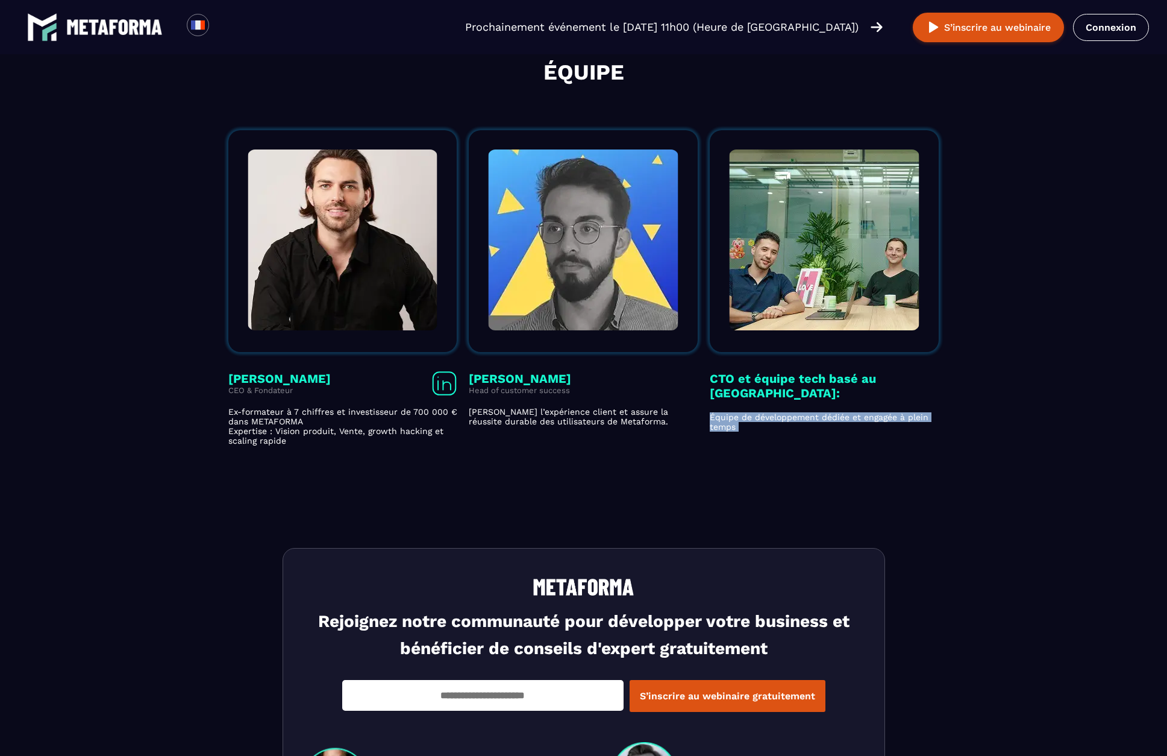
click at [895, 412] on p "Équipe de développement dédiée et engagée à plein temps" at bounding box center [824, 421] width 229 height 19
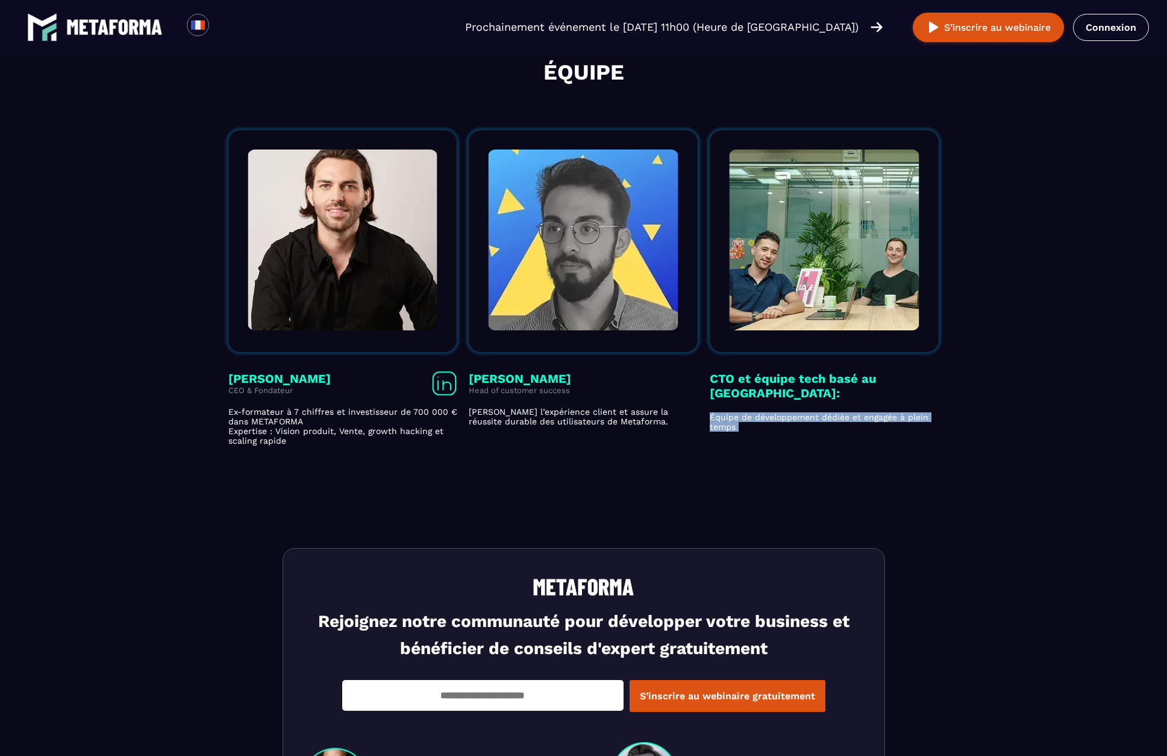
click at [895, 412] on p "Équipe de développement dédiée et engagée à plein temps" at bounding box center [824, 421] width 229 height 19
click at [883, 396] on div "CTO et équipe tech basé au [GEOGRAPHIC_DATA]: Équipe de développement dédiée et…" at bounding box center [824, 287] width 229 height 315
click at [559, 422] on p "[PERSON_NAME] l’expérience client et assure la réussite durable des utilisateur…" at bounding box center [583, 416] width 229 height 19
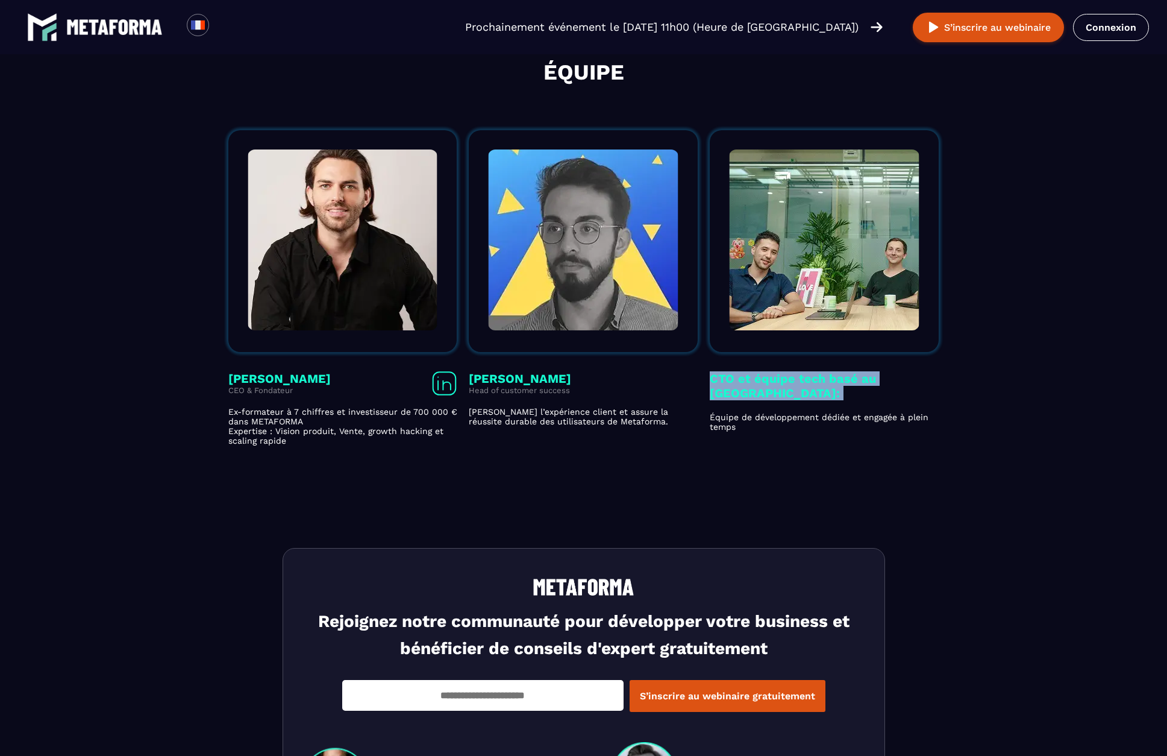
click at [559, 422] on p "[PERSON_NAME] l’expérience client et assure la réussite durable des utilisateur…" at bounding box center [583, 416] width 229 height 19
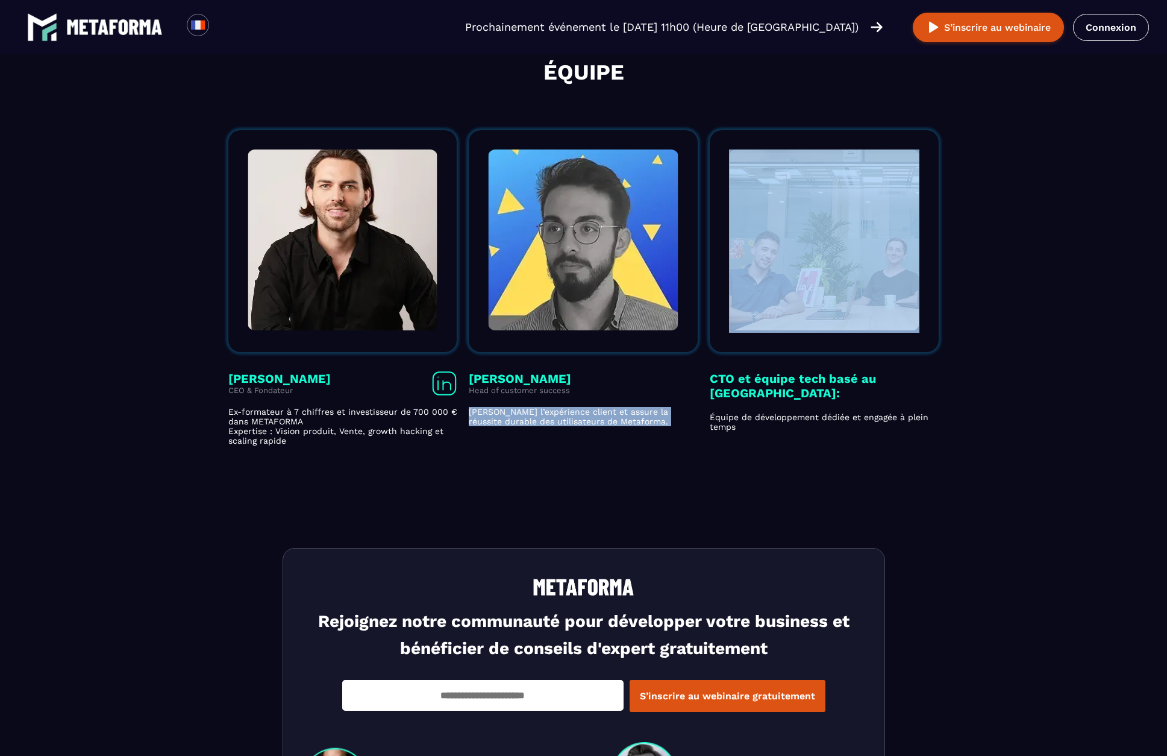
click at [559, 422] on p "[PERSON_NAME] l’expérience client et assure la réussite durable des utilisateur…" at bounding box center [583, 416] width 229 height 19
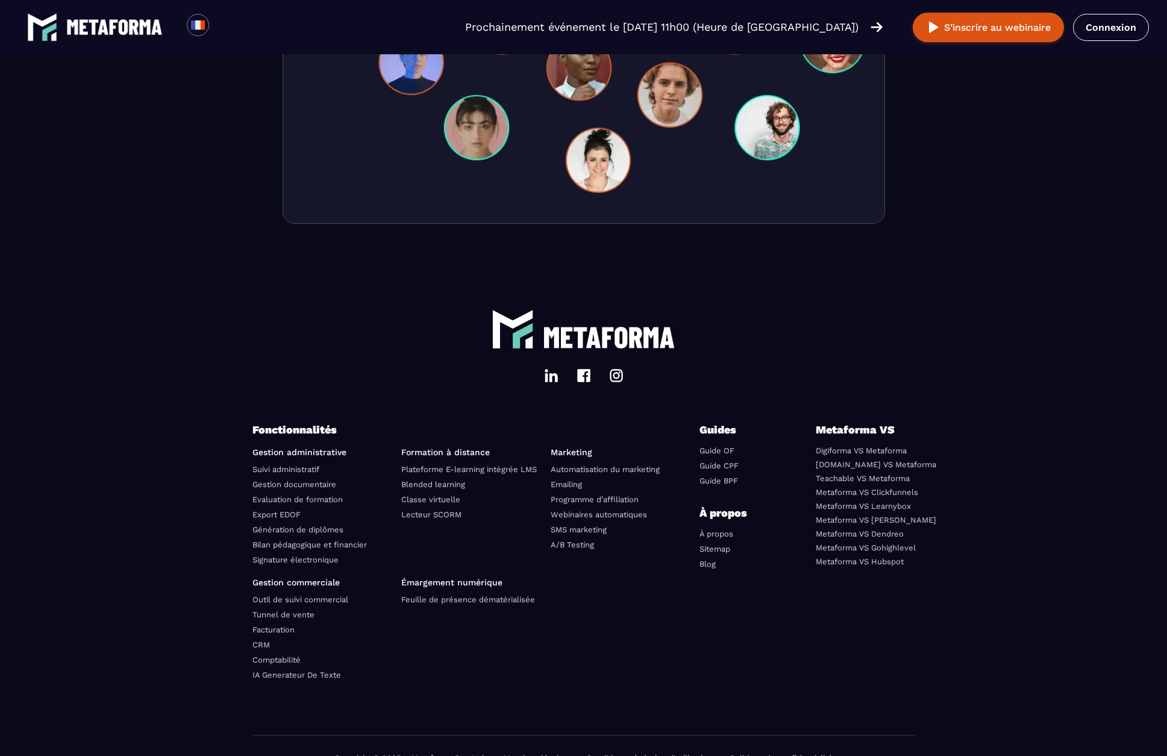
scroll to position [2842, 0]
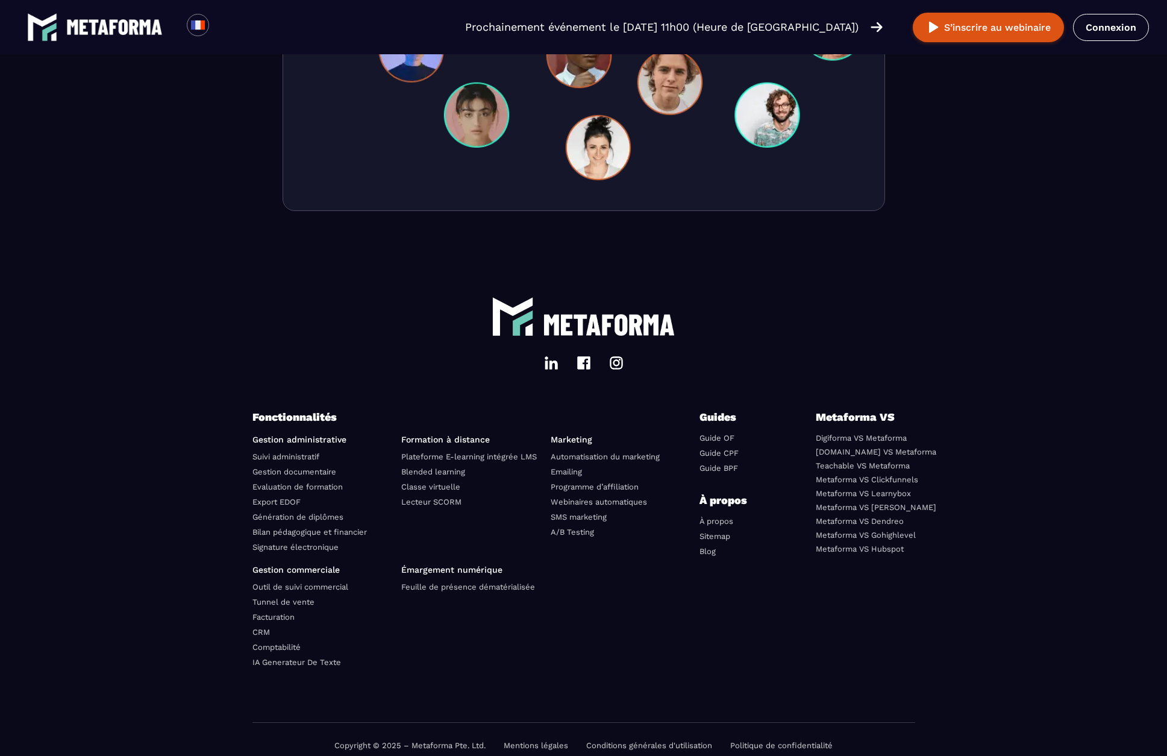
click at [310, 461] on link "Suivi administratif" at bounding box center [285, 456] width 67 height 9
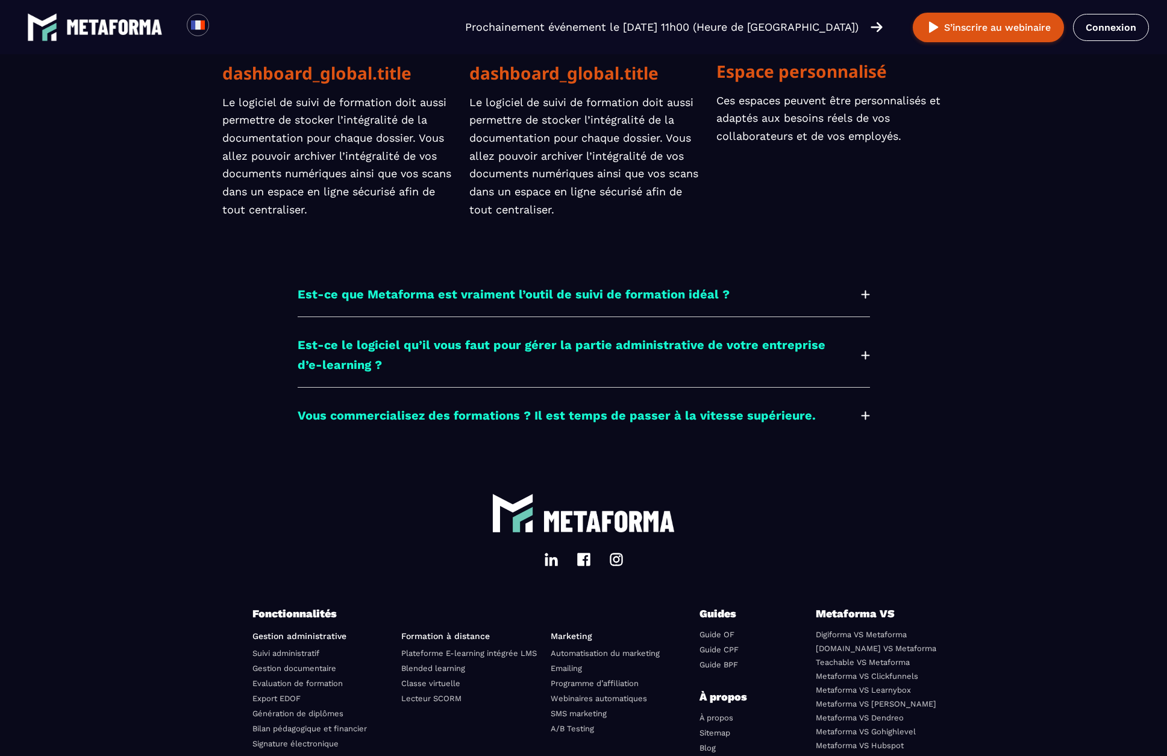
scroll to position [3375, 0]
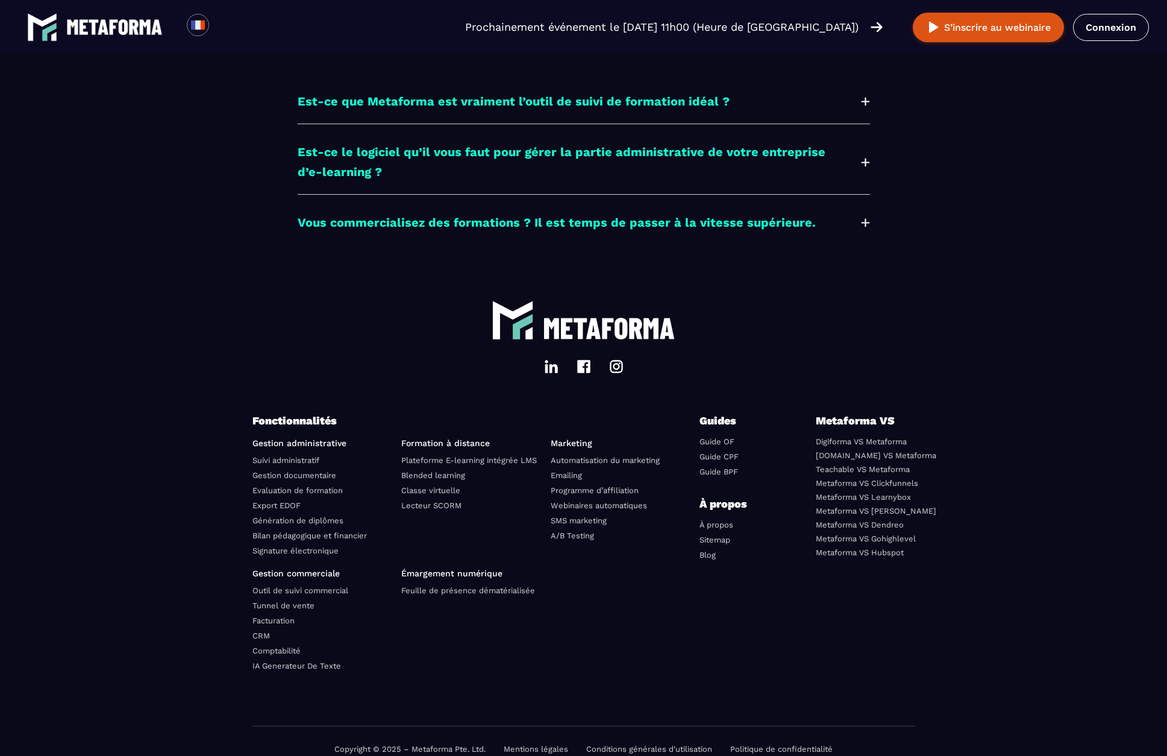
click at [504, 586] on link "Feuille de présence dématérialisée" at bounding box center [468, 590] width 134 height 9
